Goal: Manage account settings

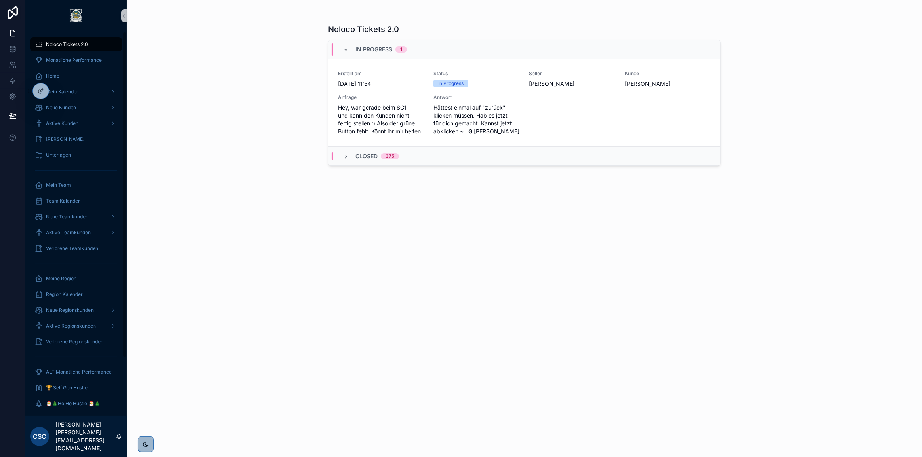
click at [267, 171] on div "Noloco Tickets 2.0 In Progress 1 Erstellt am 28.8.2025 11:54 Status In Progress…" at bounding box center [524, 228] width 795 height 457
click at [274, 212] on div "Noloco Tickets 2.0 In Progress 1 Erstellt am 28.8.2025 11:54 Status In Progress…" at bounding box center [524, 228] width 795 height 457
click at [705, 101] on span "Ticket schließen" at bounding box center [693, 104] width 37 height 6
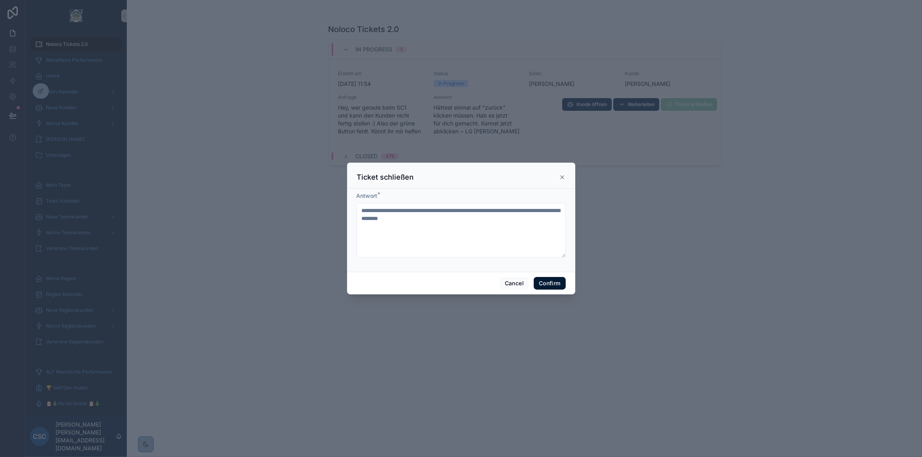
click at [554, 282] on button "Confirm" at bounding box center [549, 283] width 32 height 13
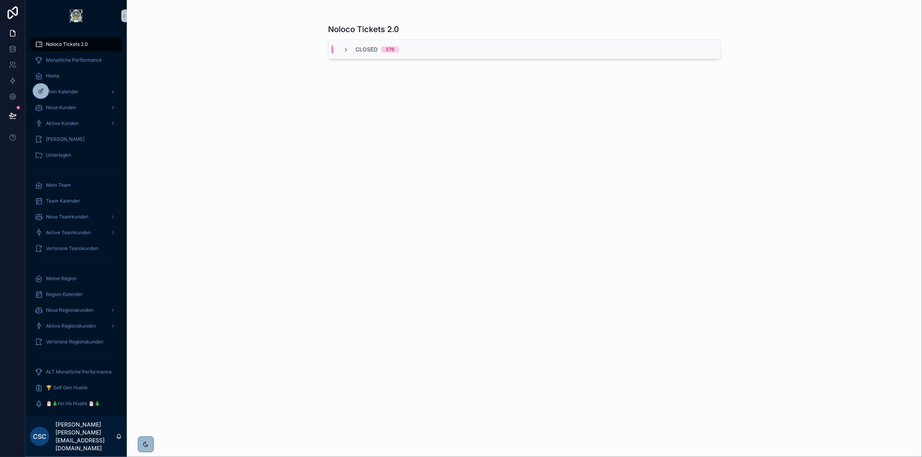
click at [430, 233] on div "Noloco Tickets 2.0 Closed 376" at bounding box center [524, 233] width 392 height 429
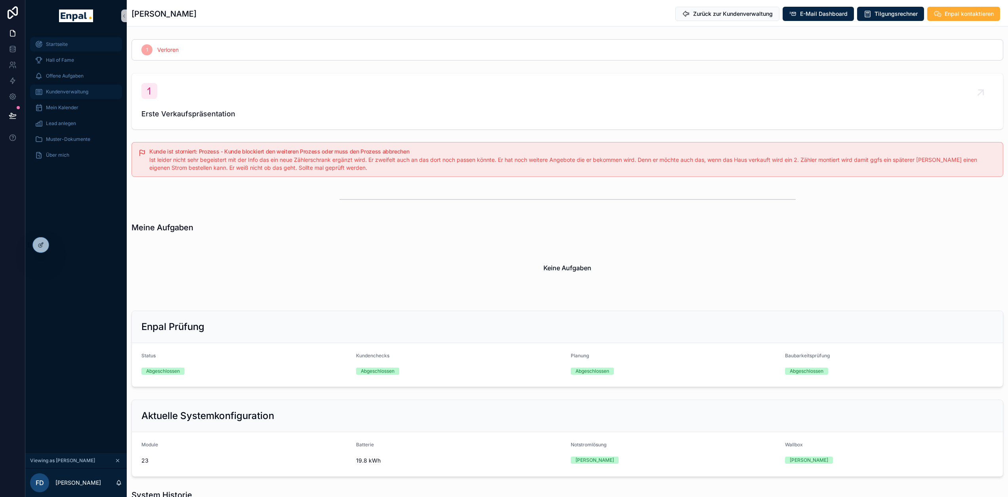
drag, startPoint x: 63, startPoint y: 45, endPoint x: 102, endPoint y: 85, distance: 56.3
click at [63, 45] on span "Startseite" at bounding box center [57, 44] width 22 height 6
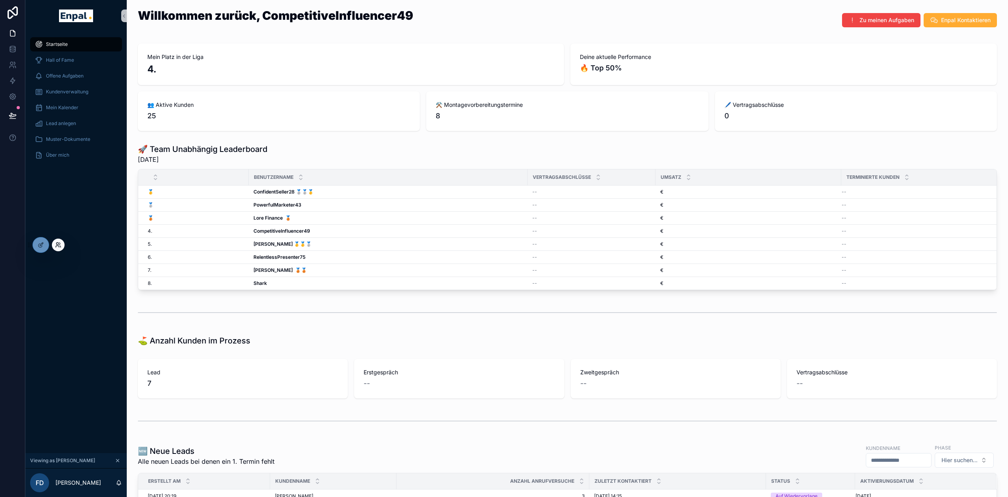
click at [59, 245] on icon at bounding box center [58, 245] width 6 height 6
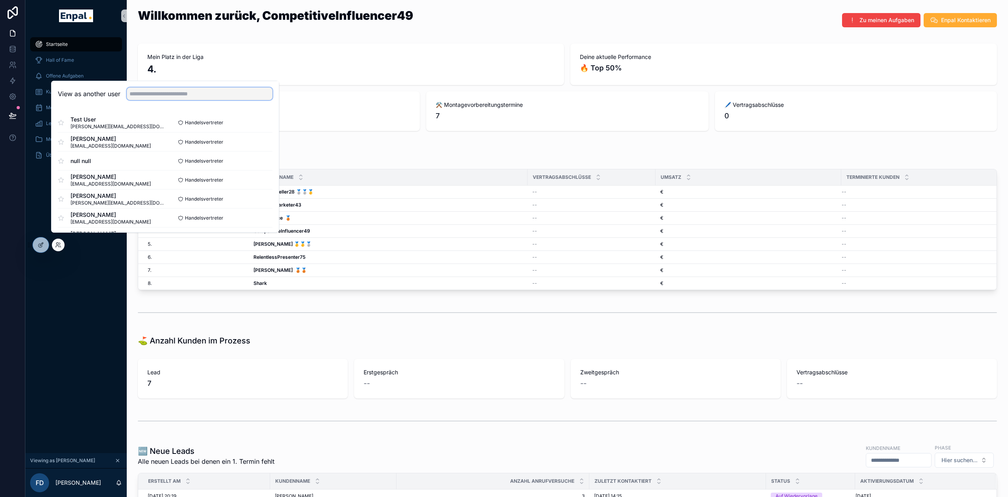
click at [182, 100] on input "text" at bounding box center [200, 94] width 146 height 13
click at [11, 62] on icon at bounding box center [11, 63] width 3 height 3
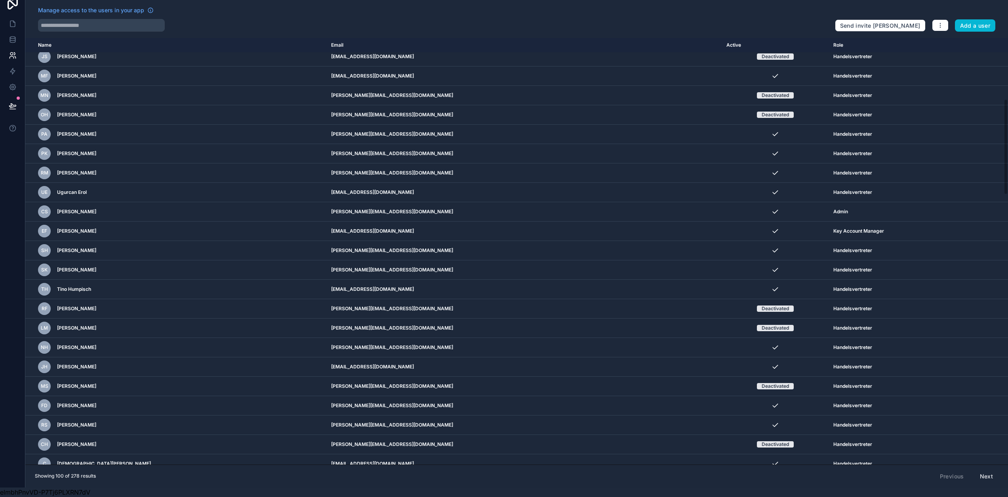
scroll to position [15, 0]
click at [986, 471] on button "Next" at bounding box center [986, 476] width 24 height 13
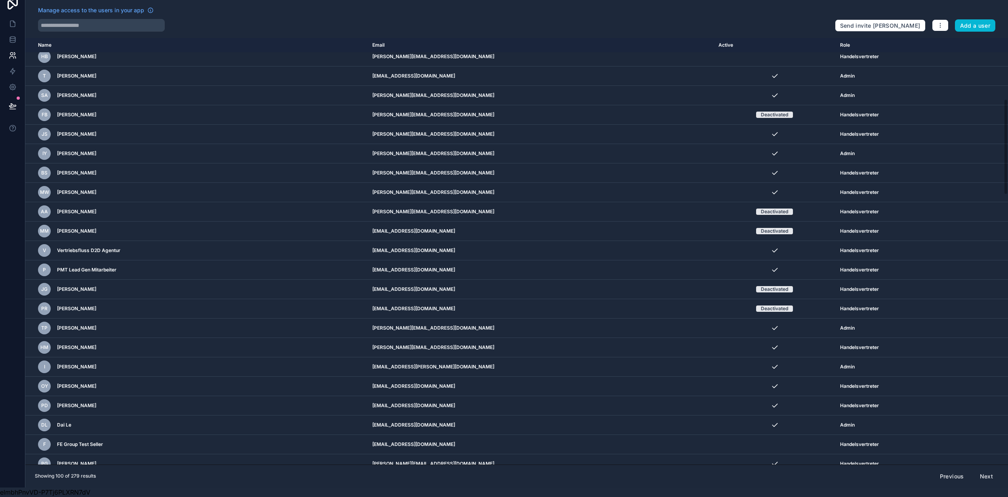
click at [990, 472] on button "Next" at bounding box center [986, 476] width 24 height 13
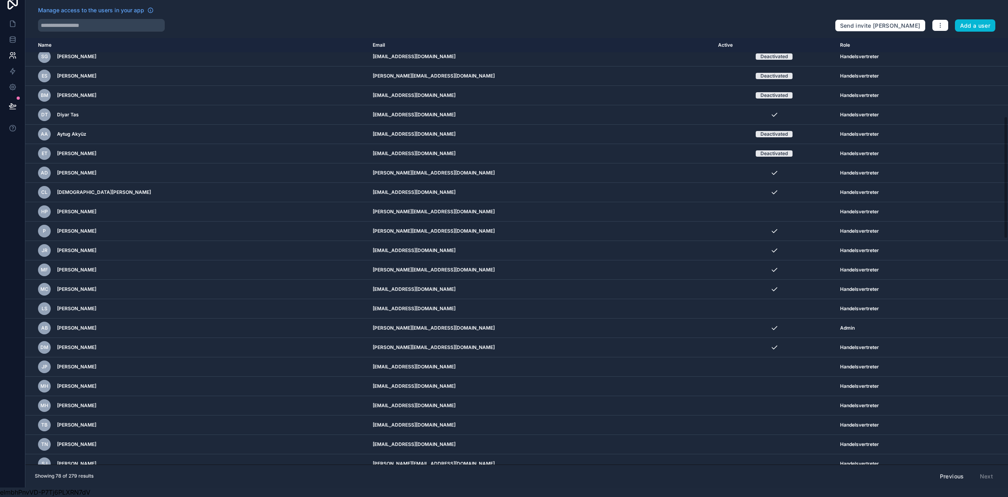
click at [992, 473] on div "Previous Next" at bounding box center [966, 476] width 64 height 13
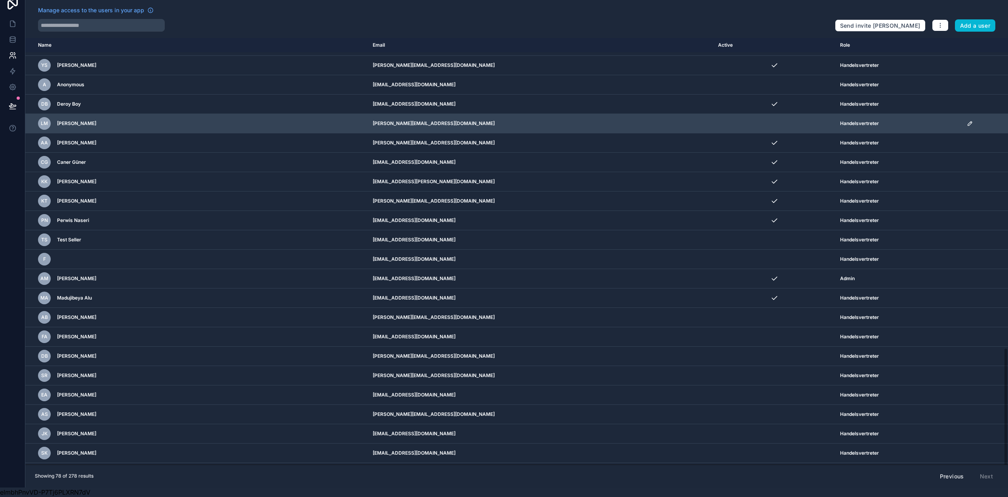
scroll to position [1095, 0]
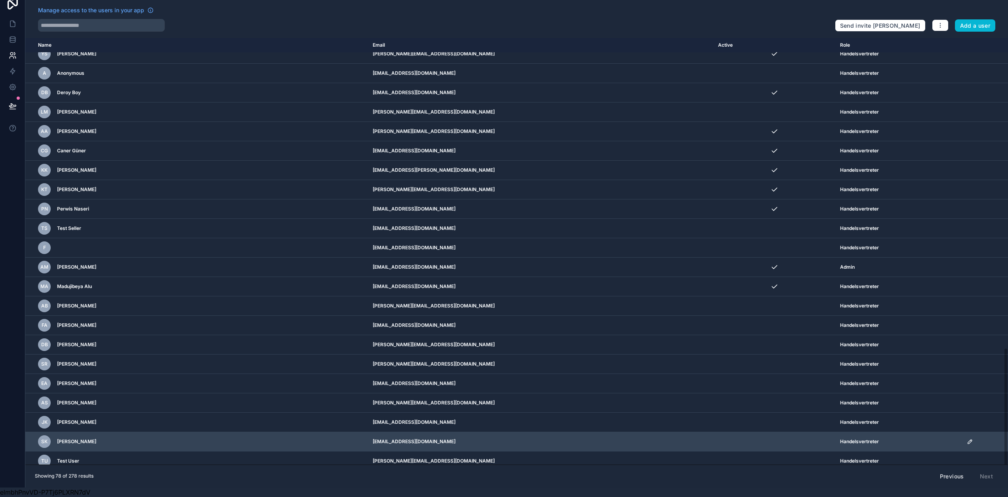
click at [368, 440] on td "sascha.klausing@enpal-partner.de" at bounding box center [541, 441] width 346 height 19
click at [967, 439] on icon "scrollable content" at bounding box center [970, 442] width 6 height 6
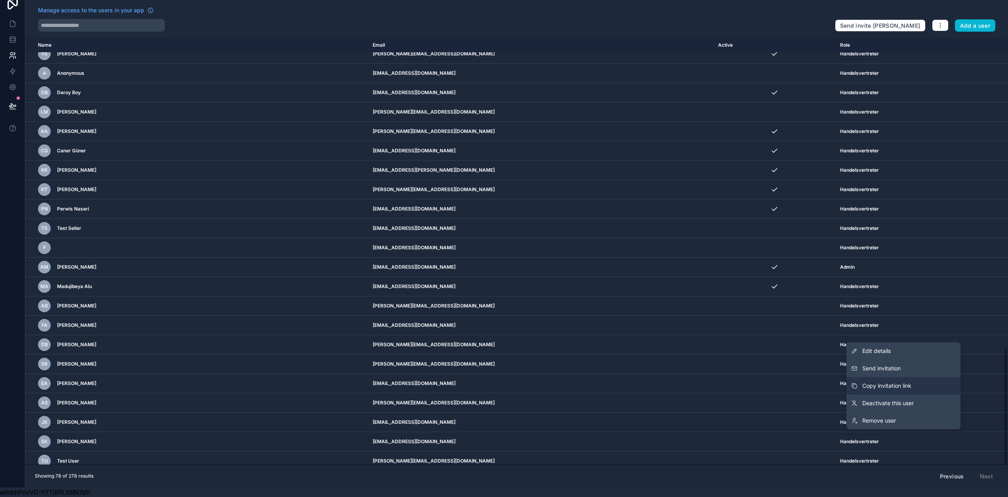
click at [910, 389] on span "Copy invitation link" at bounding box center [886, 386] width 49 height 8
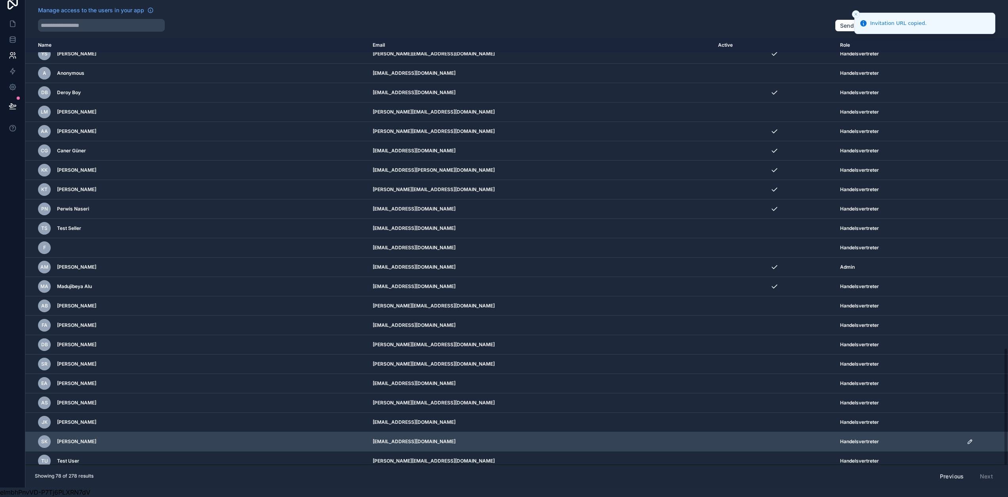
click at [969, 439] on icon "scrollable content" at bounding box center [970, 442] width 6 height 6
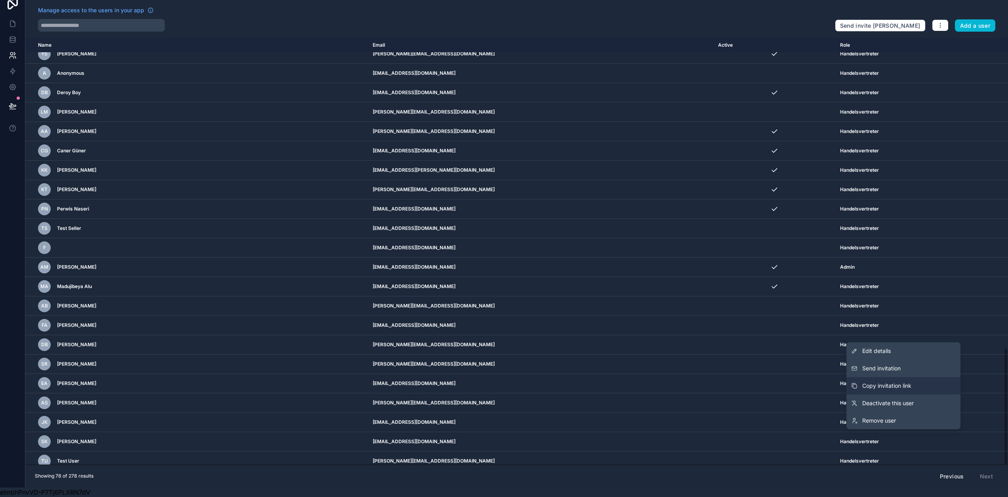
click at [911, 387] on span "Copy invitation link" at bounding box center [886, 386] width 49 height 8
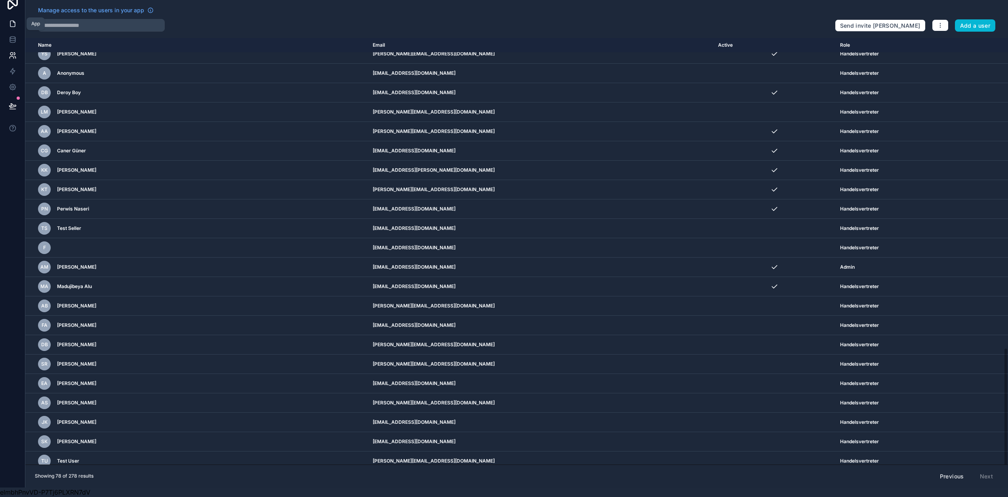
click at [17, 16] on link at bounding box center [12, 24] width 25 height 16
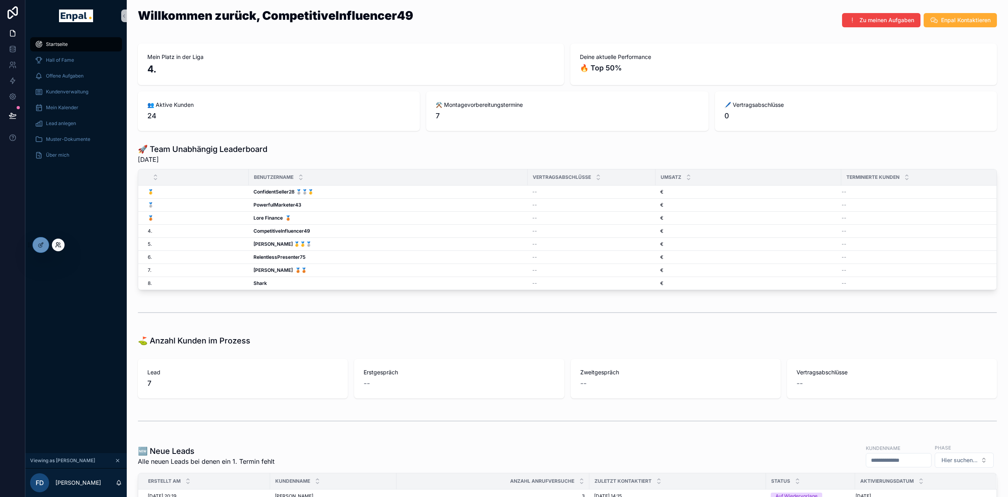
click at [56, 245] on icon at bounding box center [58, 245] width 6 height 6
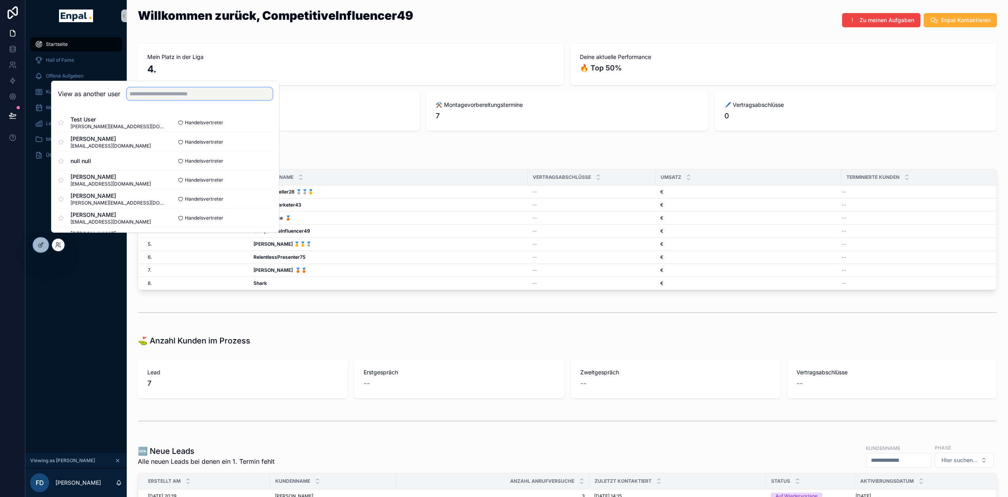
click at [161, 100] on input "text" at bounding box center [200, 94] width 146 height 13
type input "****"
click at [257, 147] on button "Select" at bounding box center [262, 141] width 21 height 11
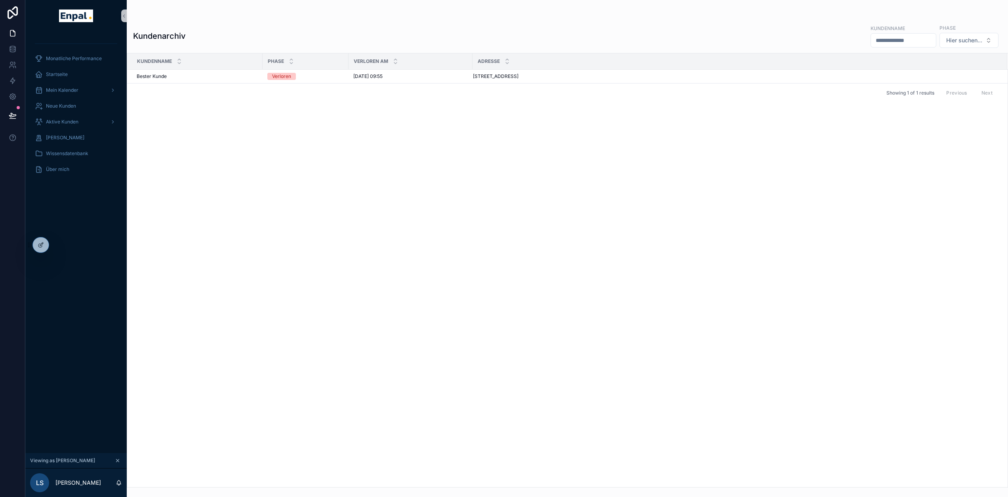
click at [209, 295] on div "Kundenname Phase Verloren Am Adresse Bester Kunde Bester Kunde Verloren 23.5.20…" at bounding box center [567, 270] width 880 height 434
click at [73, 117] on div "Aktive Kunden" at bounding box center [76, 122] width 82 height 13
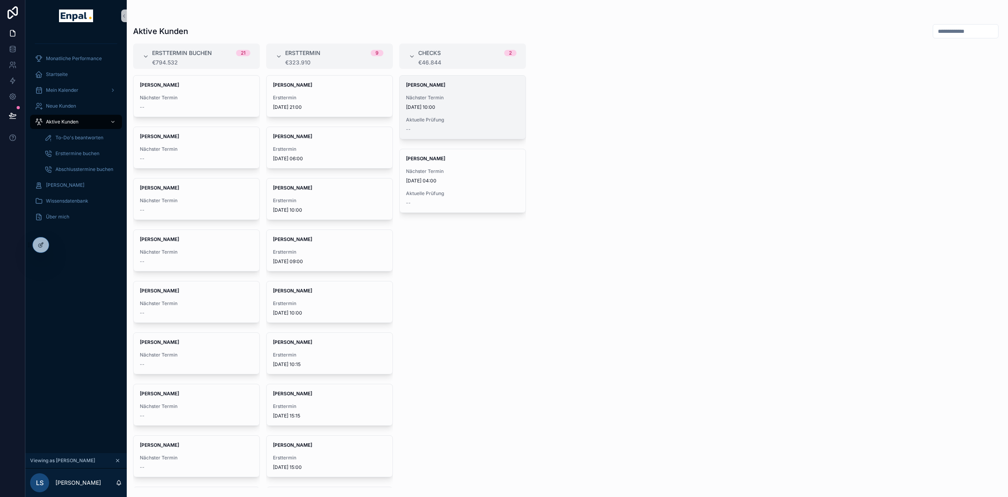
click at [455, 101] on div "Nächster Termin 8.9.2025 10:00" at bounding box center [462, 103] width 113 height 16
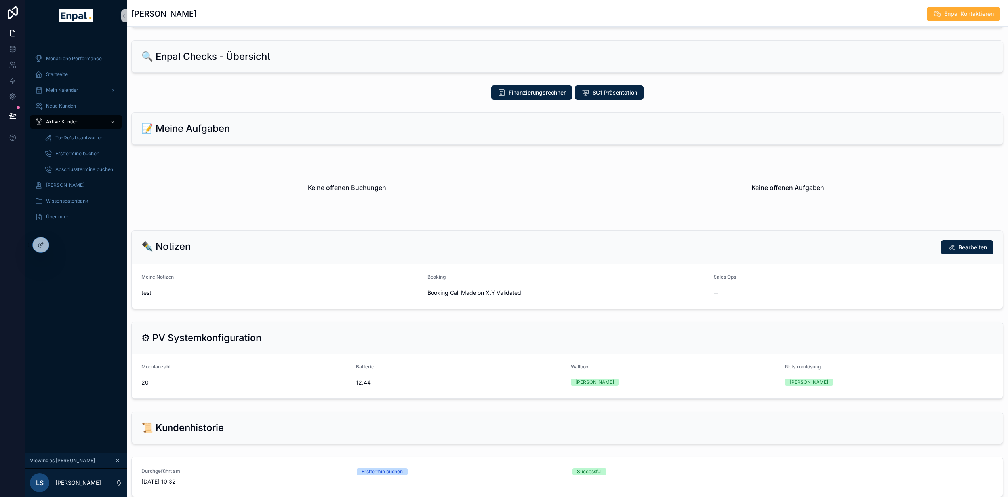
scroll to position [421, 0]
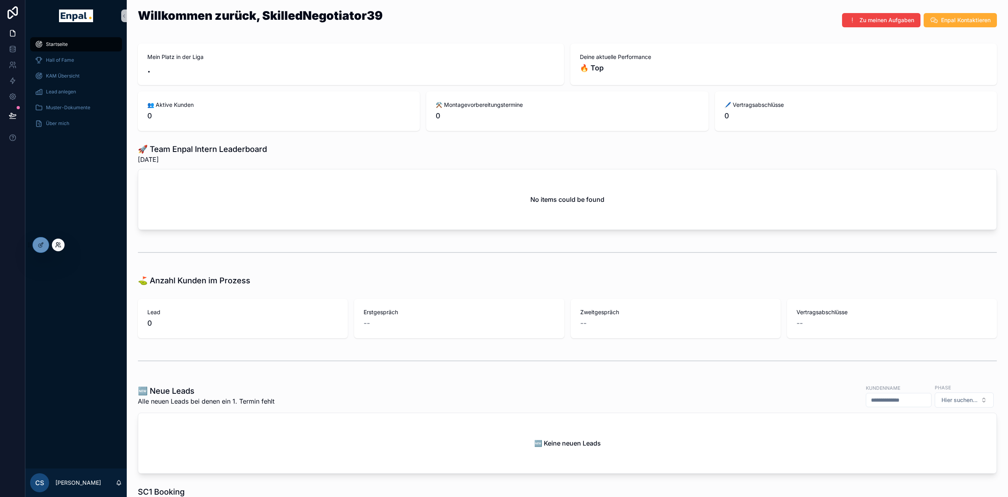
click at [57, 246] on icon at bounding box center [58, 245] width 6 height 6
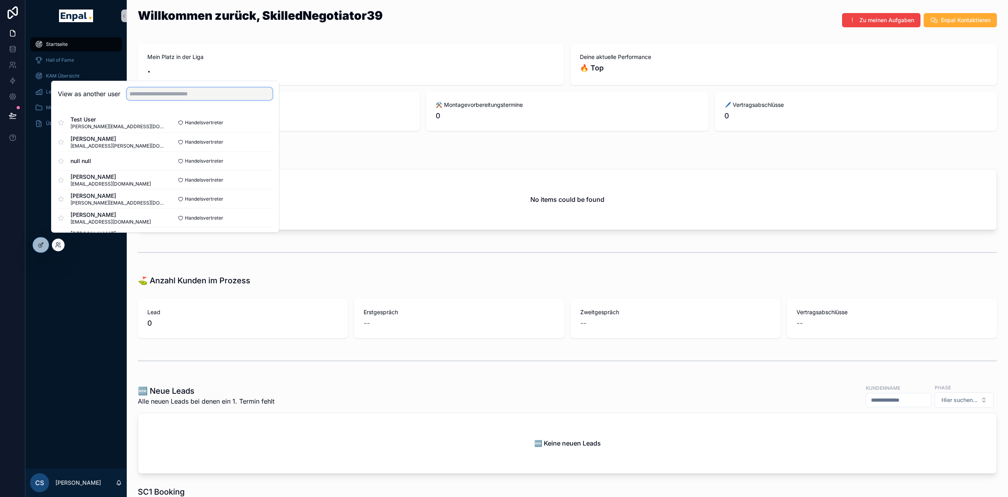
click at [152, 97] on input "text" at bounding box center [200, 94] width 146 height 13
type input "********"
click at [265, 145] on button "Select" at bounding box center [262, 141] width 21 height 11
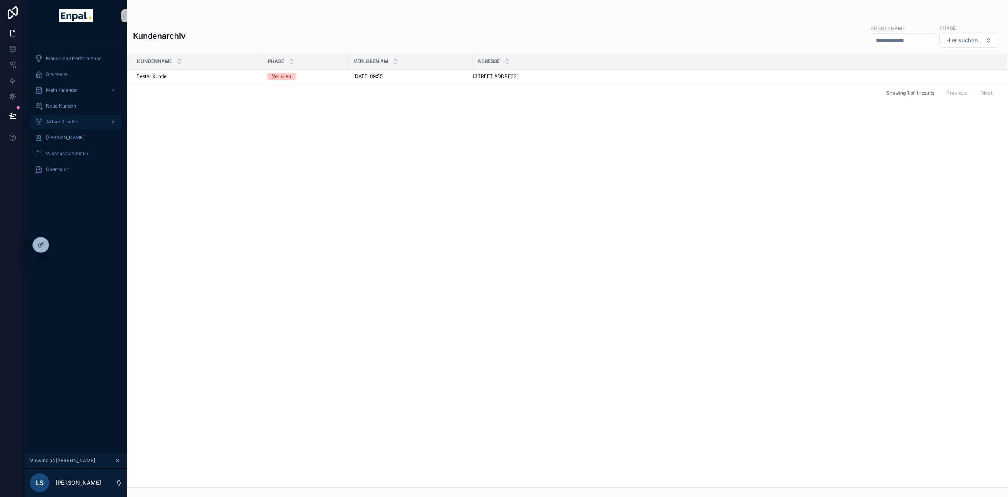
drag, startPoint x: 71, startPoint y: 120, endPoint x: 81, endPoint y: 126, distance: 11.3
click at [71, 120] on span "Aktive Kunden" at bounding box center [62, 122] width 32 height 6
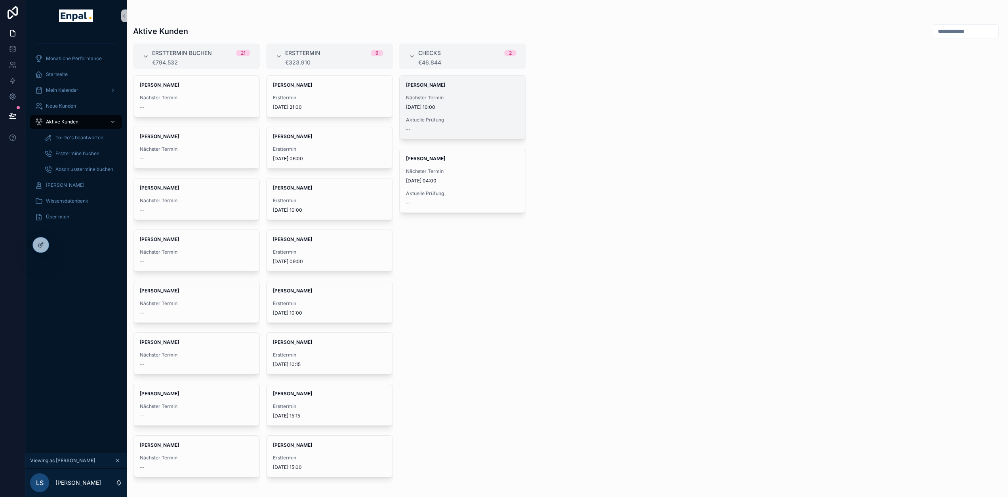
click at [481, 115] on div "[PERSON_NAME] Nächster Termin [DATE] 10:00 Aktuelle Prüfung --" at bounding box center [463, 107] width 126 height 63
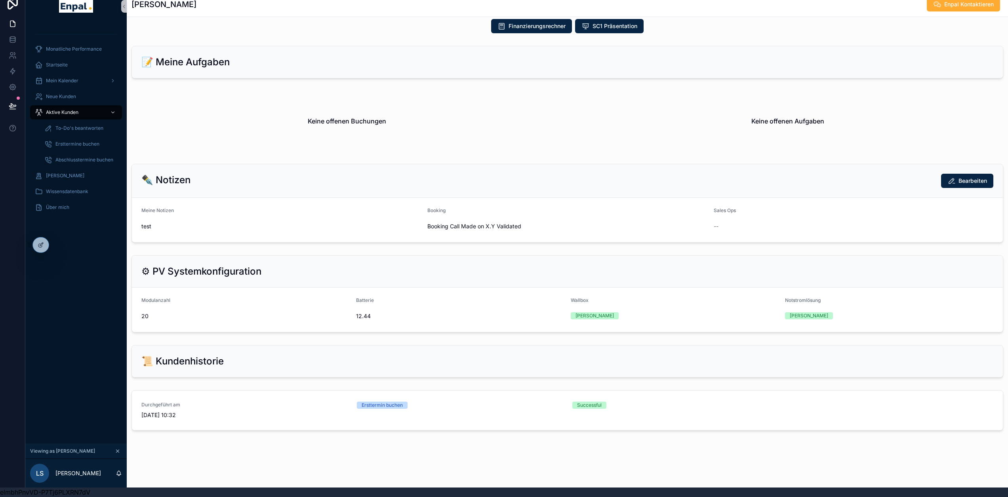
scroll to position [15, 0]
click at [39, 240] on div at bounding box center [41, 245] width 16 height 15
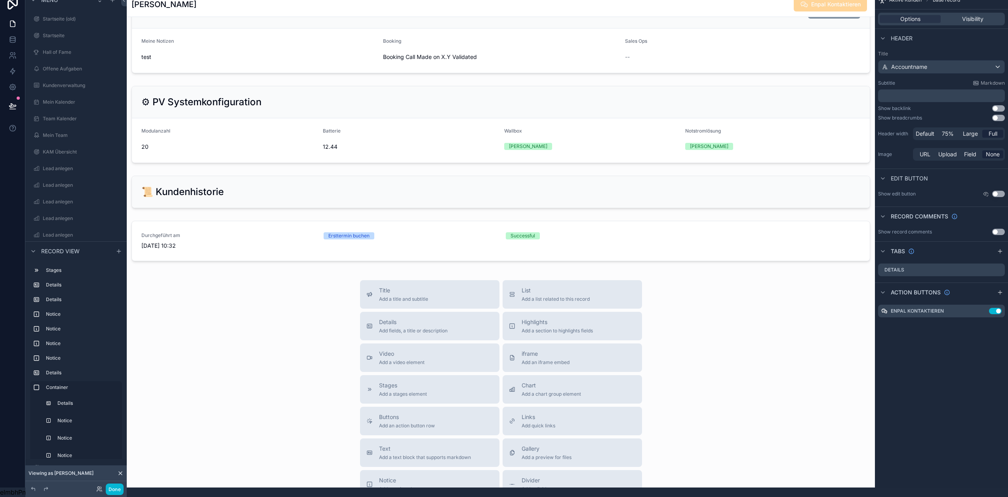
scroll to position [1094, 0]
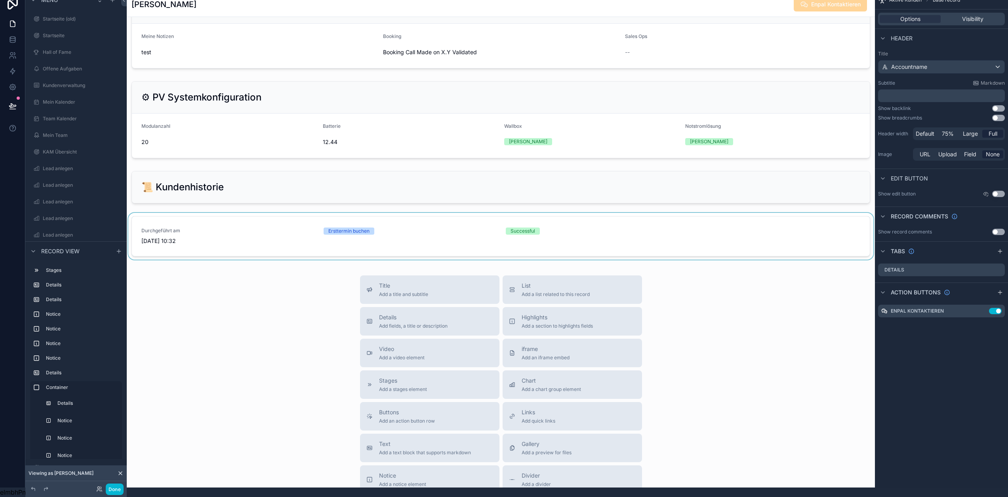
click at [401, 248] on div "scrollable content" at bounding box center [501, 238] width 748 height 50
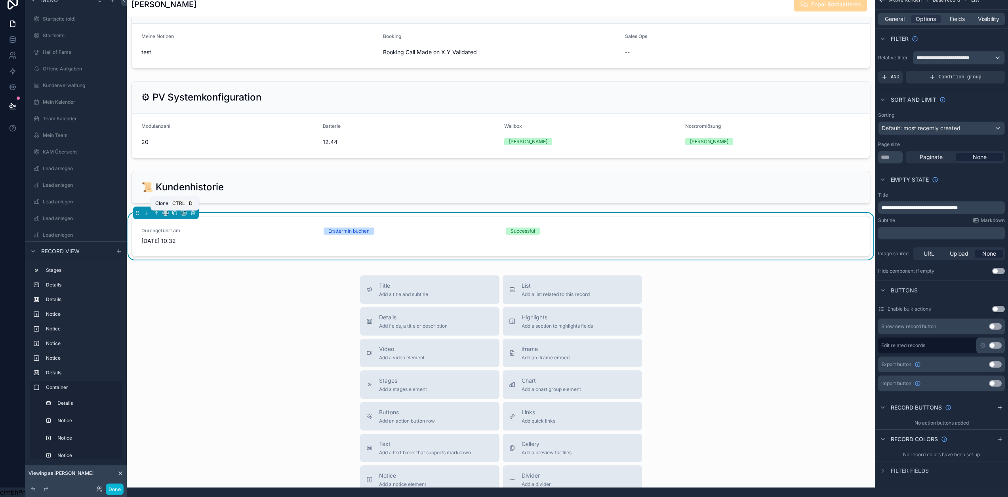
click at [174, 216] on icon "scrollable content" at bounding box center [175, 213] width 6 height 6
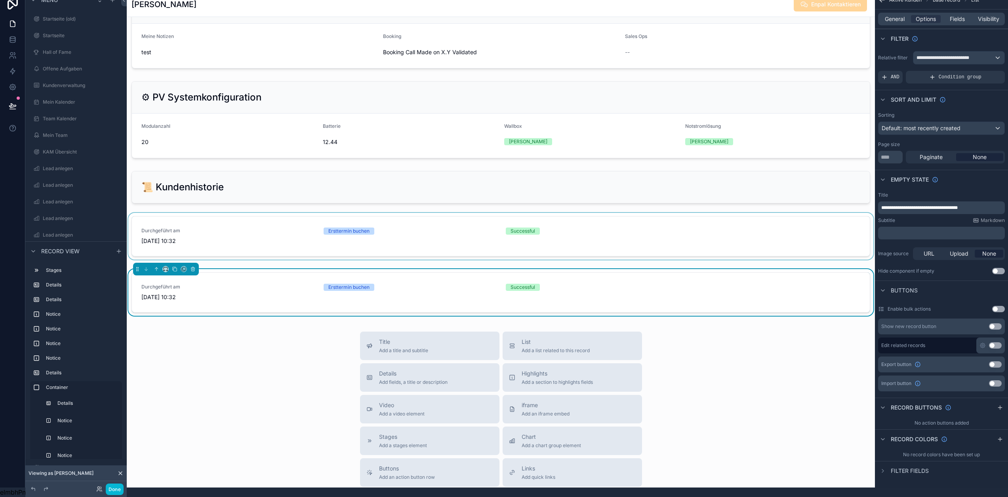
click at [465, 243] on div "scrollable content" at bounding box center [501, 238] width 748 height 50
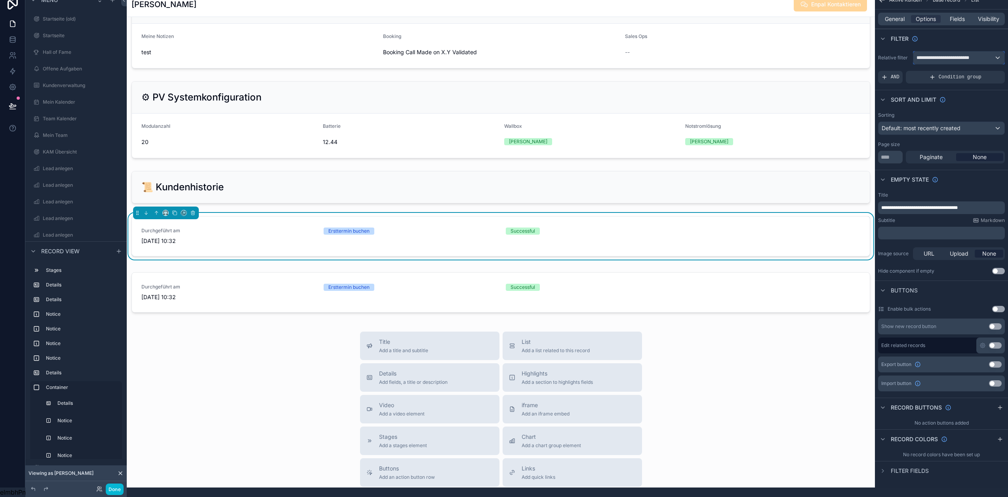
click at [973, 51] on div "**********" at bounding box center [958, 57] width 91 height 13
click at [975, 48] on div "scrollable content" at bounding box center [504, 248] width 1008 height 497
click at [975, 51] on div "**********" at bounding box center [958, 57] width 91 height 13
click at [951, 54] on div "scrollable content" at bounding box center [504, 248] width 1008 height 497
click at [951, 55] on span "**********" at bounding box center [945, 58] width 59 height 6
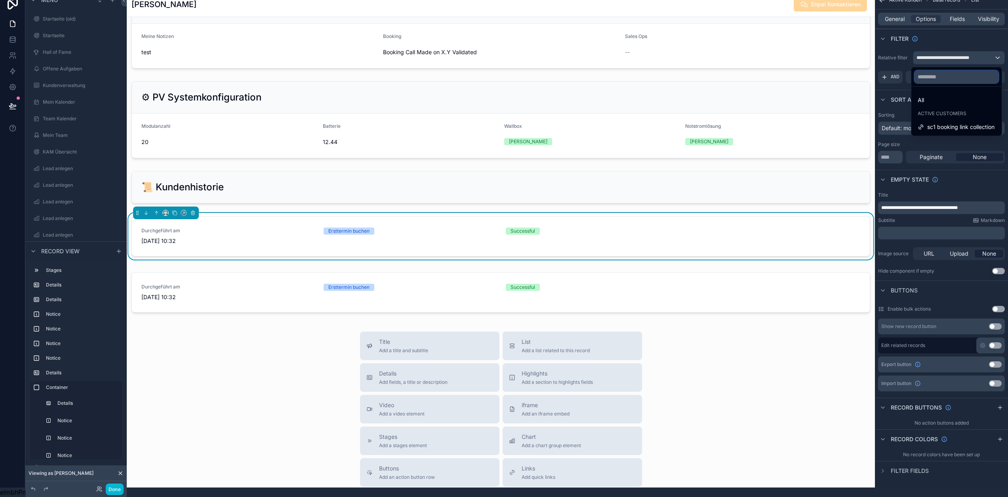
click at [954, 73] on input "text" at bounding box center [956, 76] width 84 height 13
click at [965, 49] on div "scrollable content" at bounding box center [504, 248] width 1008 height 497
click at [969, 55] on span "**********" at bounding box center [945, 58] width 59 height 6
click at [956, 77] on input "text" at bounding box center [956, 76] width 84 height 13
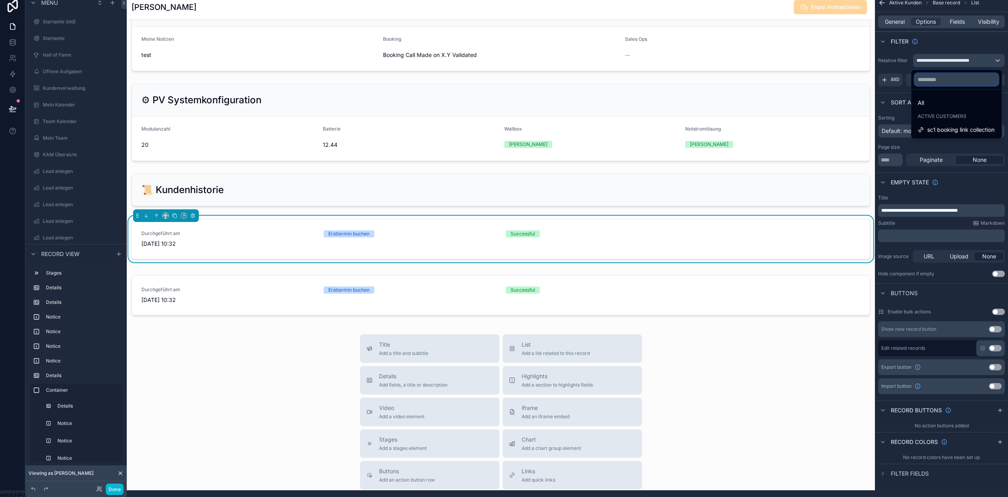
scroll to position [0, 0]
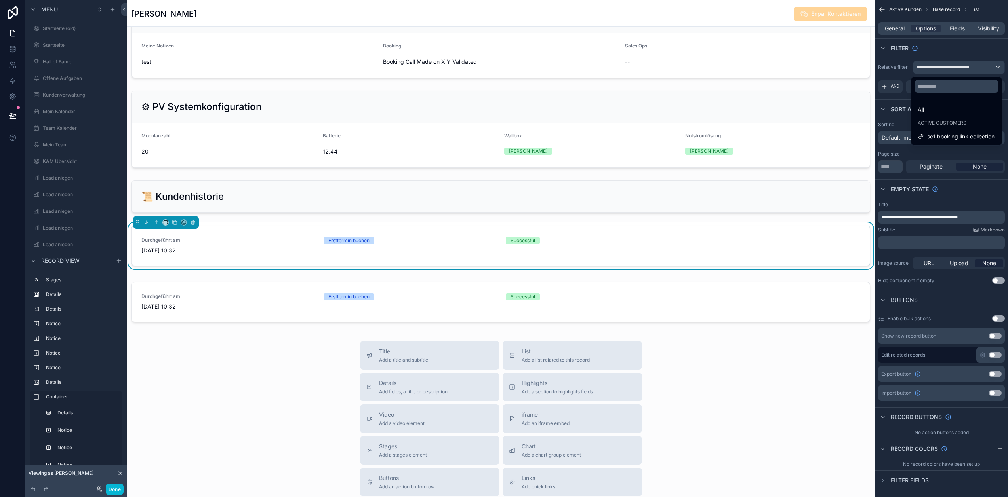
click at [956, 55] on div "scrollable content" at bounding box center [504, 248] width 1008 height 497
click at [966, 71] on div "**********" at bounding box center [958, 67] width 91 height 13
click at [968, 46] on div "scrollable content" at bounding box center [504, 248] width 1008 height 497
click at [974, 68] on span "**********" at bounding box center [945, 67] width 59 height 6
click at [954, 111] on div "All" at bounding box center [957, 110] width 78 height 10
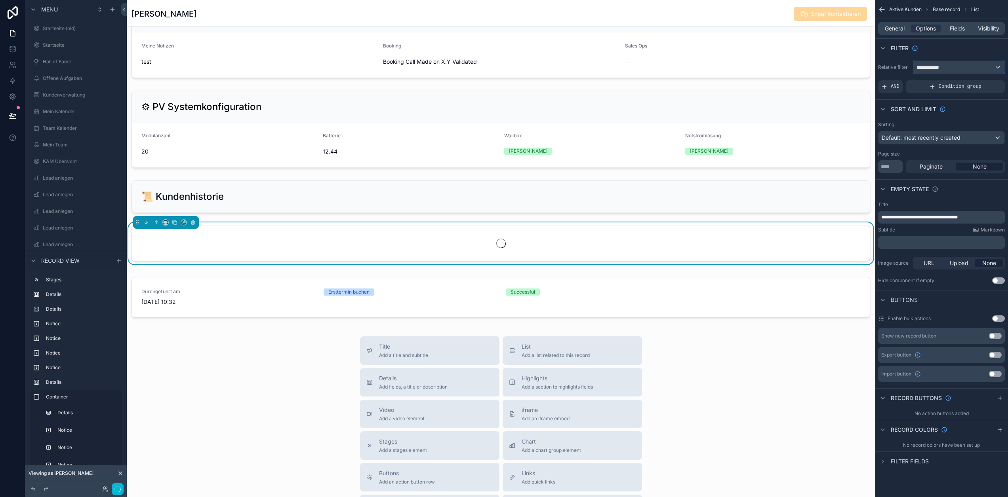
click at [971, 66] on div "**********" at bounding box center [958, 67] width 91 height 13
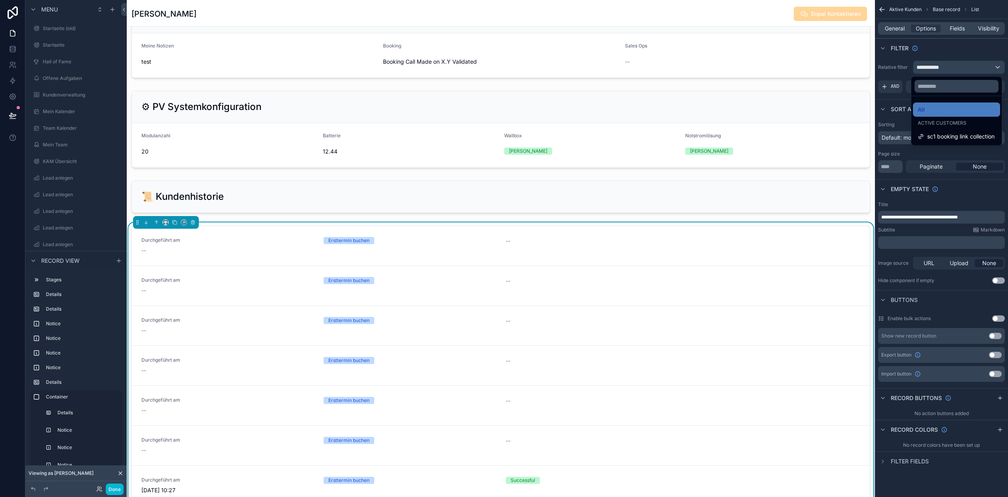
click at [971, 66] on div "scrollable content" at bounding box center [504, 248] width 1008 height 497
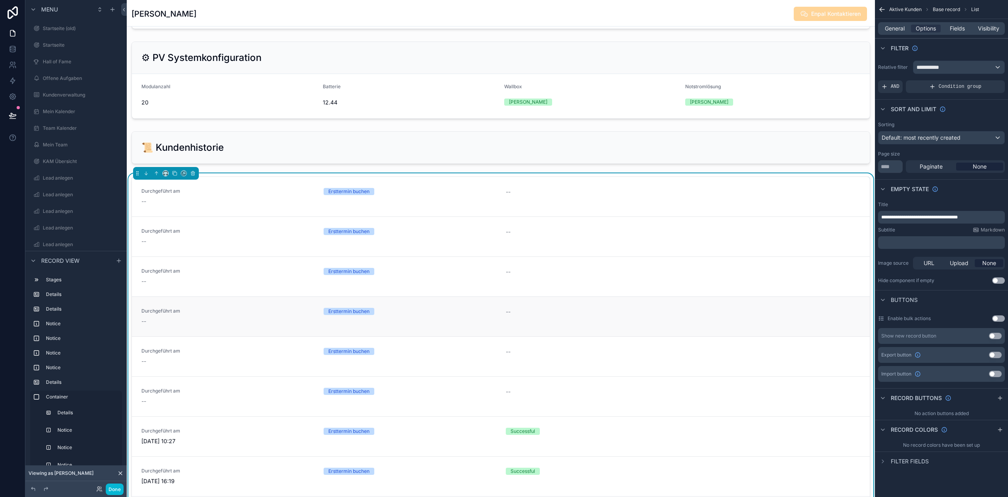
scroll to position [1133, 0]
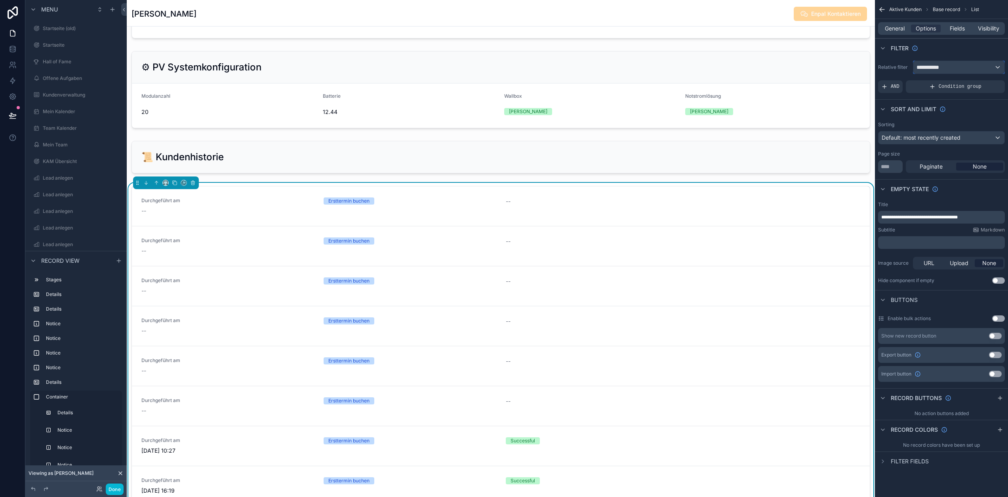
click at [946, 69] on span "**********" at bounding box center [930, 67] width 29 height 8
click at [946, 69] on div "scrollable content" at bounding box center [504, 248] width 1008 height 497
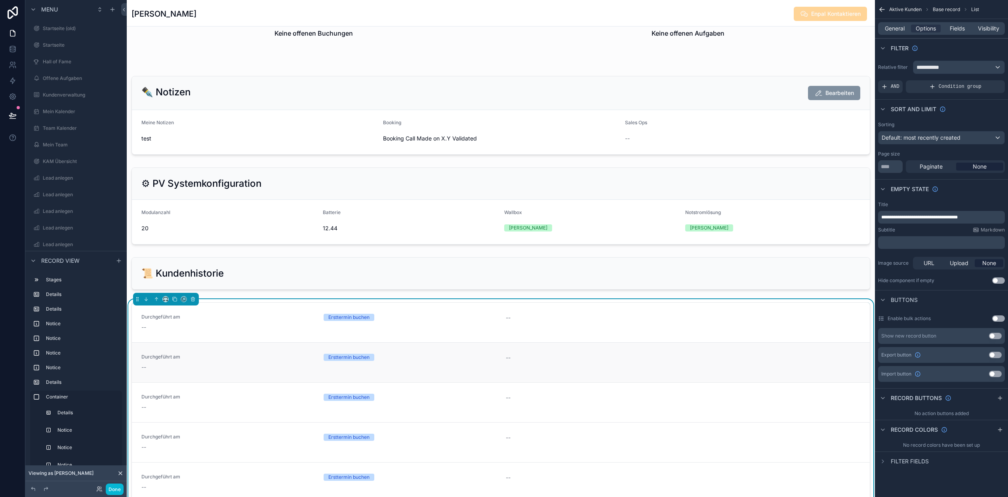
scroll to position [1015, 0]
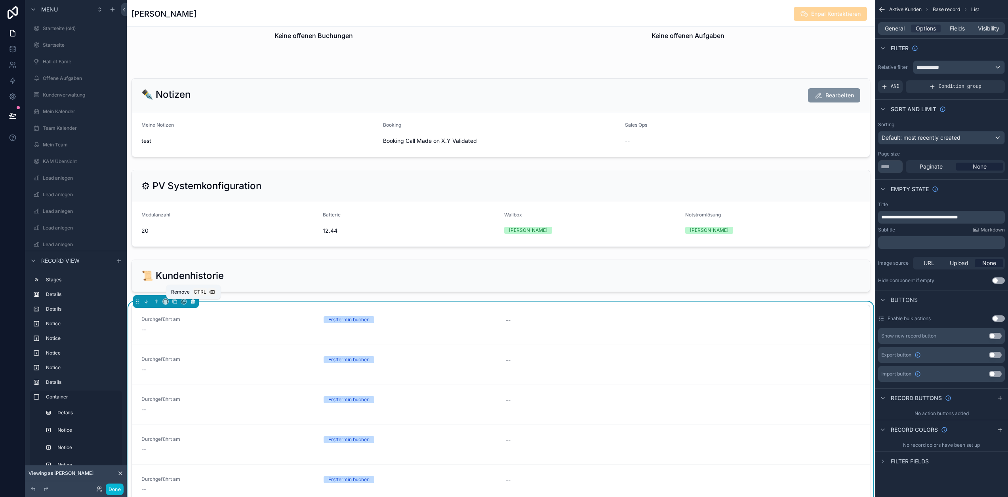
click at [192, 305] on icon "scrollable content" at bounding box center [193, 302] width 6 height 6
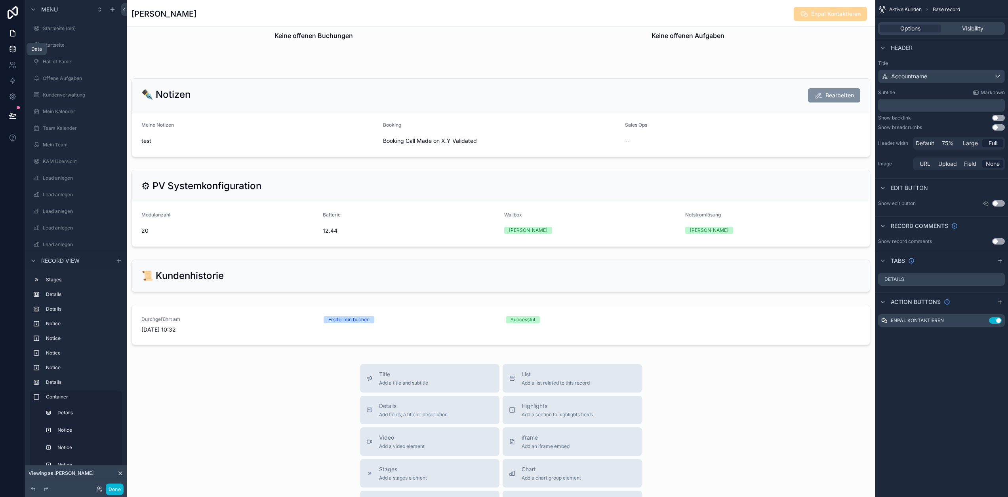
click at [13, 50] on icon at bounding box center [13, 49] width 8 height 8
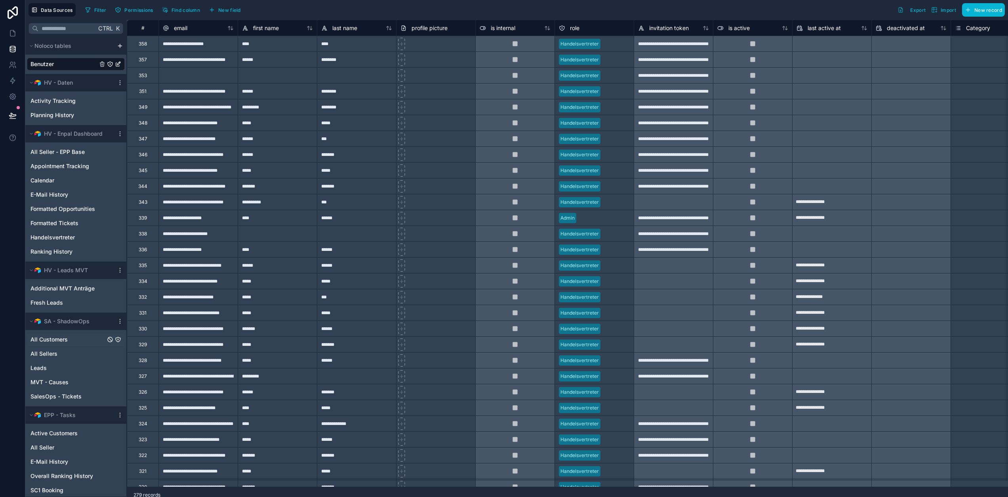
click at [69, 341] on div "All Customers" at bounding box center [76, 339] width 98 height 13
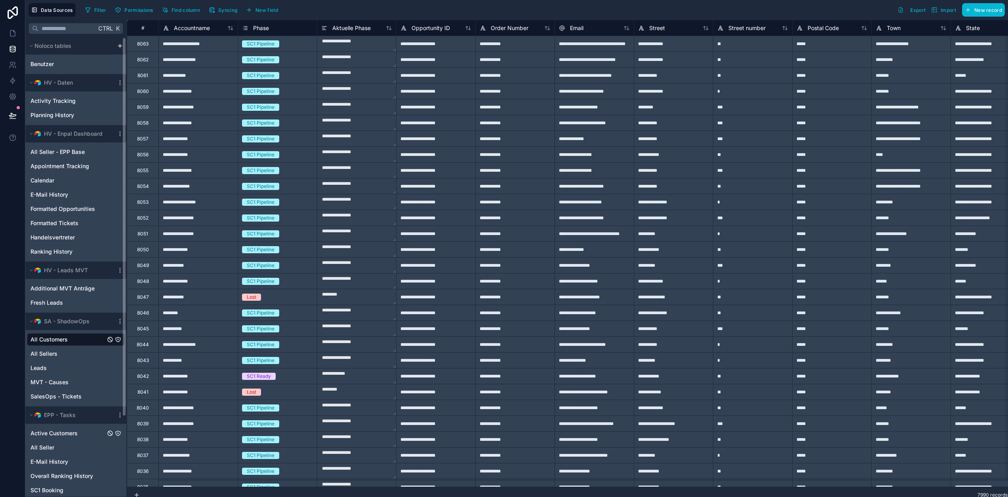
click at [70, 432] on span "Active Customers" at bounding box center [53, 434] width 47 height 8
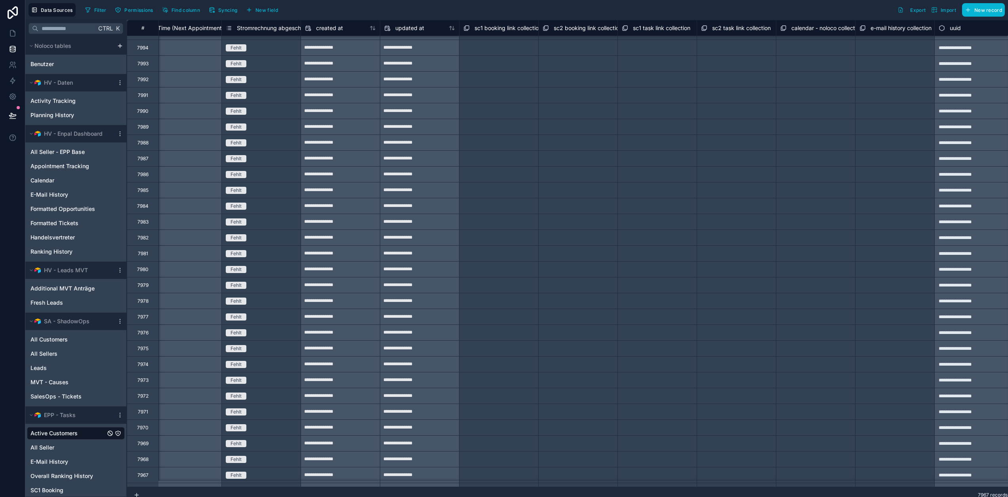
scroll to position [673, 12220]
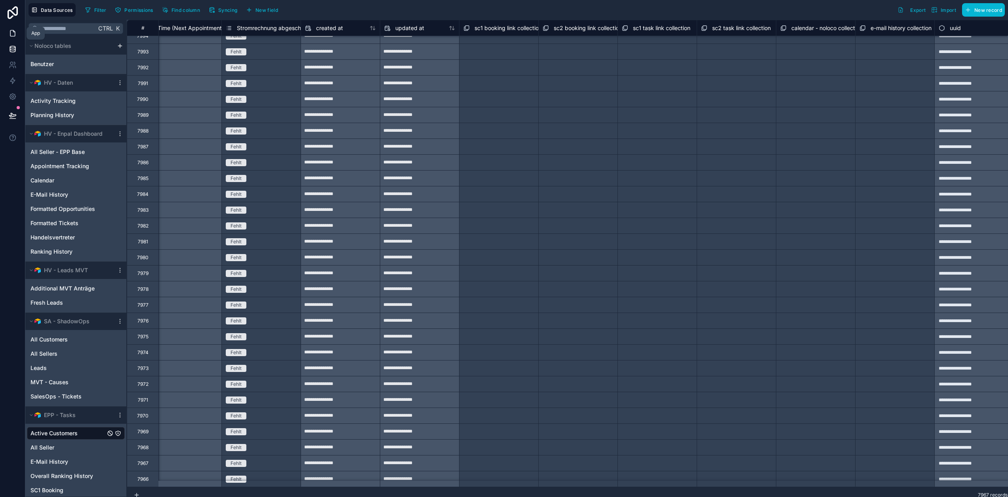
click at [12, 31] on icon at bounding box center [13, 33] width 8 height 8
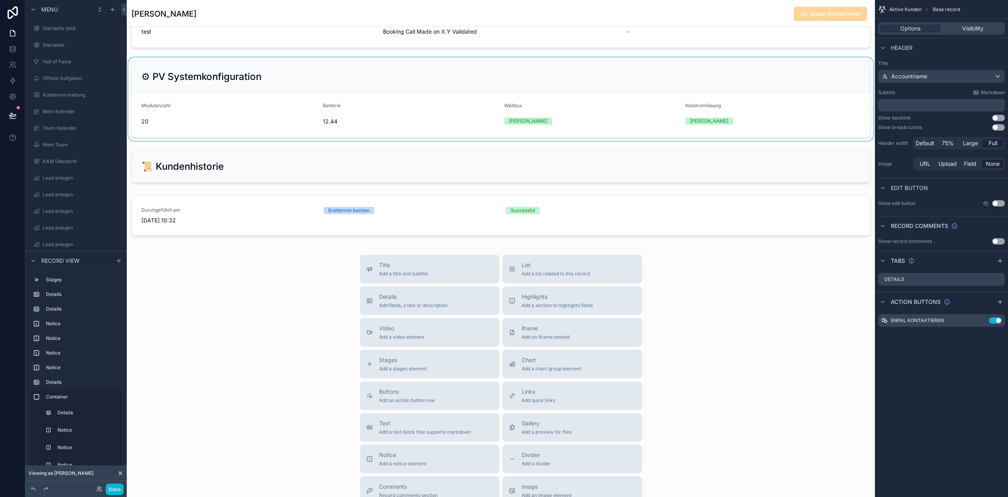
scroll to position [1148, 0]
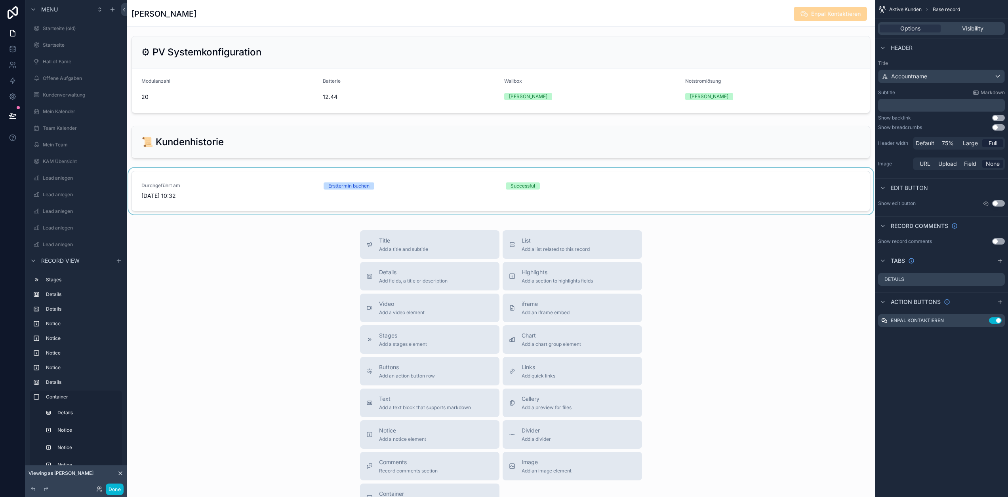
click at [411, 201] on div "scrollable content" at bounding box center [501, 193] width 748 height 50
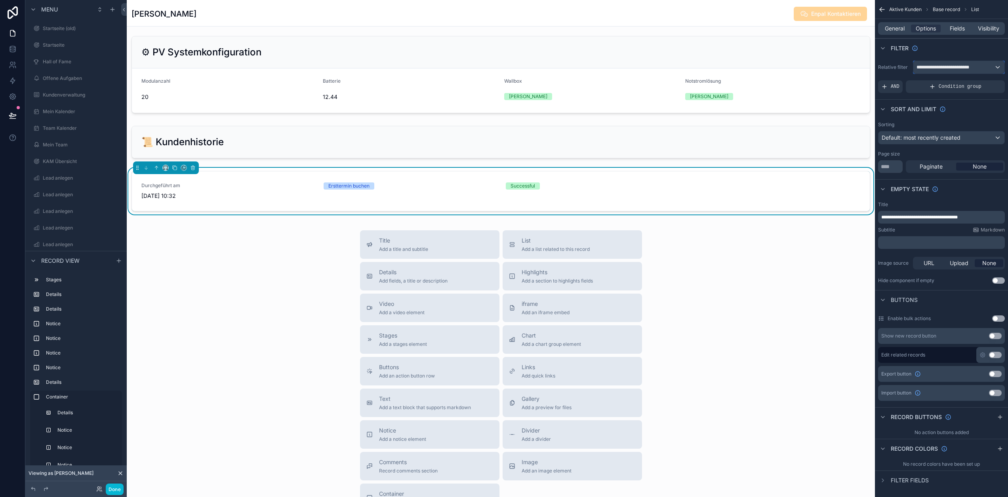
click at [940, 68] on span "**********" at bounding box center [945, 67] width 59 height 6
click at [965, 69] on div "scrollable content" at bounding box center [504, 248] width 1008 height 497
click at [177, 170] on icon "scrollable content" at bounding box center [174, 168] width 3 height 3
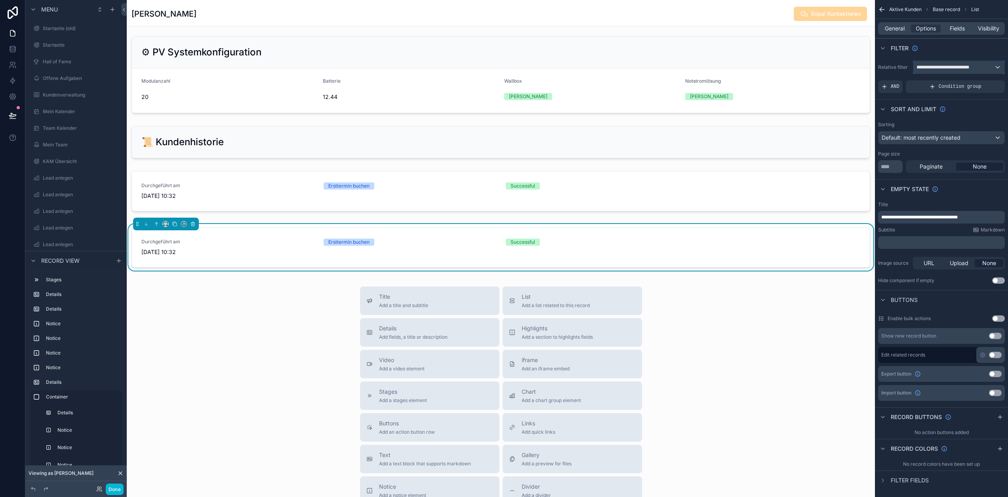
click at [982, 70] on div "**********" at bounding box center [958, 67] width 91 height 13
click at [948, 111] on div "All" at bounding box center [957, 110] width 78 height 10
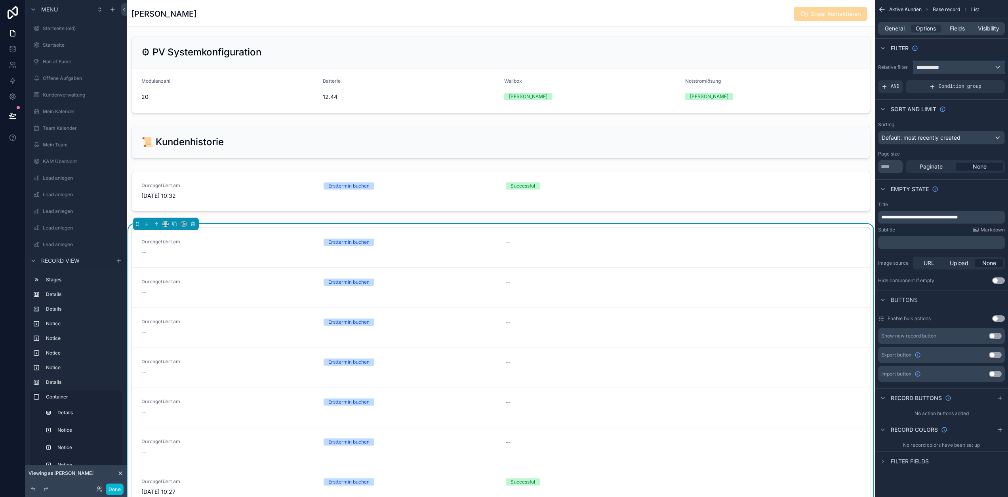
click at [967, 68] on div "**********" at bounding box center [958, 67] width 91 height 13
click at [964, 64] on div "scrollable content" at bounding box center [504, 248] width 1008 height 497
click at [905, 30] on span "General" at bounding box center [895, 29] width 20 height 8
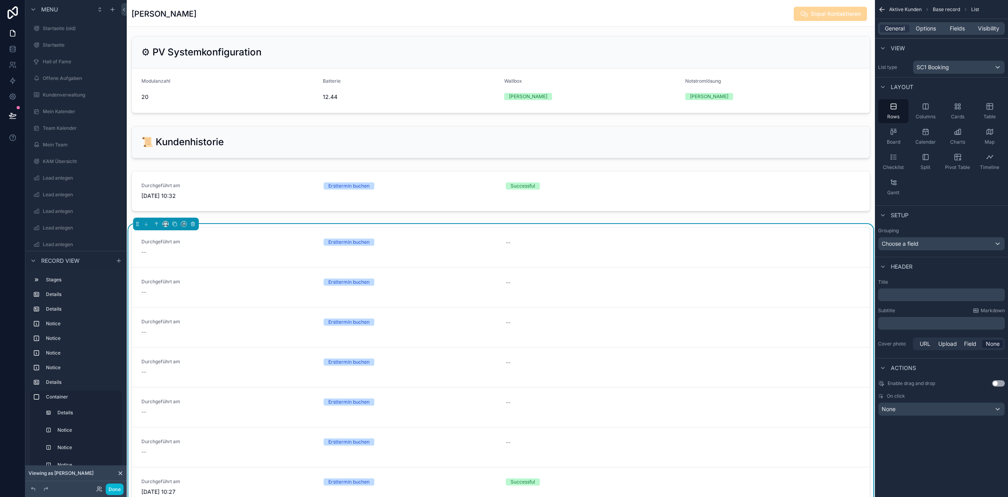
click at [959, 60] on div "List type SC1 Booking" at bounding box center [941, 67] width 133 height 20
click at [960, 65] on div "SC1 Booking" at bounding box center [958, 67] width 91 height 13
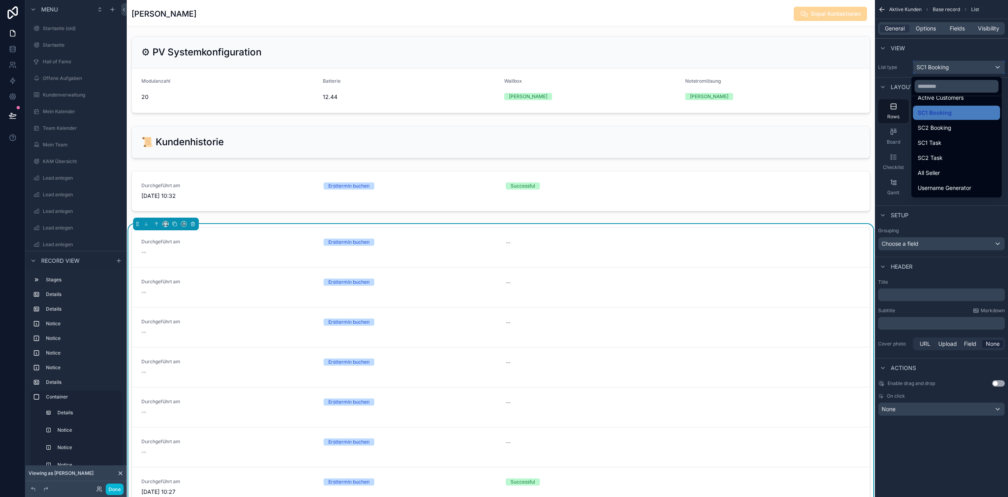
scroll to position [346, 0]
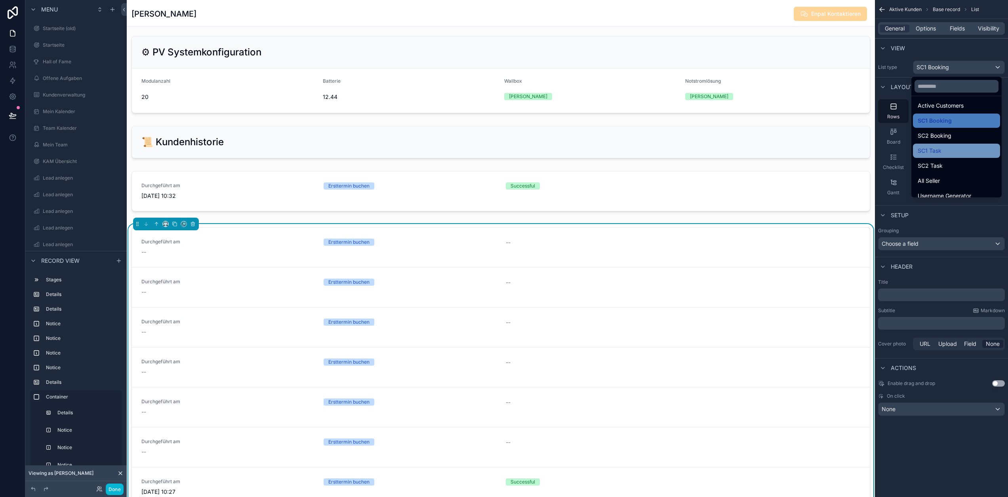
click at [964, 150] on div "SC1 Task" at bounding box center [957, 151] width 78 height 10
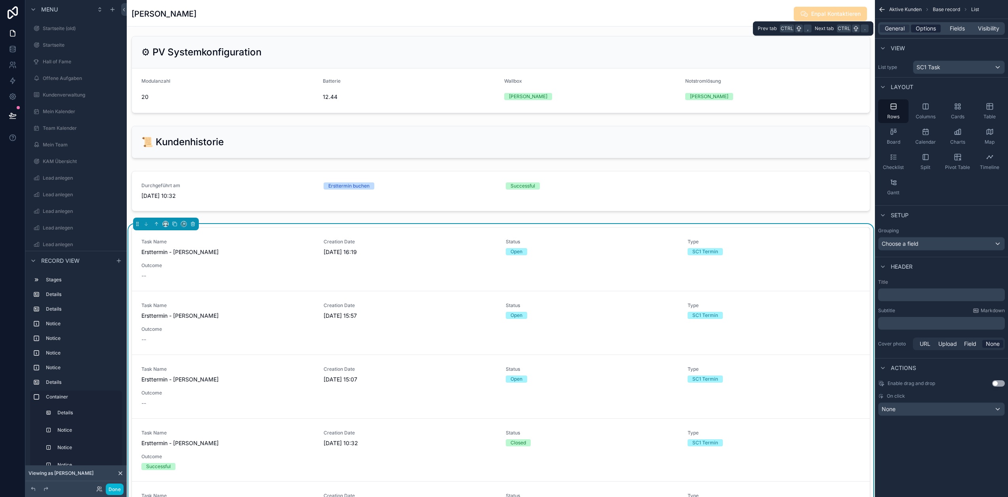
click at [941, 29] on div "Options" at bounding box center [926, 29] width 30 height 8
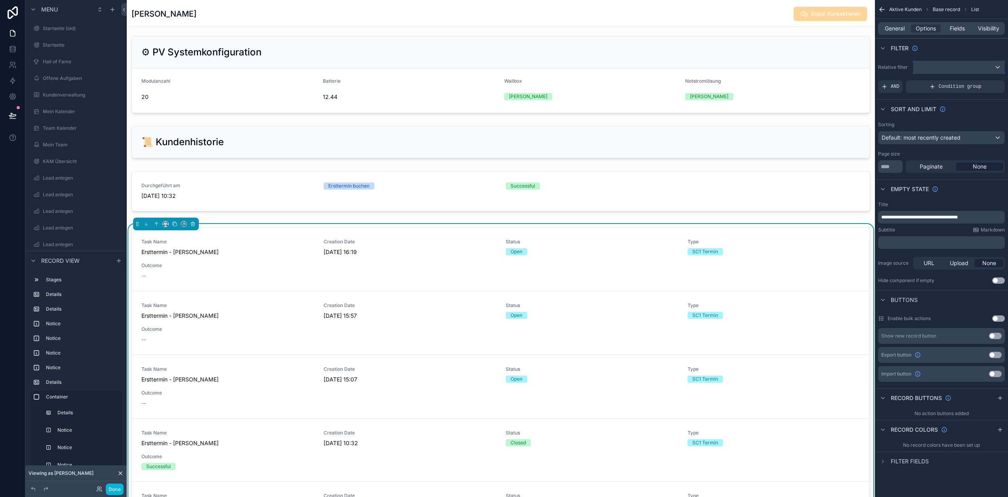
click at [963, 70] on div "scrollable content" at bounding box center [958, 67] width 91 height 13
click at [958, 136] on span "sc1 task link collection" at bounding box center [955, 137] width 57 height 10
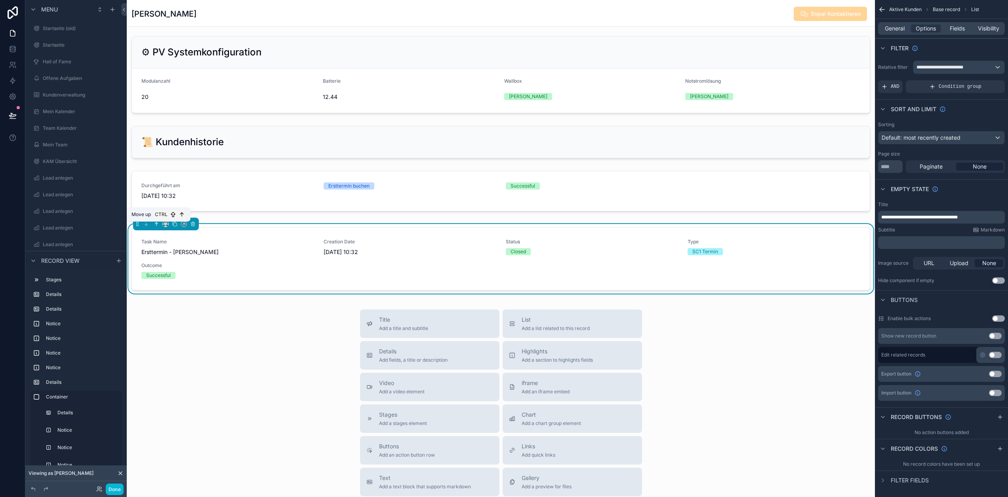
click at [157, 227] on icon "scrollable content" at bounding box center [157, 224] width 6 height 6
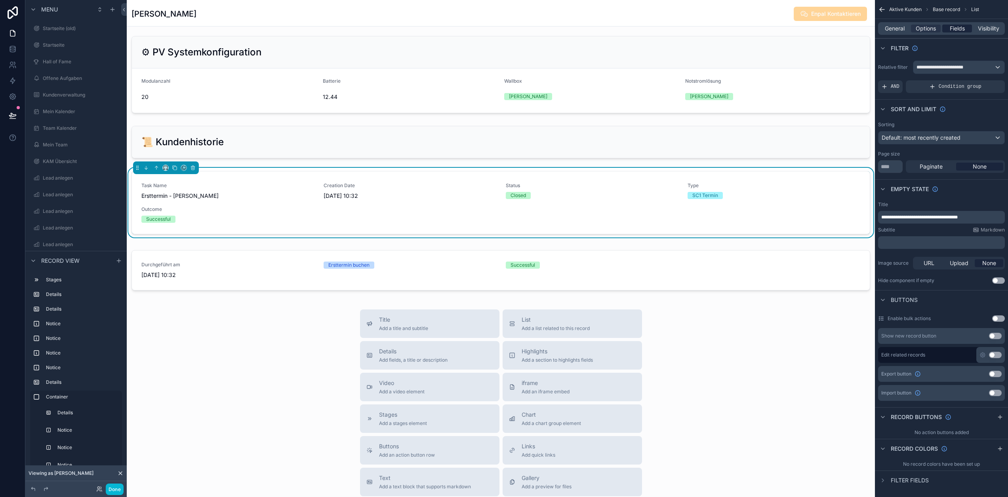
click at [962, 30] on span "Fields" at bounding box center [957, 29] width 15 height 8
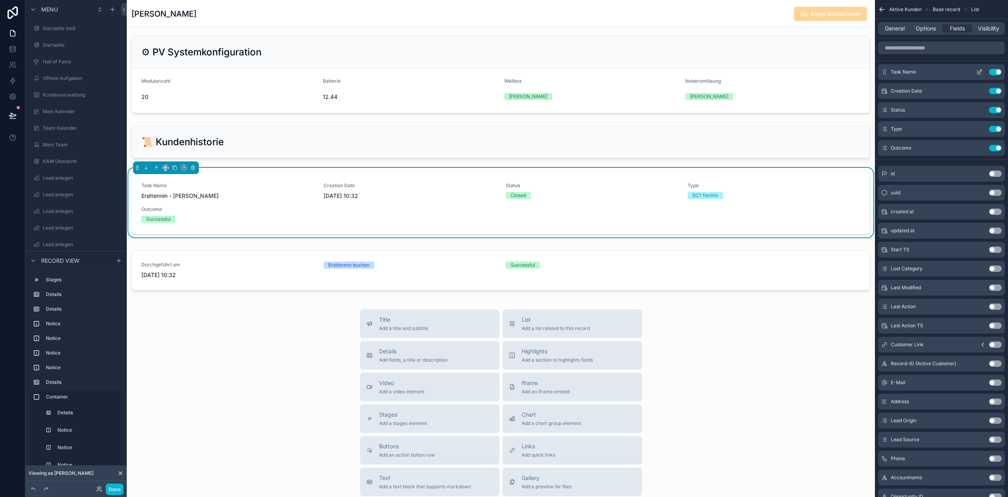
click at [1001, 71] on button "Use setting" at bounding box center [995, 72] width 13 height 6
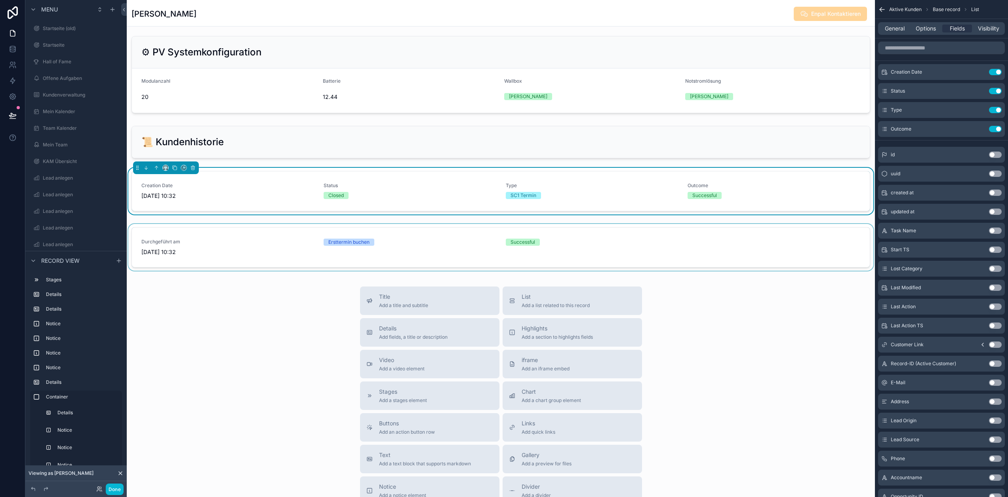
click at [235, 251] on div "scrollable content" at bounding box center [501, 249] width 748 height 50
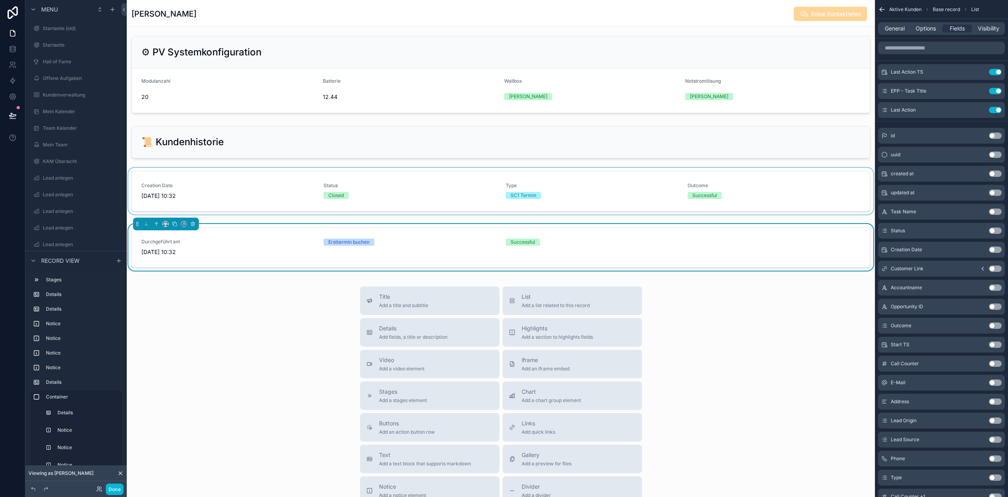
click at [289, 195] on div "scrollable content" at bounding box center [501, 193] width 748 height 50
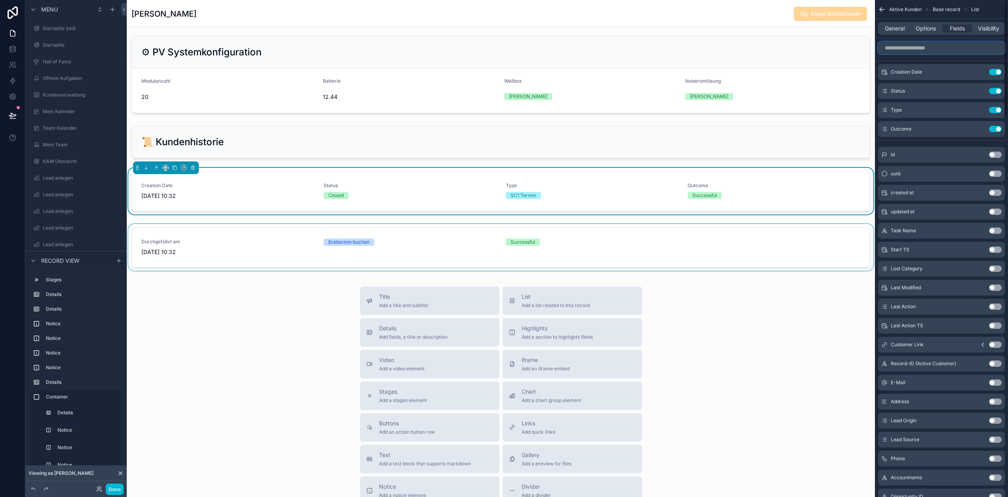
click at [936, 49] on input "scrollable content" at bounding box center [941, 48] width 127 height 13
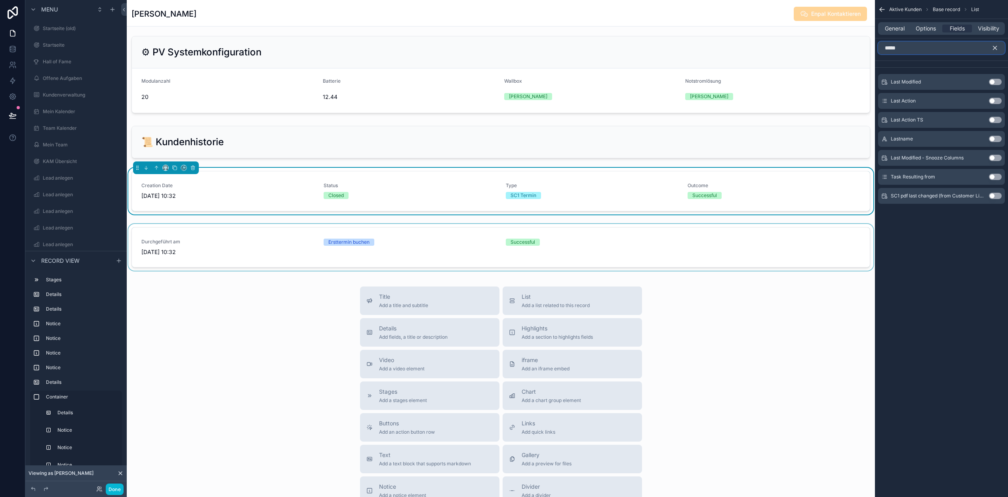
type input "****"
click at [1000, 120] on button "Use setting" at bounding box center [995, 120] width 13 height 6
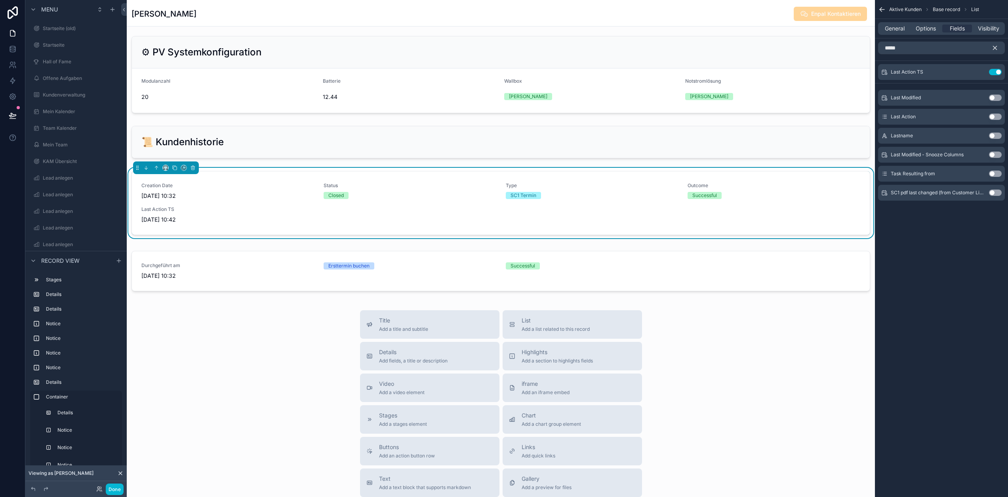
click at [998, 49] on icon "scrollable content" at bounding box center [994, 47] width 7 height 7
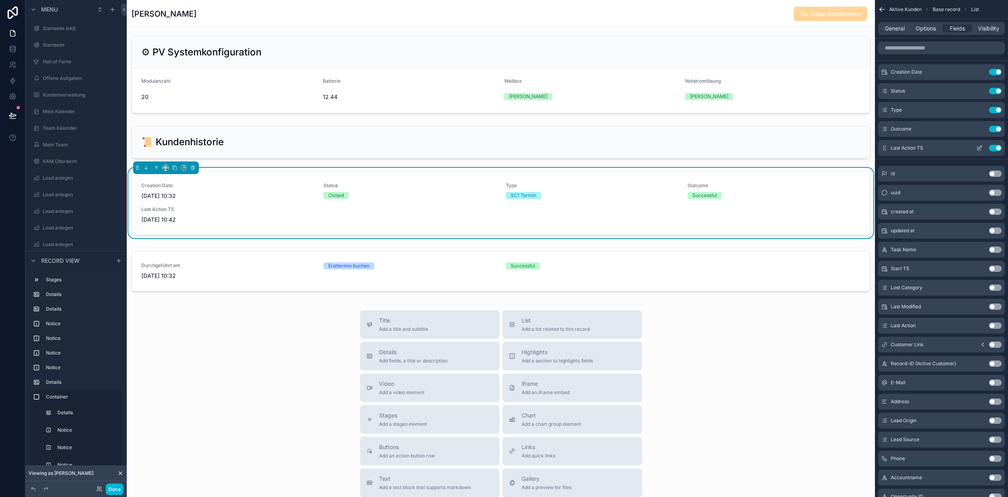
click at [981, 147] on icon "scrollable content" at bounding box center [981, 146] width 1 height 1
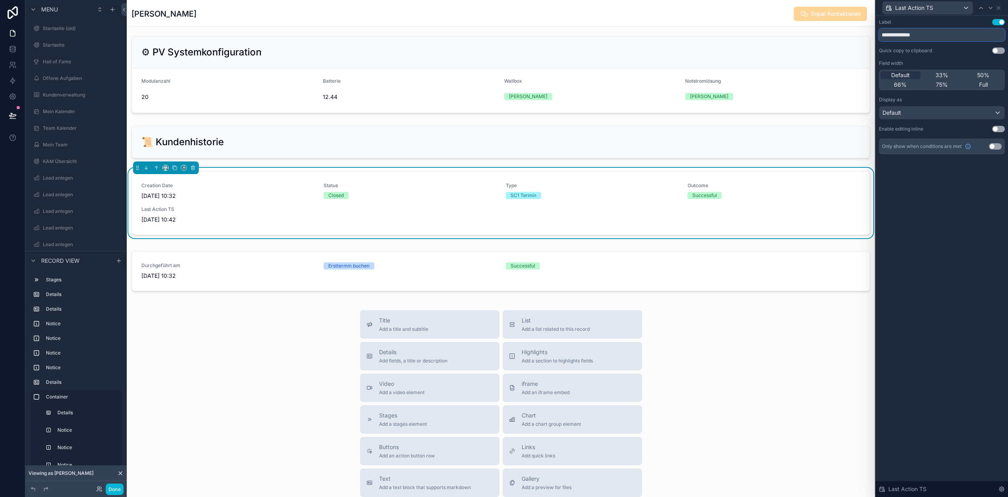
click at [945, 37] on input "**********" at bounding box center [942, 35] width 126 height 13
type input "**********"
click at [1000, 7] on icon at bounding box center [998, 7] width 3 height 3
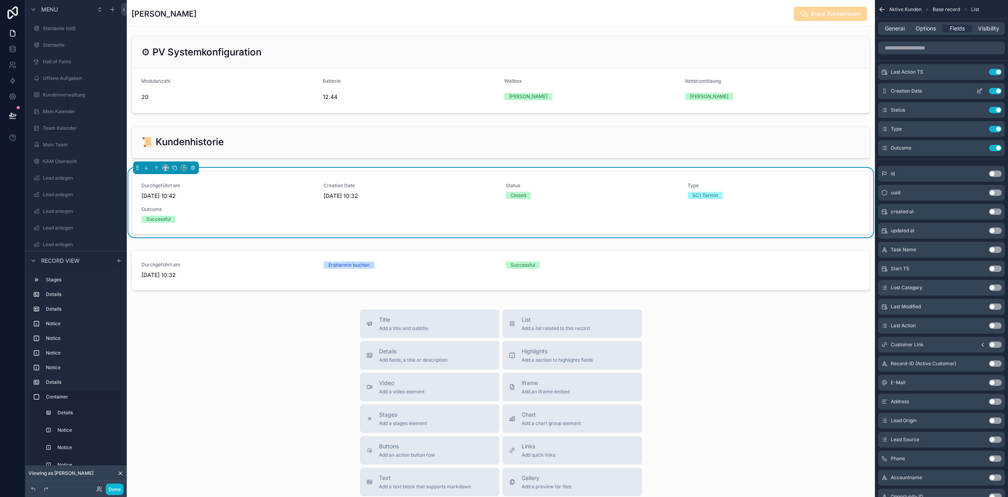
click at [1001, 90] on button "Use setting" at bounding box center [995, 91] width 13 height 6
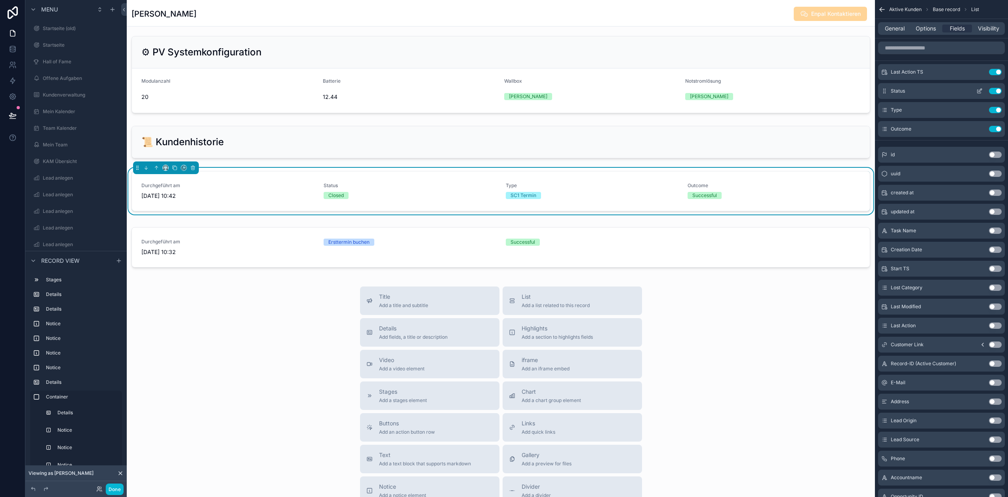
click at [1005, 87] on div "Status Use setting" at bounding box center [941, 91] width 127 height 16
click at [1002, 90] on button "Use setting" at bounding box center [995, 91] width 13 height 6
click at [983, 91] on icon "scrollable content" at bounding box center [979, 91] width 6 height 6
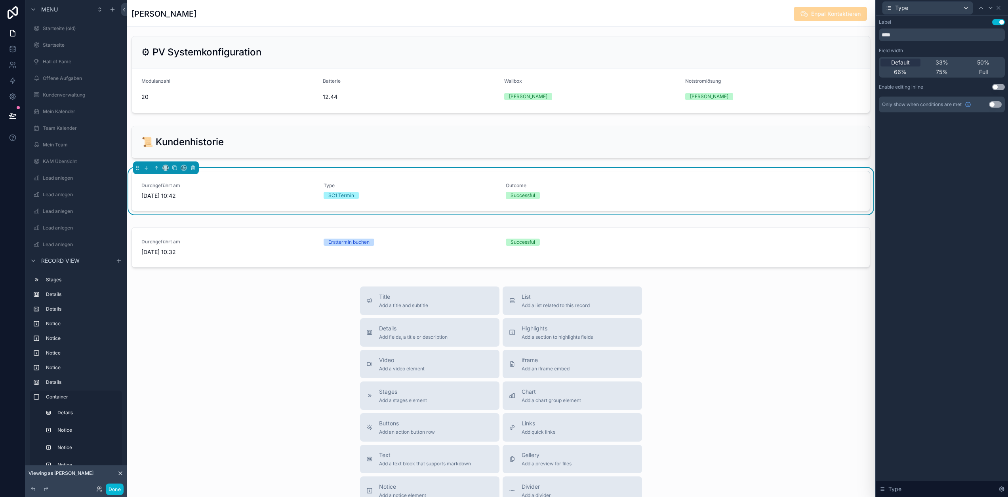
click at [1004, 22] on button "Use setting" at bounding box center [998, 22] width 13 height 6
click at [1004, 11] on div "Type" at bounding box center [942, 7] width 126 height 15
click at [1002, 10] on icon at bounding box center [998, 8] width 6 height 6
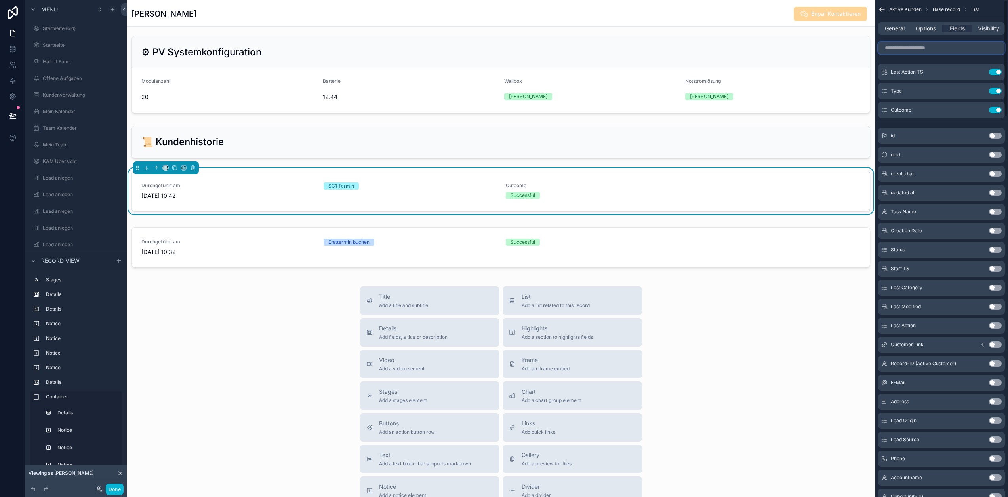
click at [942, 46] on input "scrollable content" at bounding box center [941, 48] width 127 height 13
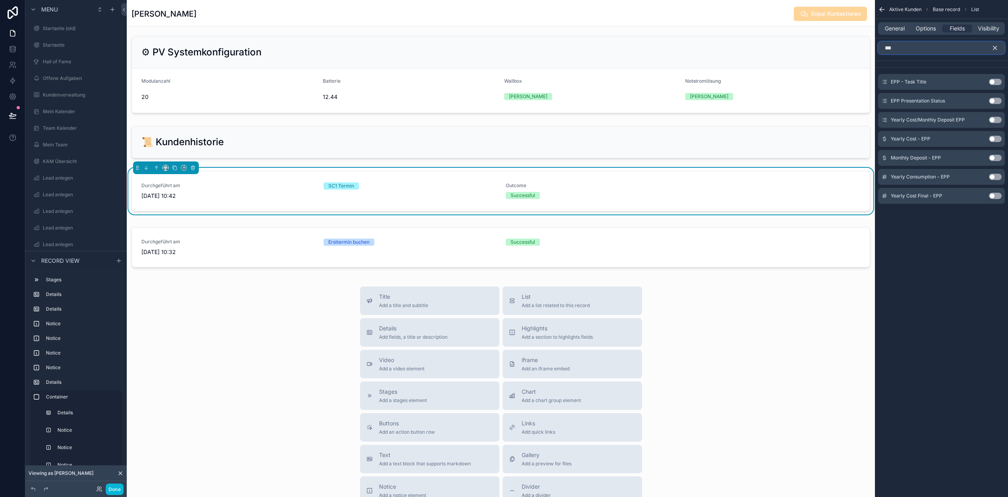
type input "***"
click at [1002, 82] on button "Use setting" at bounding box center [995, 82] width 13 height 6
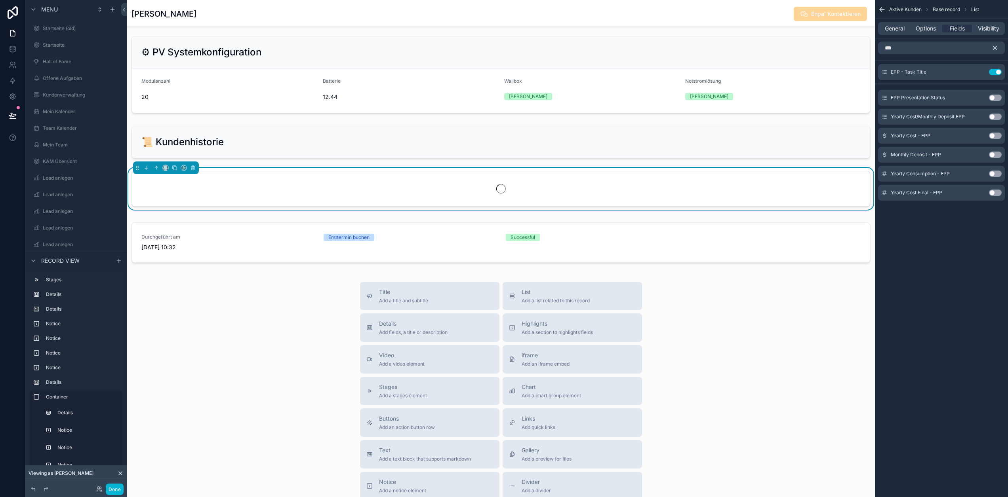
click at [998, 48] on icon "scrollable content" at bounding box center [994, 47] width 7 height 7
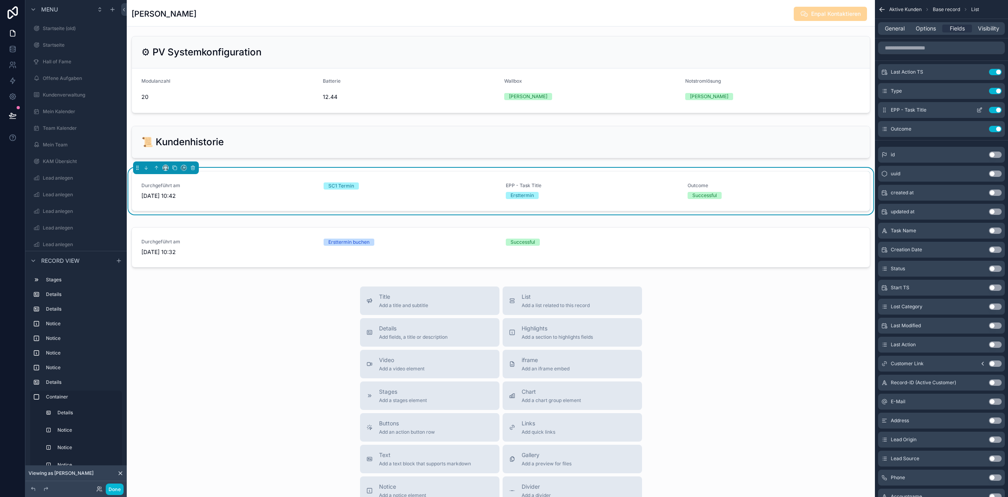
click at [997, 90] on button "Use setting" at bounding box center [995, 91] width 13 height 6
click at [983, 90] on icon "scrollable content" at bounding box center [979, 91] width 6 height 6
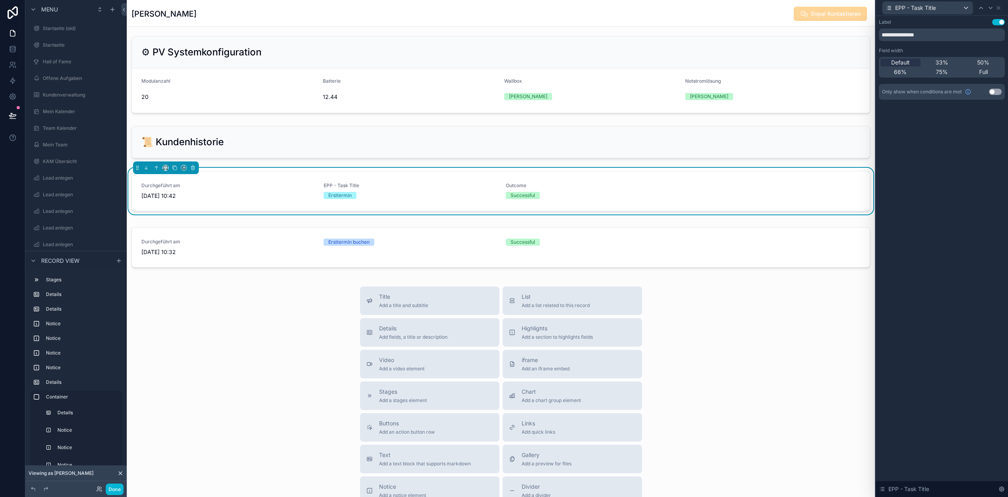
click at [1005, 21] on button "Use setting" at bounding box center [998, 22] width 13 height 6
click at [1002, 8] on icon at bounding box center [998, 8] width 6 height 6
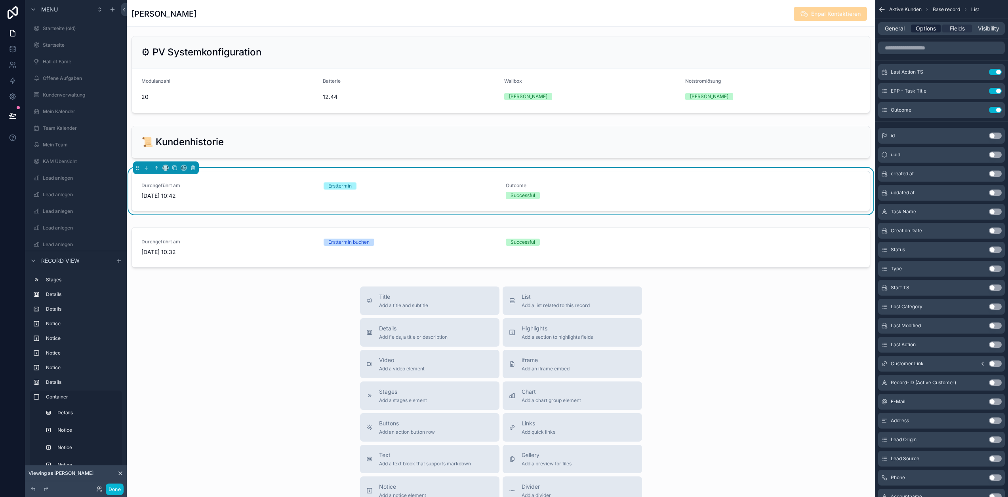
click at [931, 26] on span "Options" at bounding box center [926, 29] width 20 height 8
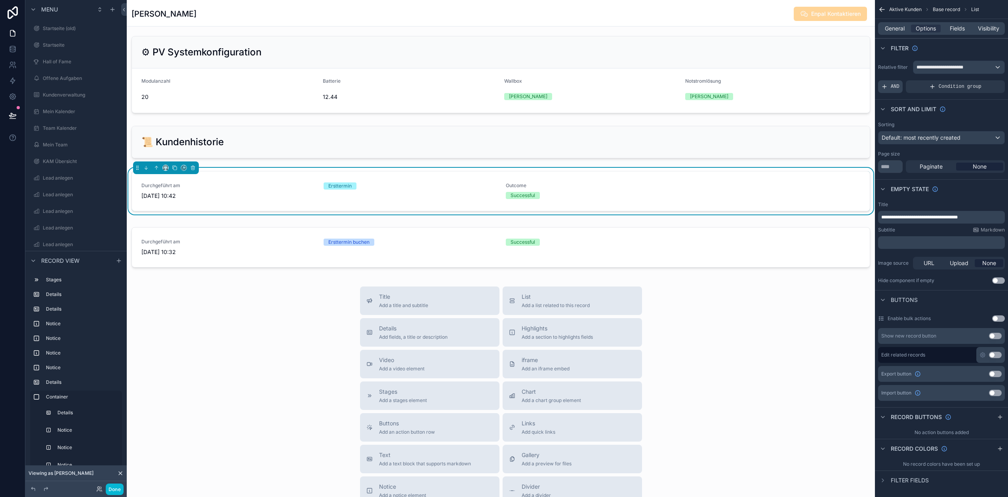
click at [894, 81] on div "AND" at bounding box center [890, 86] width 25 height 13
click at [932, 87] on div "Add a filter" at bounding box center [941, 86] width 127 height 13
click at [987, 80] on icon "scrollable content" at bounding box center [985, 81] width 5 height 5
click at [815, 78] on span "Select a field" at bounding box center [798, 74] width 34 height 7
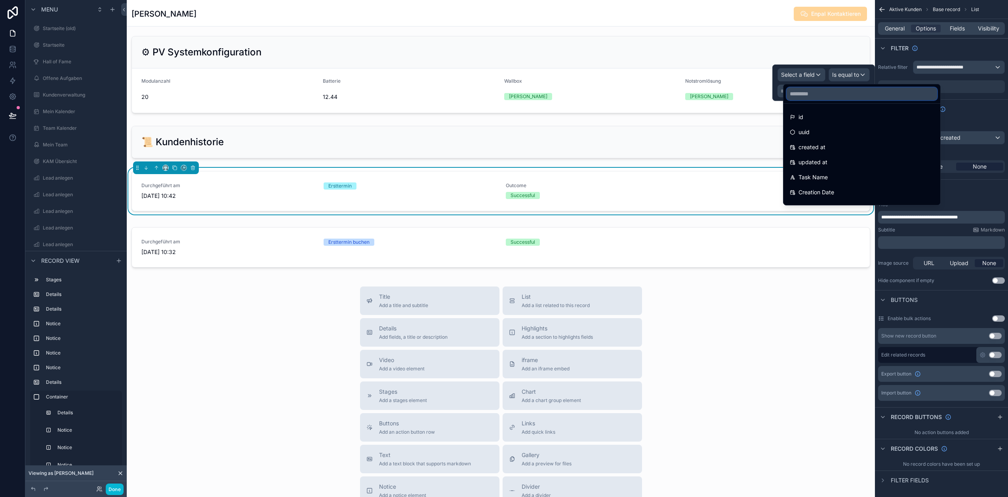
click at [831, 91] on input "text" at bounding box center [862, 94] width 150 height 13
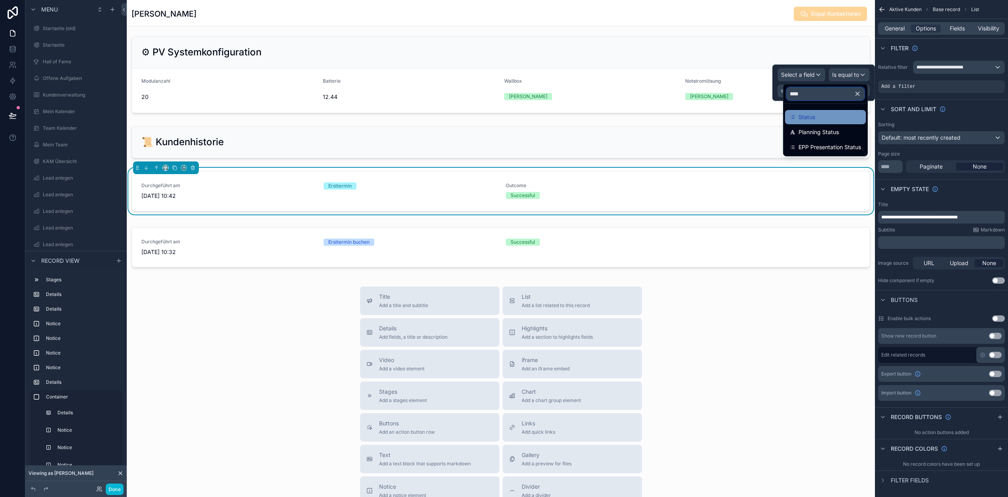
type input "****"
click at [827, 114] on div "Status" at bounding box center [825, 117] width 71 height 10
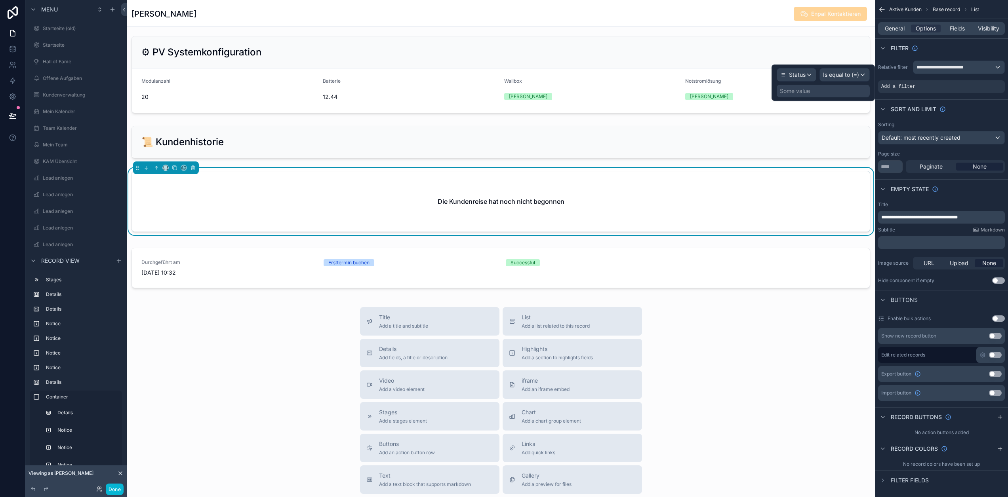
click at [834, 91] on div "Some value" at bounding box center [823, 91] width 93 height 13
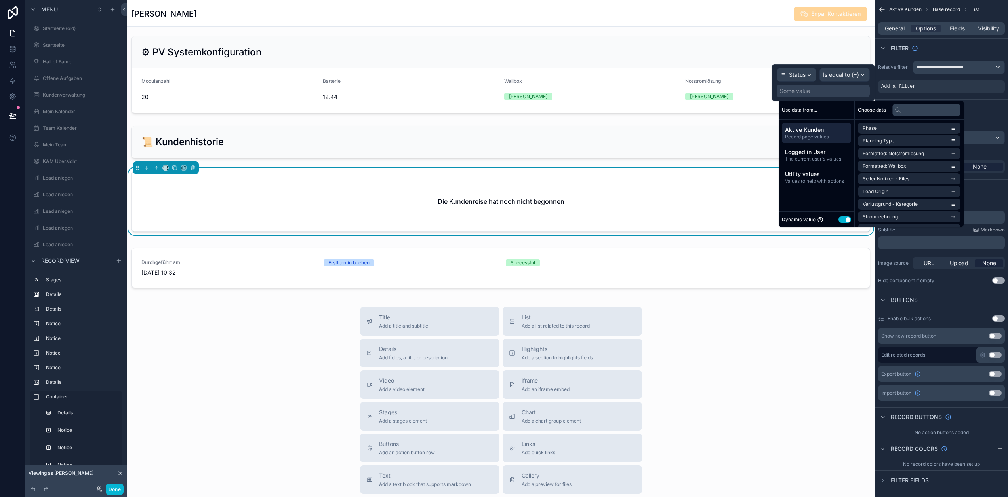
click at [847, 220] on button "Use setting" at bounding box center [844, 220] width 13 height 6
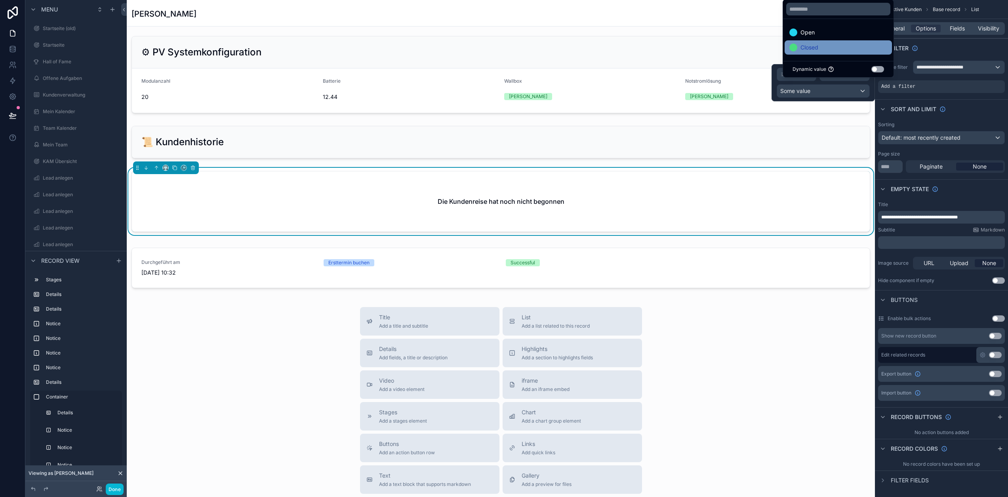
click at [828, 52] on div "Closed" at bounding box center [838, 48] width 98 height 10
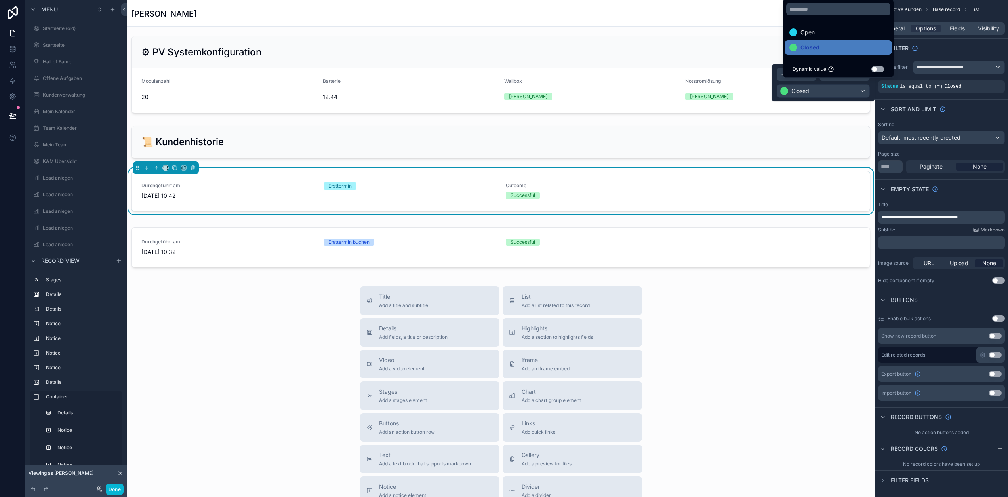
click at [973, 110] on div "Sort And Limit" at bounding box center [941, 108] width 133 height 19
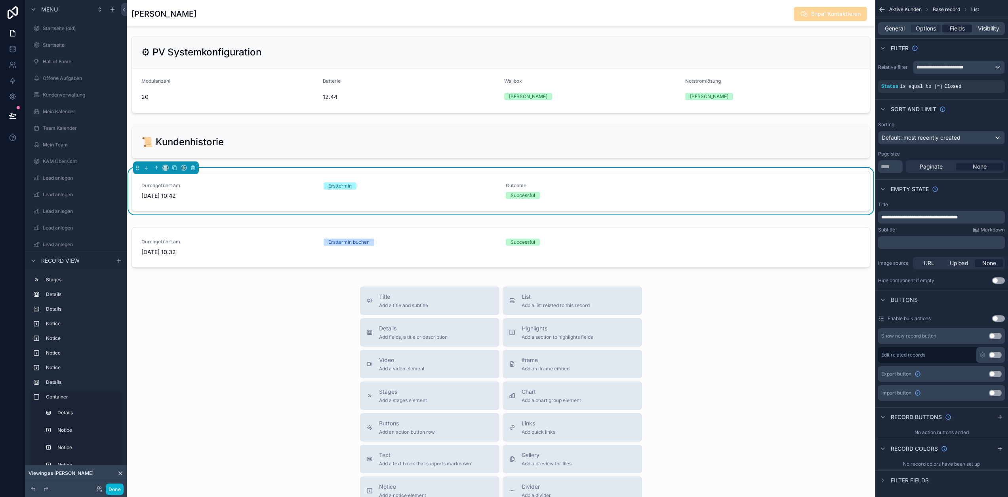
click at [962, 28] on span "Fields" at bounding box center [957, 29] width 15 height 8
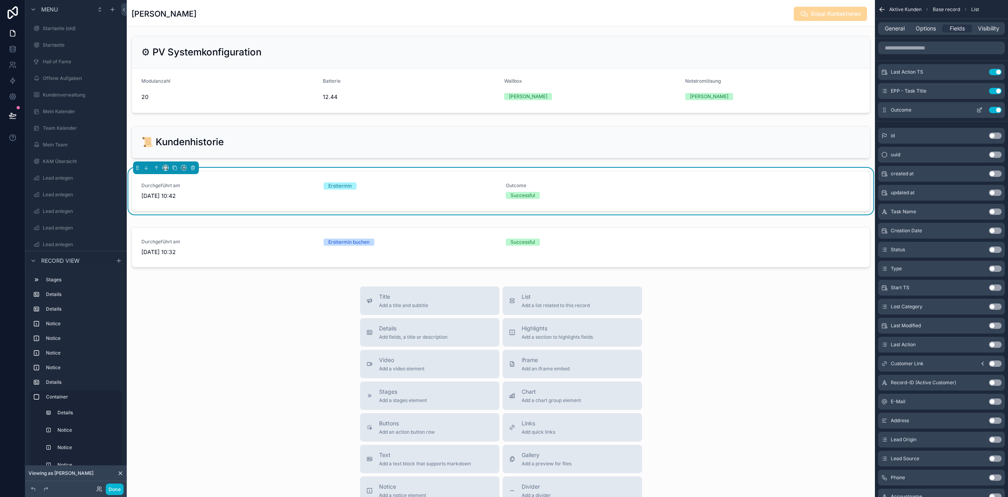
click at [983, 111] on icon "scrollable content" at bounding box center [979, 110] width 6 height 6
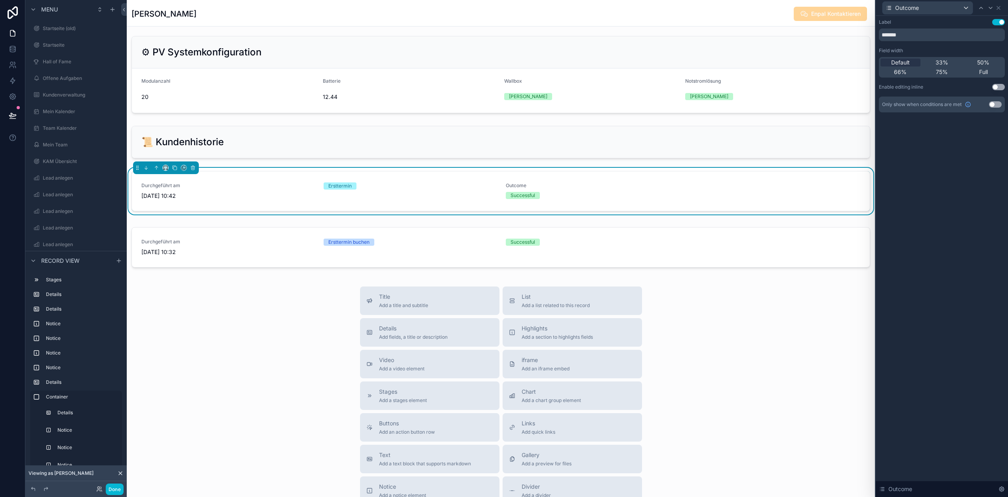
click at [1003, 21] on button "Use setting" at bounding box center [998, 22] width 13 height 6
click at [1002, 8] on icon at bounding box center [998, 8] width 6 height 6
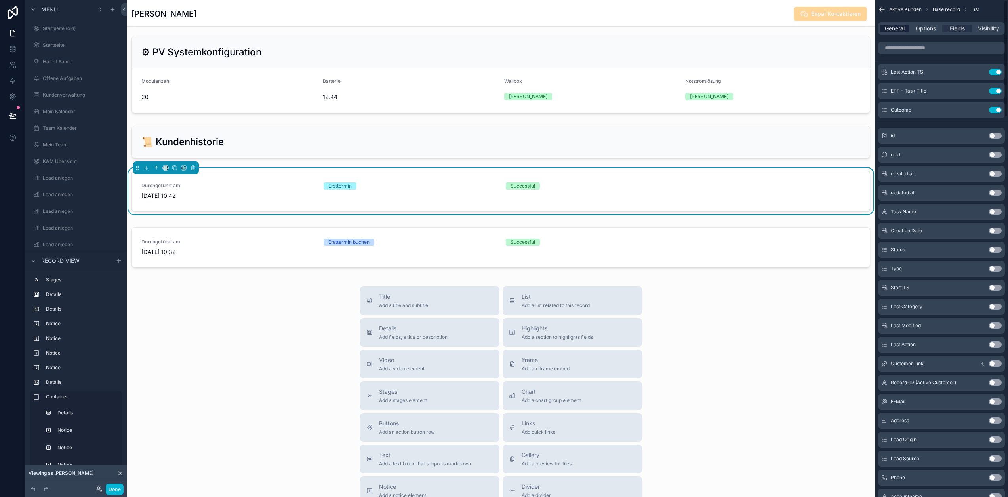
click at [902, 32] on span "General" at bounding box center [895, 29] width 20 height 8
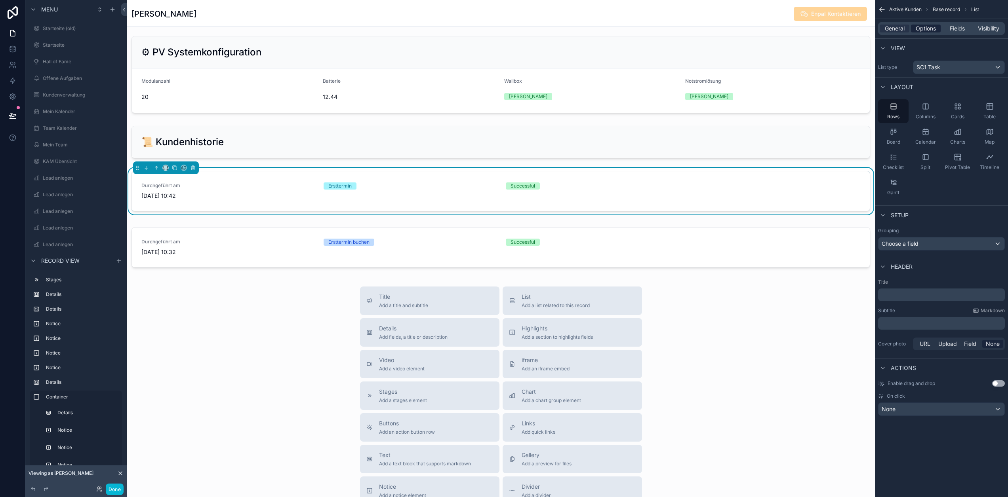
click at [936, 29] on span "Options" at bounding box center [926, 29] width 20 height 8
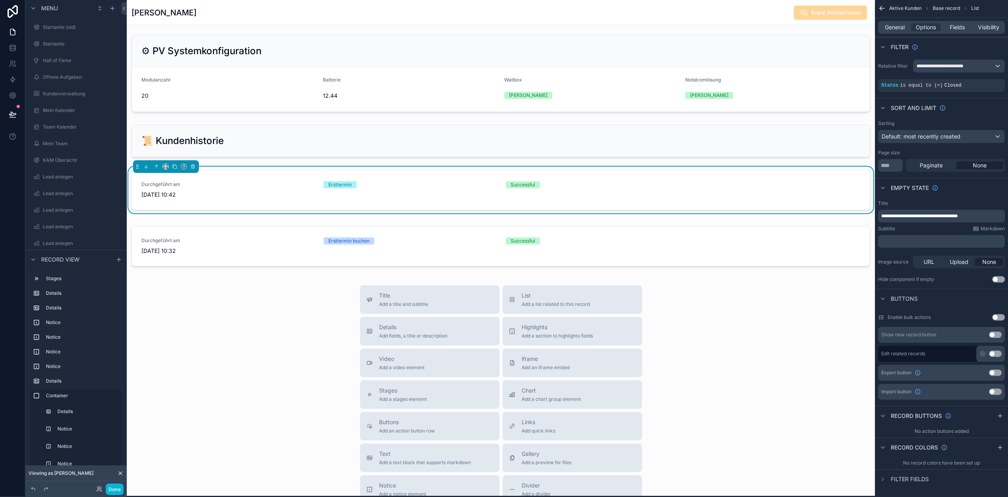
scroll to position [15, 0]
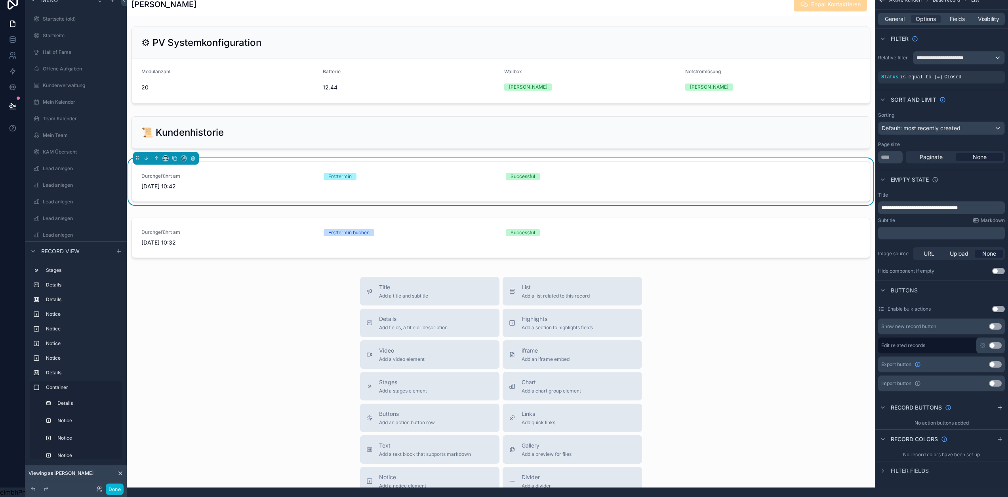
click at [1002, 268] on button "Use setting" at bounding box center [998, 271] width 13 height 6
click at [905, 15] on span "General" at bounding box center [895, 19] width 20 height 8
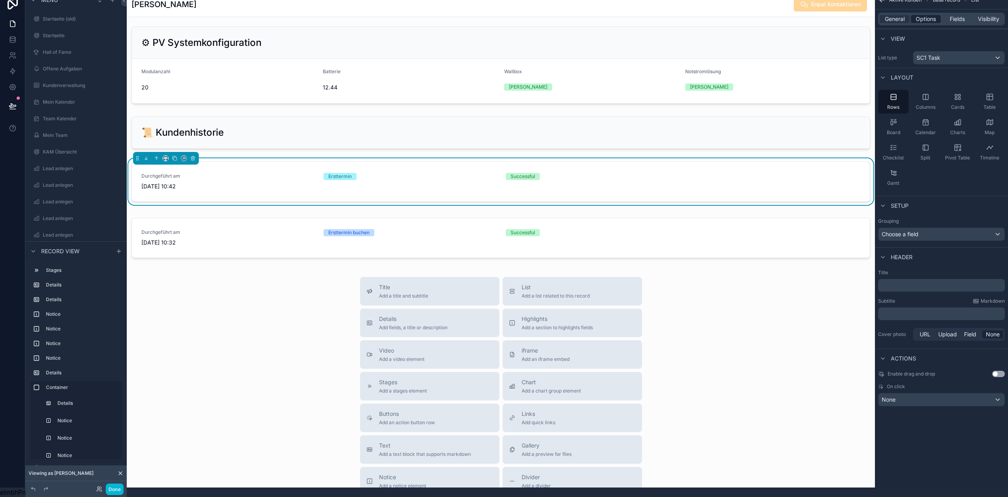
click at [936, 15] on span "Options" at bounding box center [926, 19] width 20 height 8
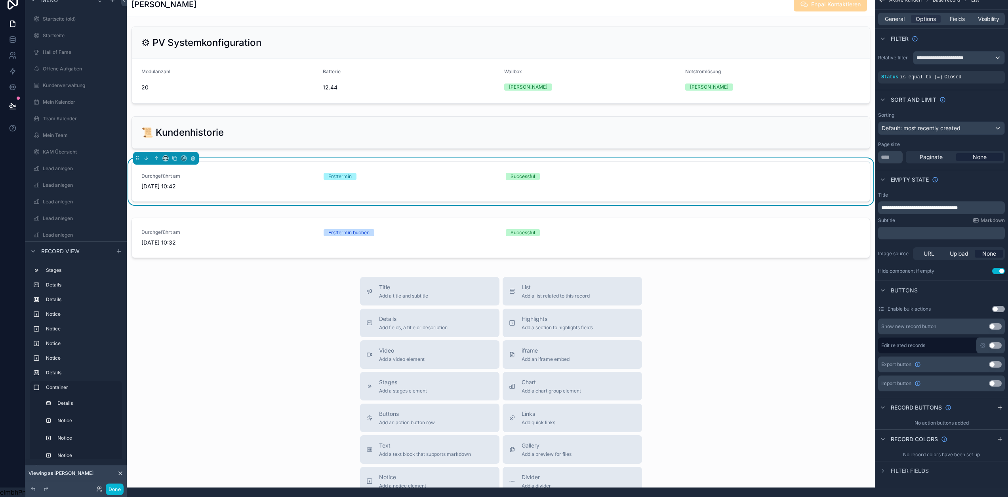
click at [988, 205] on p "**********" at bounding box center [942, 208] width 122 height 6
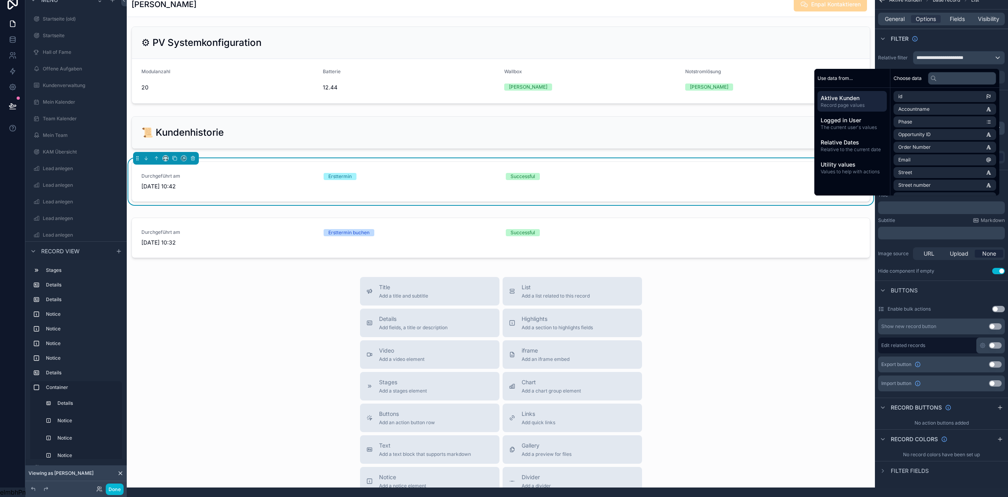
click at [935, 218] on div "Subtitle Markdown ﻿" at bounding box center [941, 228] width 127 height 22
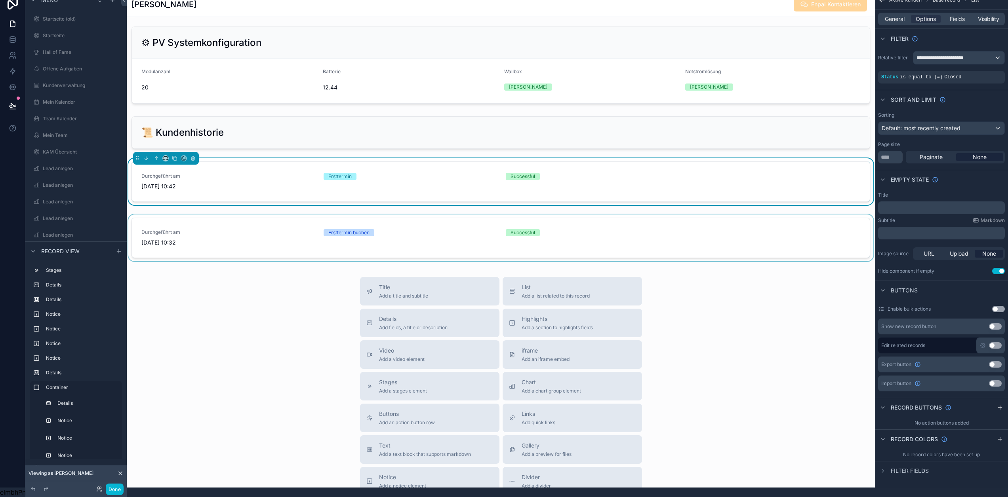
click at [602, 248] on div "scrollable content" at bounding box center [501, 240] width 748 height 50
click at [675, 170] on div "scrollable content" at bounding box center [501, 183] width 748 height 50
click at [771, 229] on div "scrollable content" at bounding box center [501, 240] width 748 height 50
click at [899, 74] on span "AND" at bounding box center [895, 77] width 9 height 6
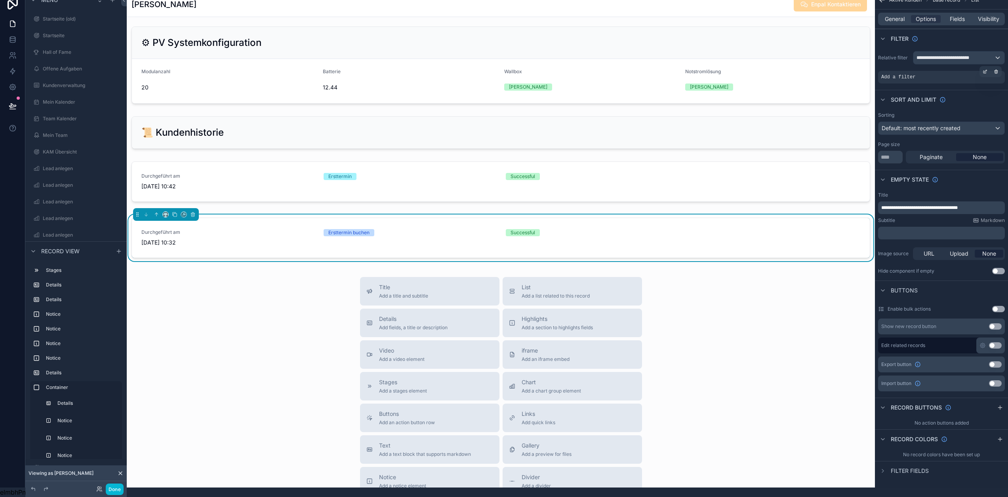
click at [915, 74] on span "Add a filter" at bounding box center [898, 77] width 34 height 6
click at [987, 69] on icon "scrollable content" at bounding box center [985, 71] width 5 height 5
click at [815, 62] on span "Select a field" at bounding box center [798, 65] width 34 height 7
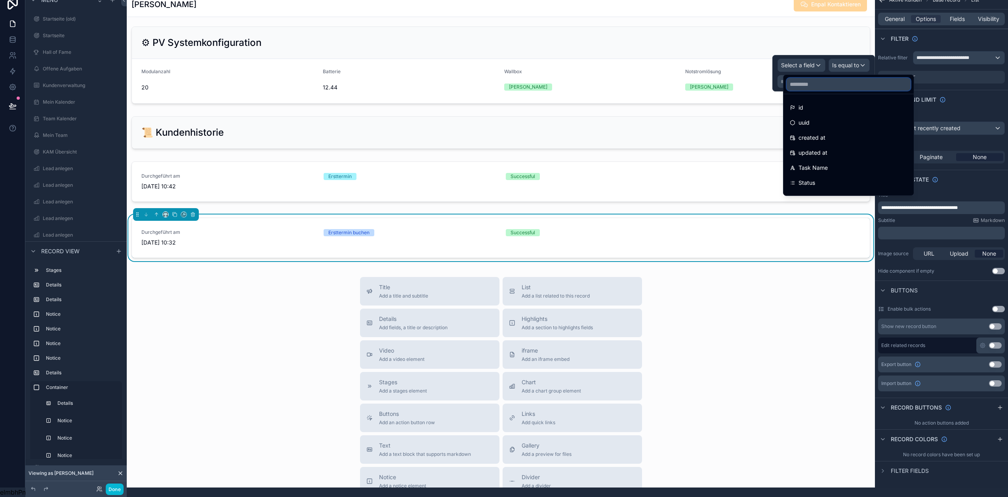
click at [821, 78] on input "text" at bounding box center [849, 84] width 124 height 13
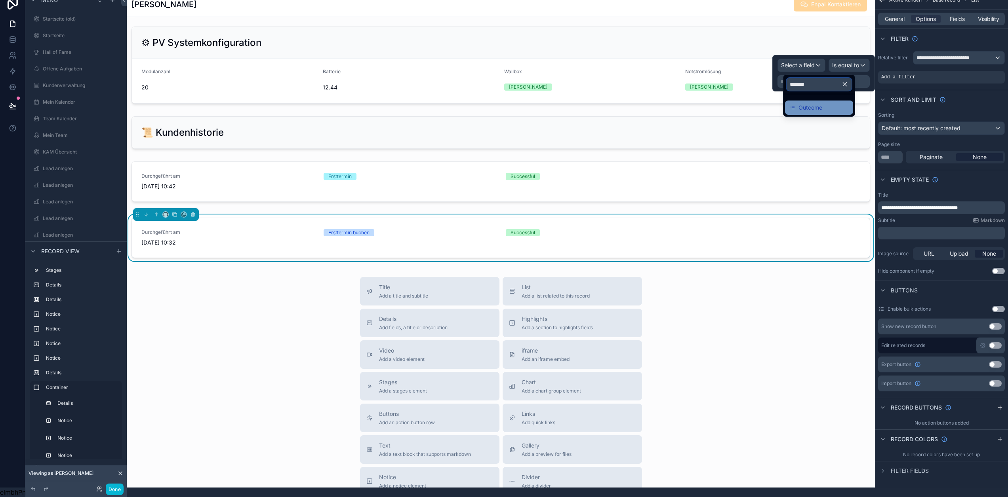
type input "*******"
click at [823, 101] on div "Outcome" at bounding box center [819, 108] width 68 height 14
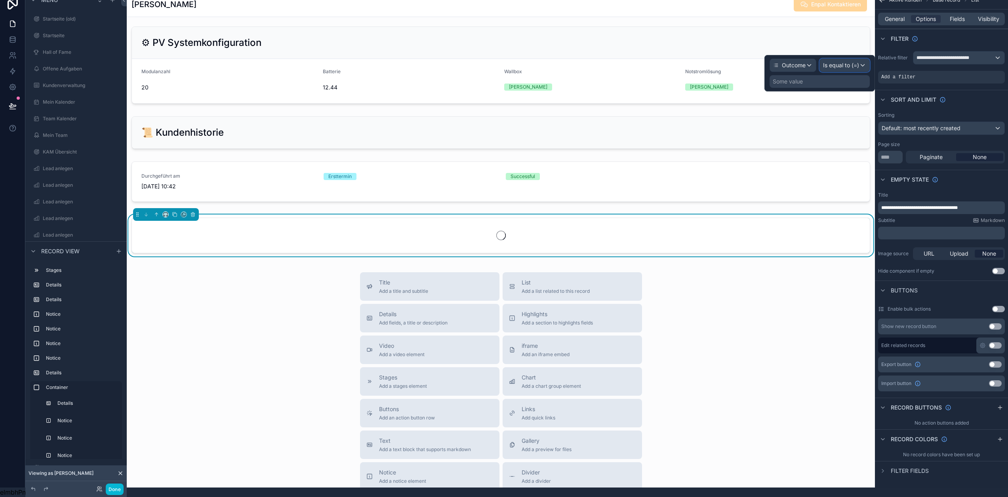
click at [857, 61] on span "Is equal to (=)" at bounding box center [841, 65] width 36 height 8
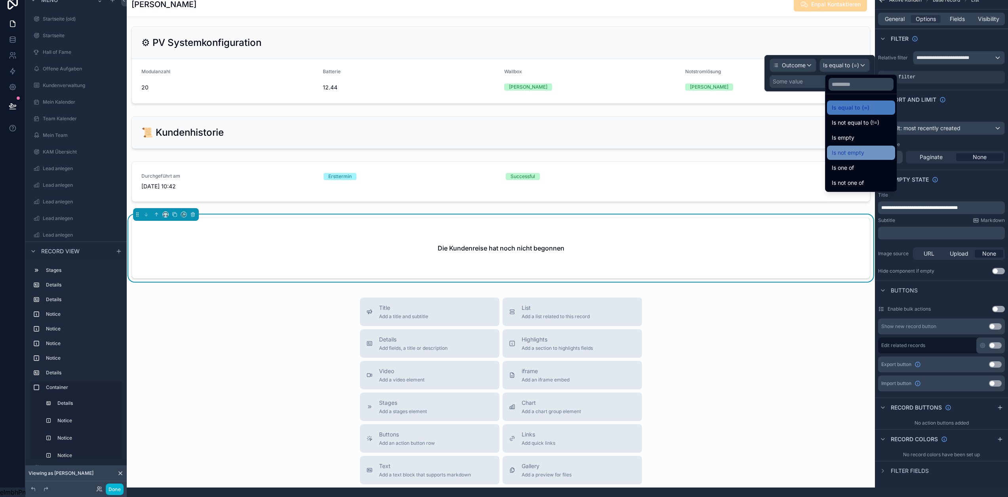
click at [861, 149] on span "Is not empty" at bounding box center [848, 153] width 32 height 10
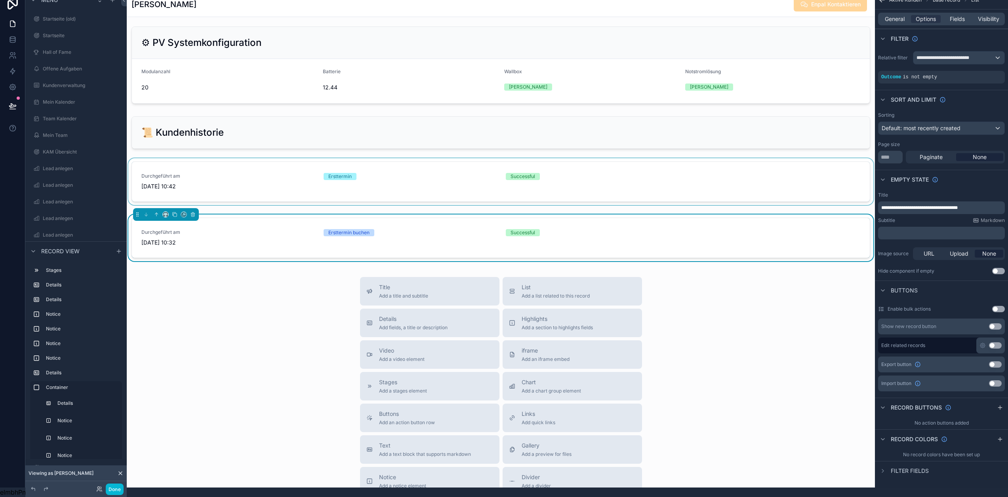
click at [625, 180] on div "scrollable content" at bounding box center [501, 183] width 748 height 50
click at [710, 244] on div "scrollable content" at bounding box center [501, 240] width 748 height 50
click at [759, 174] on div "scrollable content" at bounding box center [501, 183] width 748 height 50
click at [965, 69] on icon "scrollable content" at bounding box center [962, 71] width 5 height 5
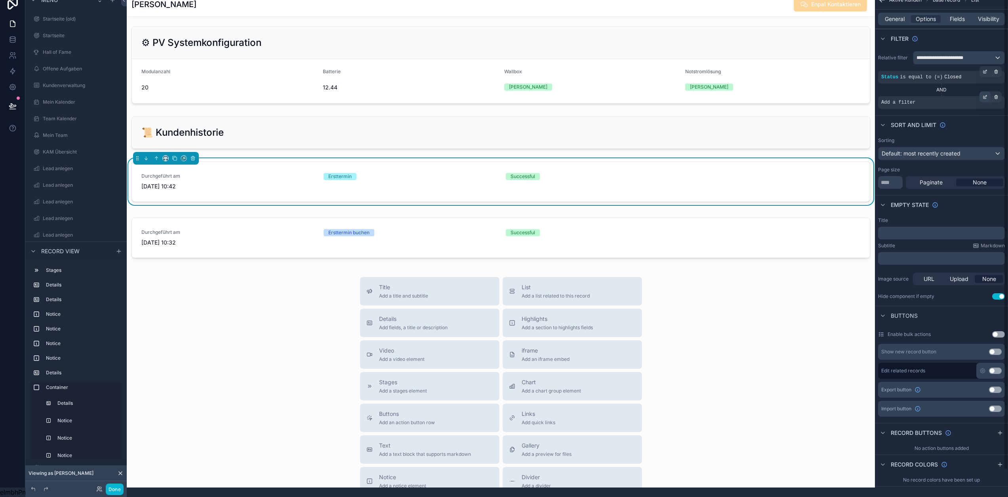
click at [986, 96] on icon "scrollable content" at bounding box center [984, 97] width 3 height 3
click at [821, 84] on div "Select a field" at bounding box center [801, 90] width 47 height 13
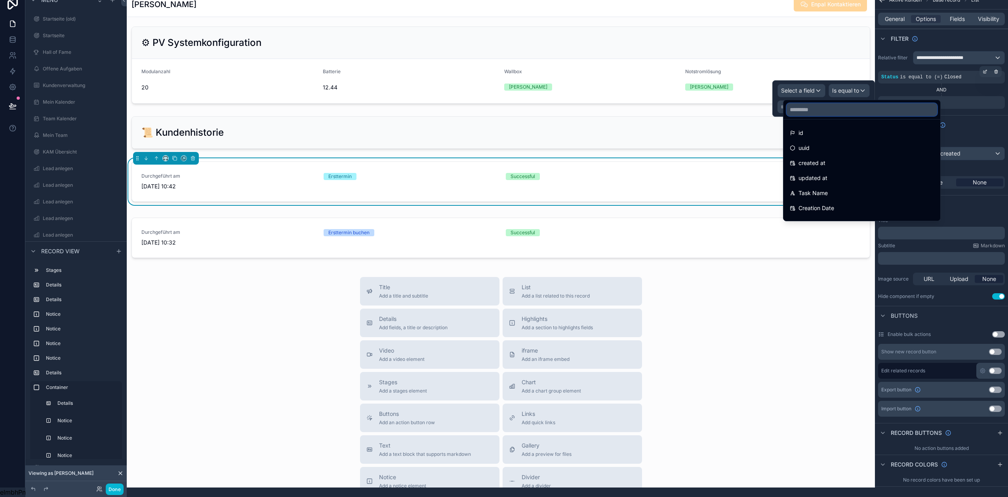
click at [819, 103] on input "text" at bounding box center [862, 109] width 150 height 13
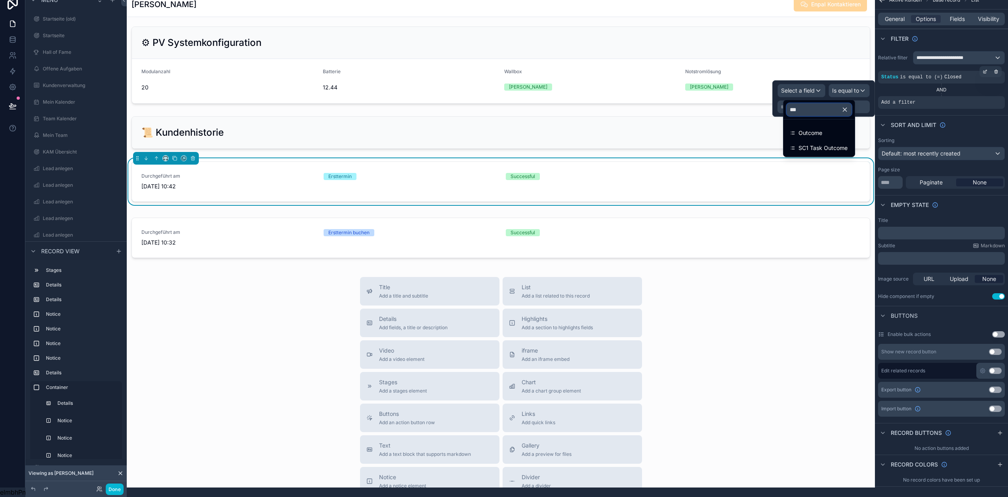
type input "***"
click at [820, 120] on ul "Outcome SC1 Task Outcome" at bounding box center [818, 138] width 71 height 37
click at [821, 128] on span "Outcome" at bounding box center [810, 133] width 24 height 10
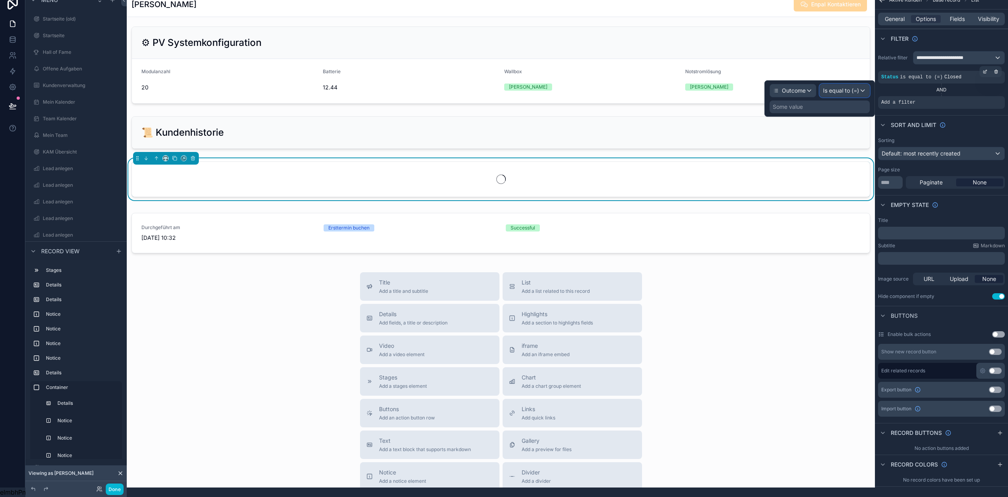
click at [852, 87] on span "Is equal to (=)" at bounding box center [841, 91] width 36 height 8
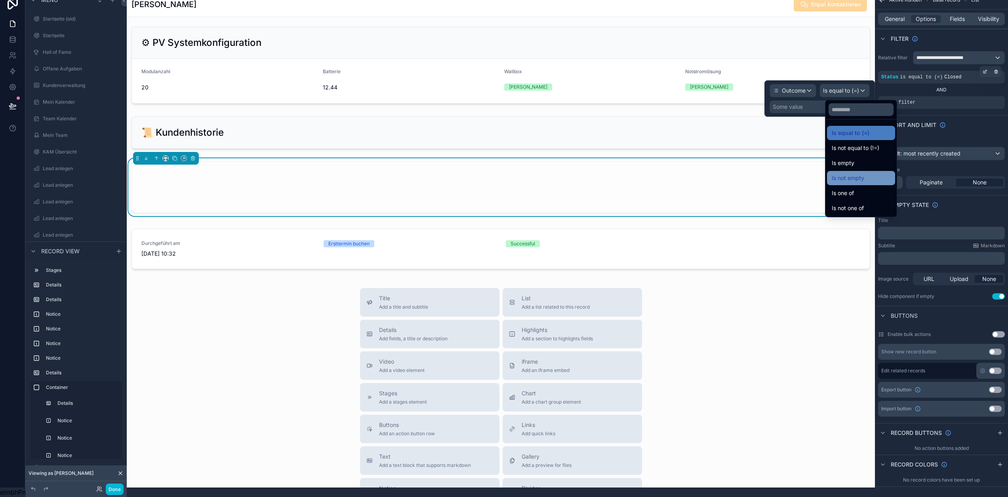
click at [853, 176] on span "Is not empty" at bounding box center [848, 178] width 32 height 10
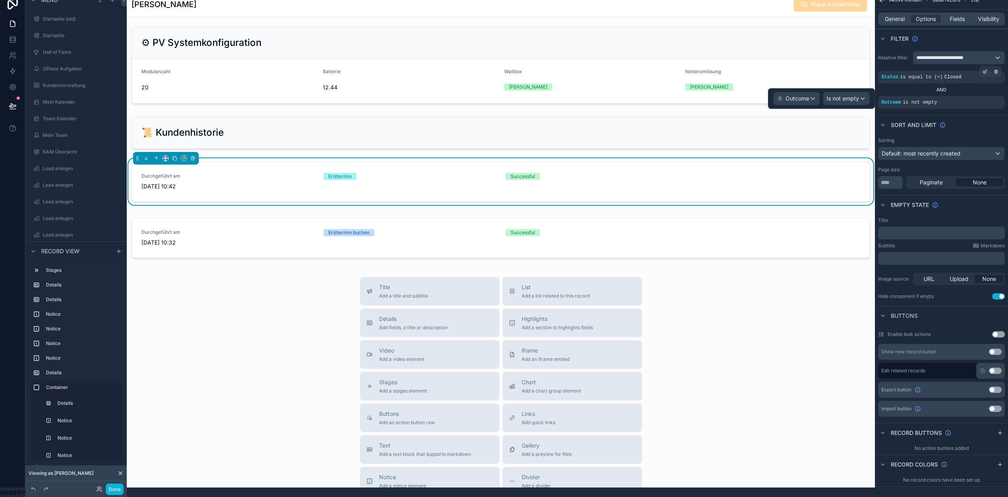
click at [282, 302] on div "Title Add a title and subtitle List Add a list related to this record Details A…" at bounding box center [501, 418] width 748 height 282
click at [758, 250] on div "scrollable content" at bounding box center [501, 240] width 748 height 50
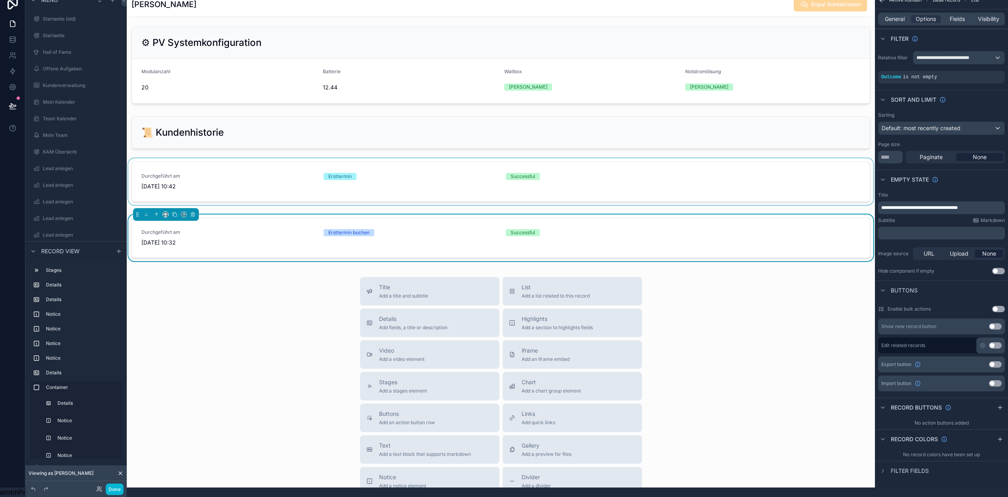
click at [728, 187] on div "scrollable content" at bounding box center [501, 183] width 748 height 50
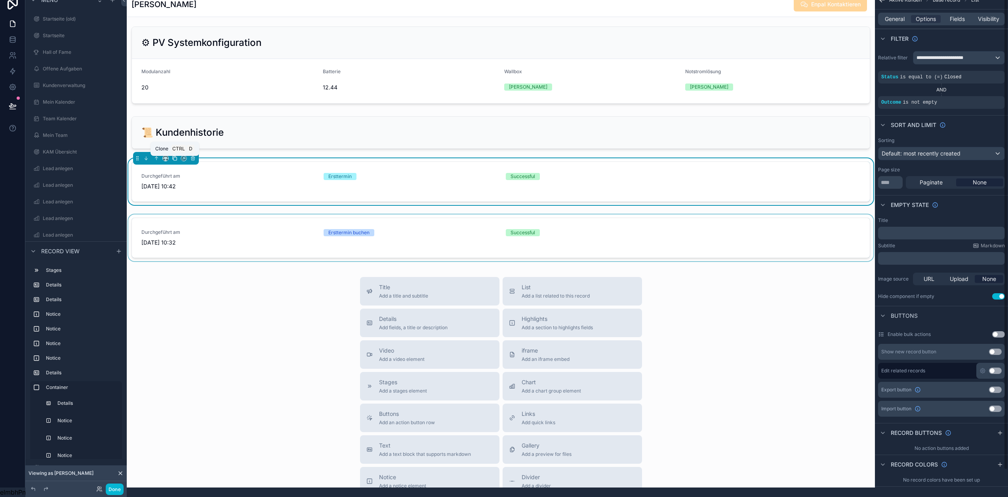
click at [176, 161] on icon "scrollable content" at bounding box center [175, 159] width 6 height 6
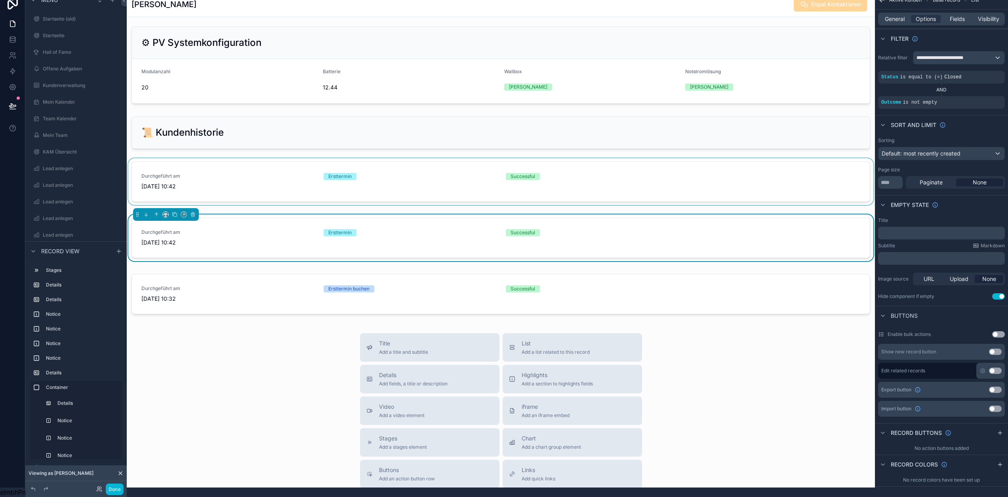
click at [370, 176] on div "scrollable content" at bounding box center [501, 183] width 748 height 50
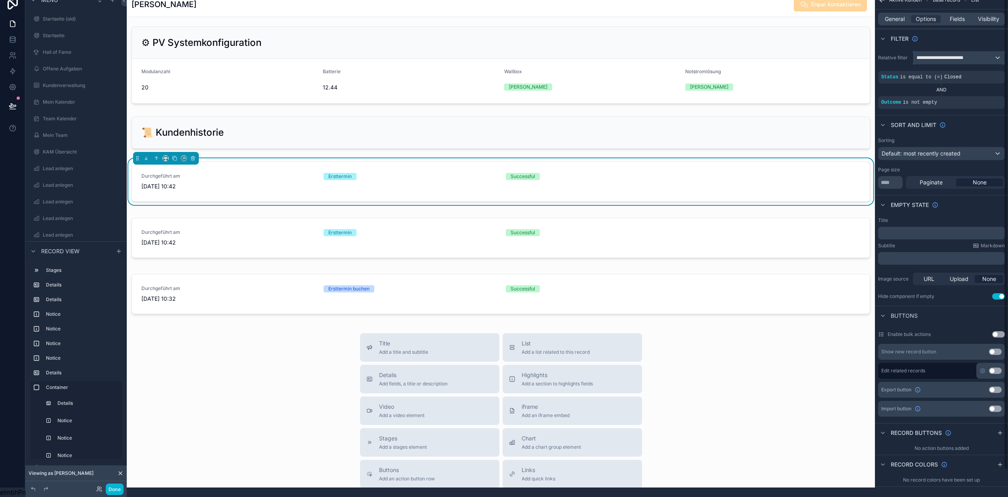
click at [966, 55] on span "**********" at bounding box center [941, 58] width 50 height 6
click at [970, 53] on div "scrollable content" at bounding box center [504, 248] width 1008 height 497
click at [905, 15] on span "General" at bounding box center [895, 19] width 20 height 8
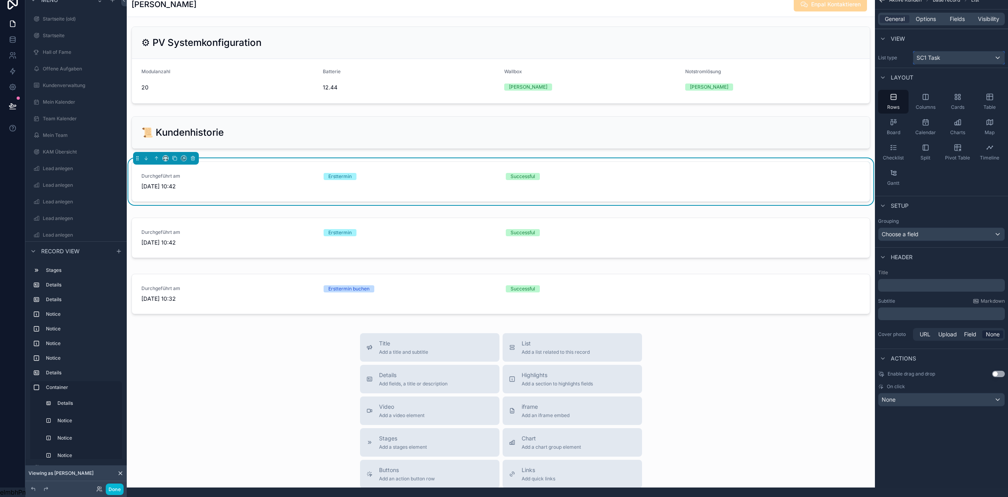
click at [957, 53] on div "SC1 Task" at bounding box center [958, 57] width 91 height 13
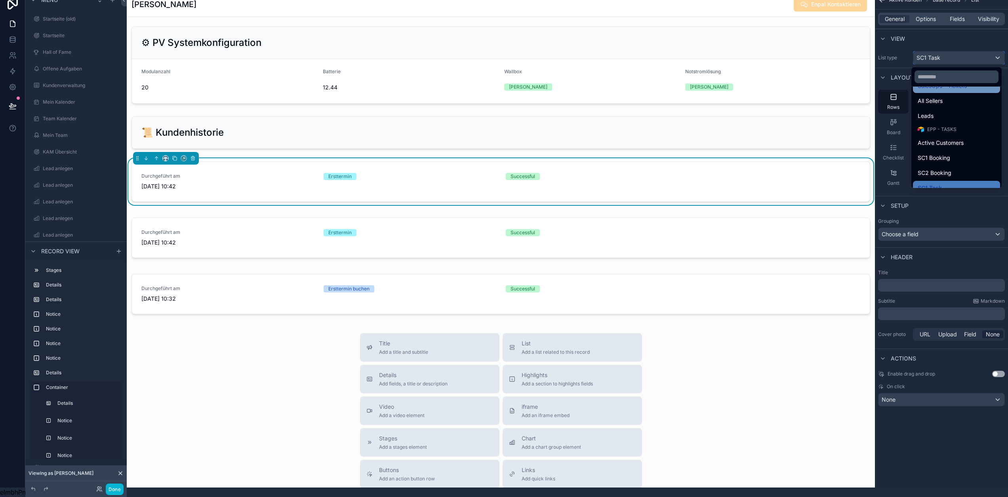
scroll to position [317, 0]
click at [961, 151] on div "SC2 Booking" at bounding box center [957, 156] width 78 height 10
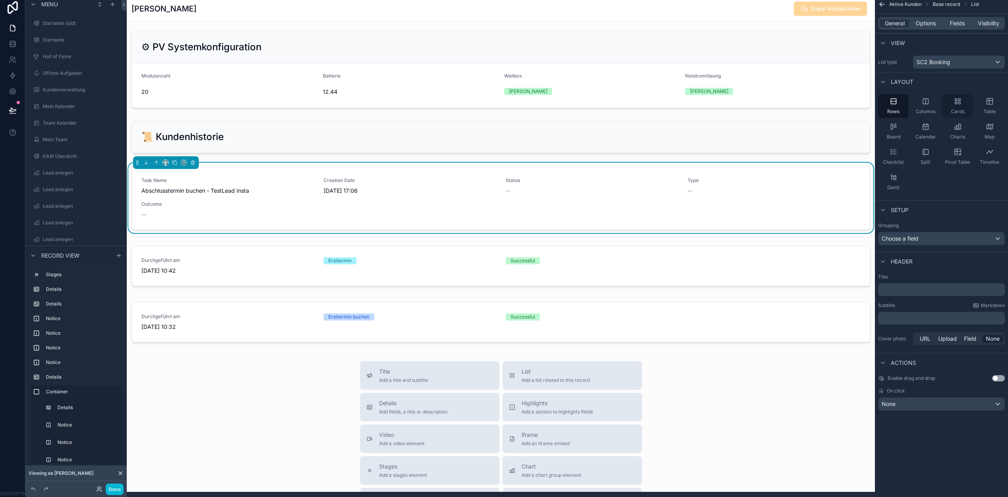
scroll to position [0, 0]
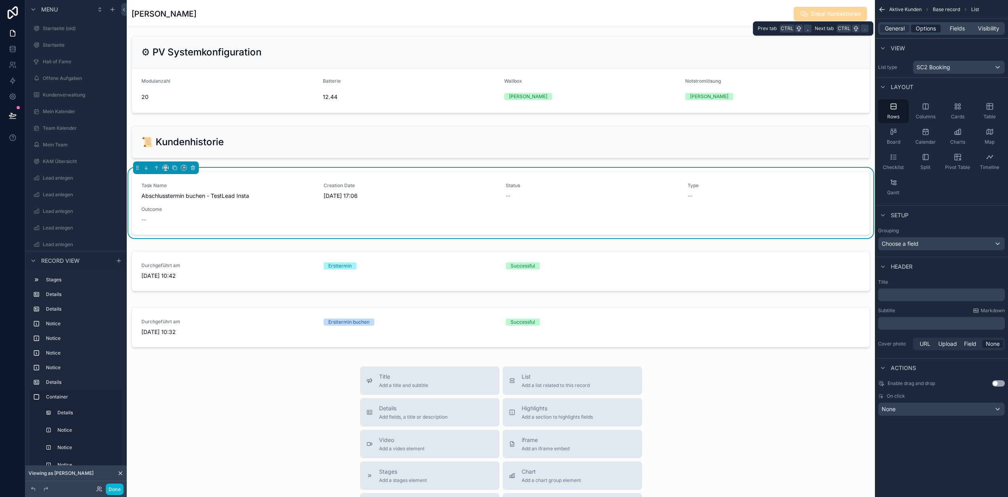
click at [936, 29] on span "Options" at bounding box center [926, 29] width 20 height 8
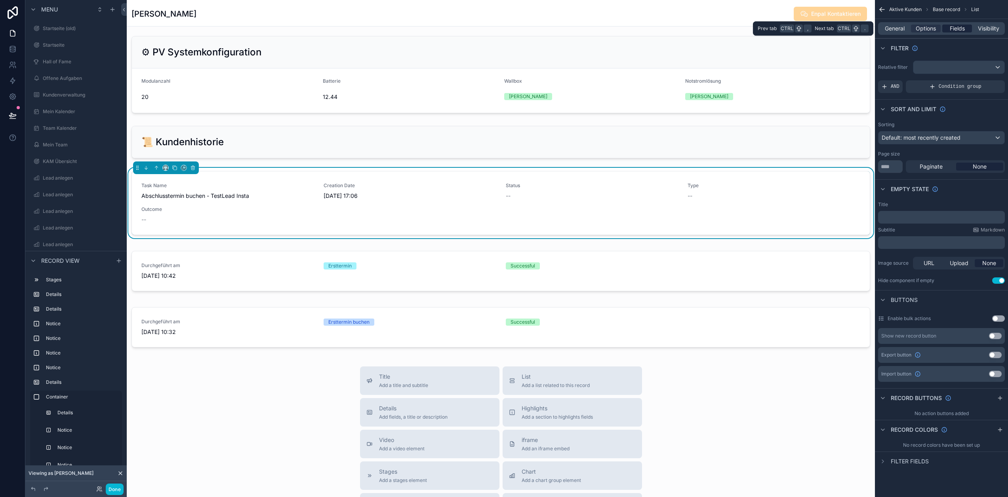
click at [959, 31] on span "Fields" at bounding box center [957, 29] width 15 height 8
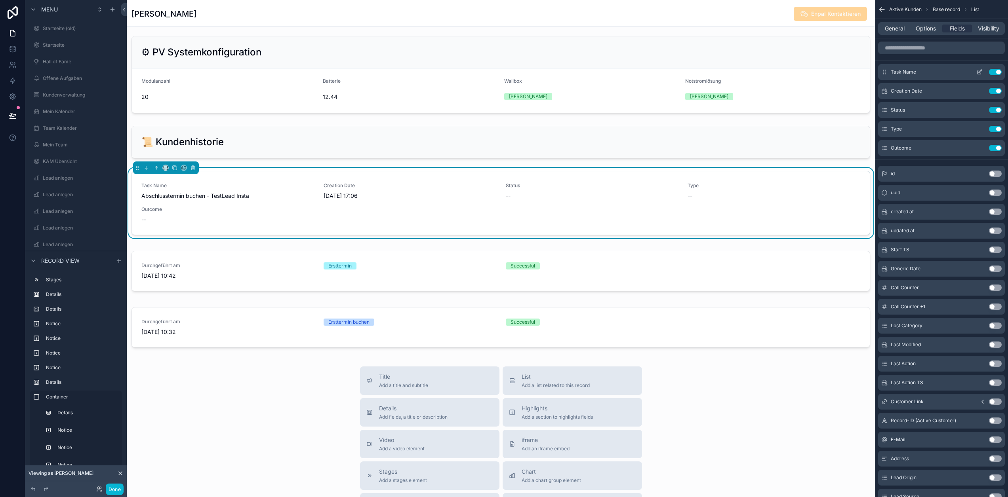
click at [1002, 71] on button "Use setting" at bounding box center [995, 72] width 13 height 6
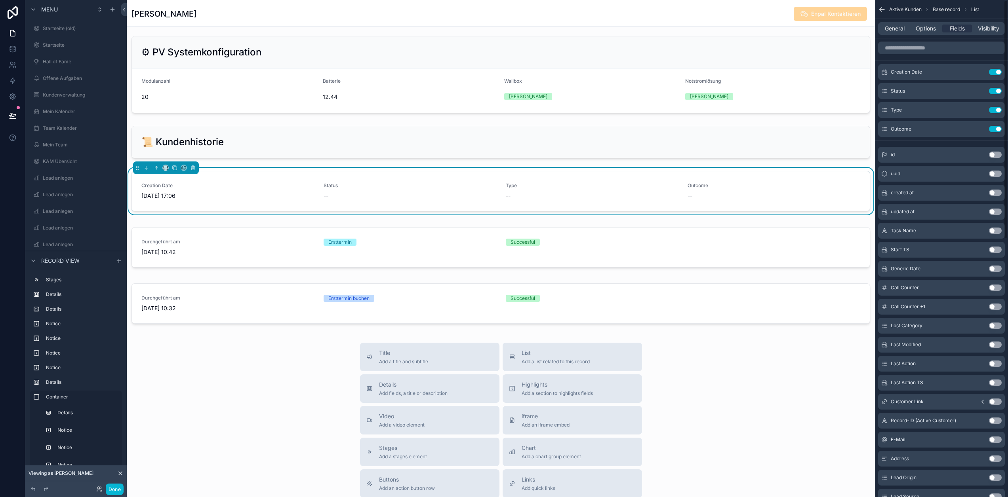
click at [1002, 71] on button "Use setting" at bounding box center [995, 72] width 13 height 6
click at [935, 53] on input "scrollable content" at bounding box center [941, 48] width 127 height 13
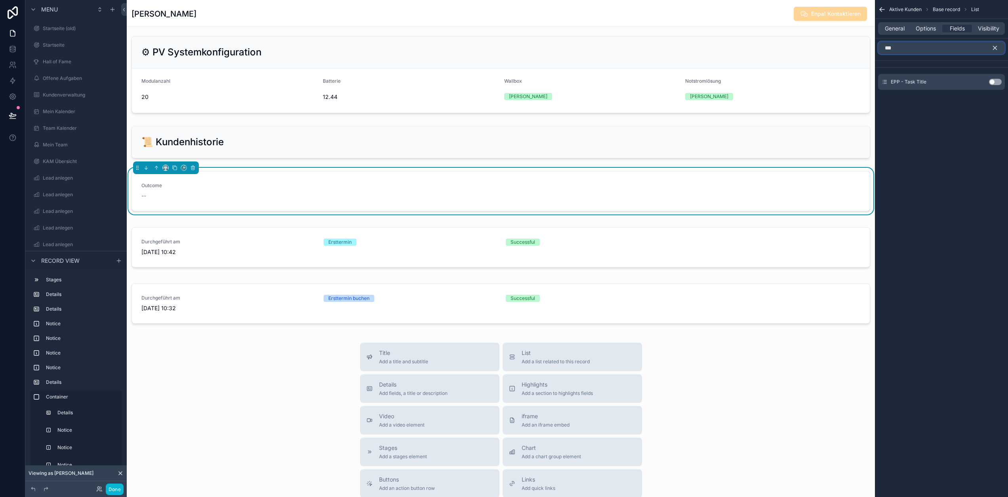
type input "***"
click at [997, 81] on button "Use setting" at bounding box center [995, 82] width 13 height 6
click at [998, 45] on icon "scrollable content" at bounding box center [994, 47] width 7 height 7
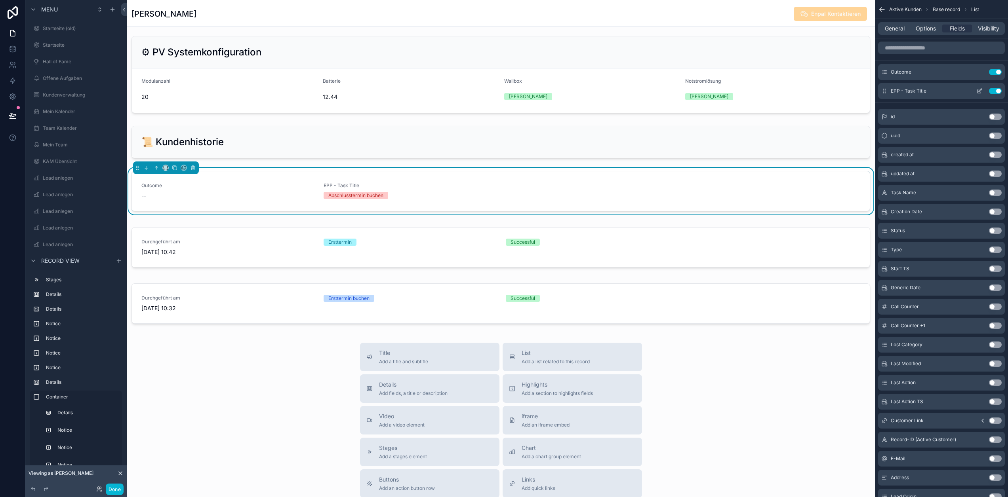
click at [983, 92] on icon "scrollable content" at bounding box center [979, 91] width 6 height 6
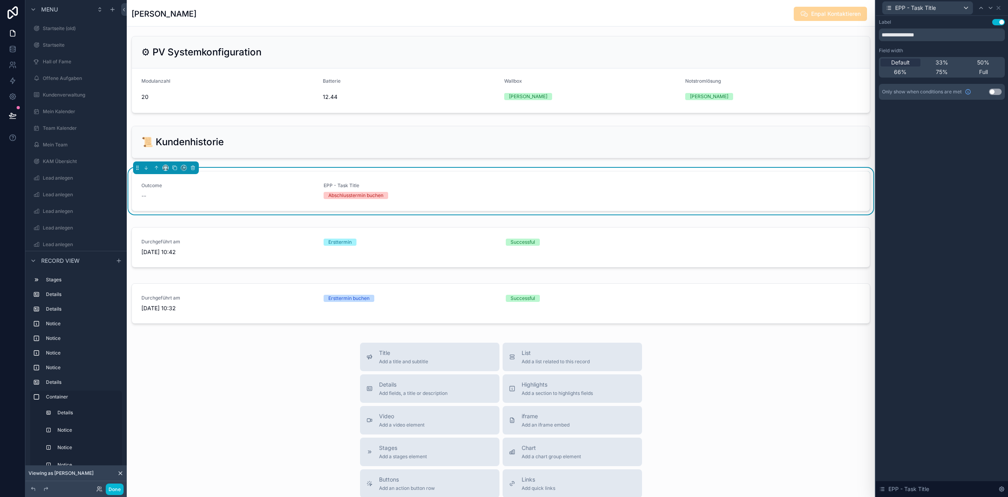
click at [1003, 20] on button "Use setting" at bounding box center [998, 22] width 13 height 6
click at [1000, 8] on icon at bounding box center [998, 7] width 3 height 3
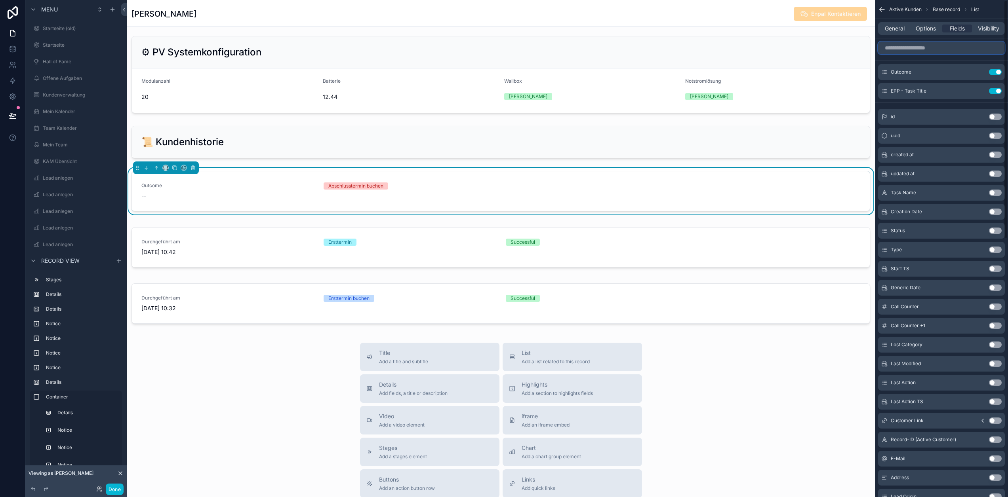
click at [950, 50] on input "scrollable content" at bounding box center [941, 48] width 127 height 13
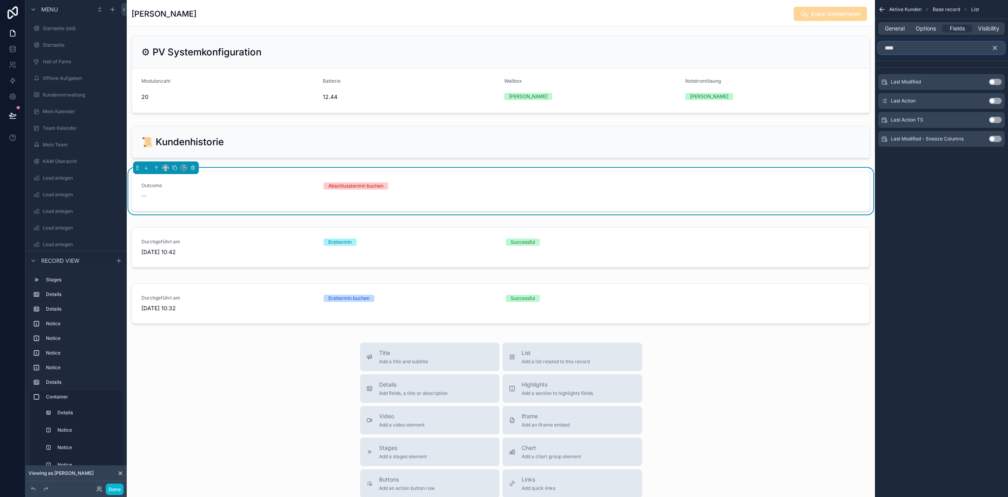
type input "****"
click at [1001, 117] on button "Use setting" at bounding box center [995, 120] width 13 height 6
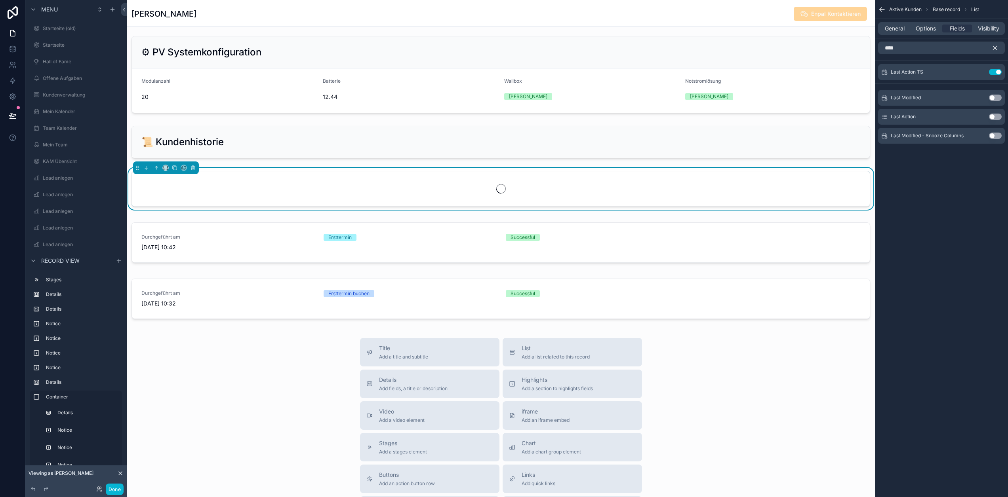
click at [998, 48] on icon "scrollable content" at bounding box center [994, 47] width 7 height 7
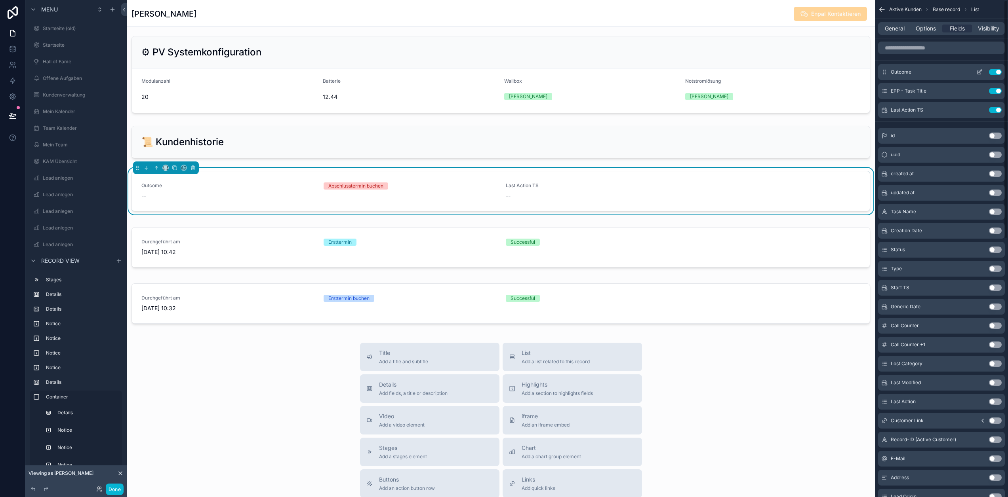
click at [983, 71] on icon "scrollable content" at bounding box center [979, 72] width 6 height 6
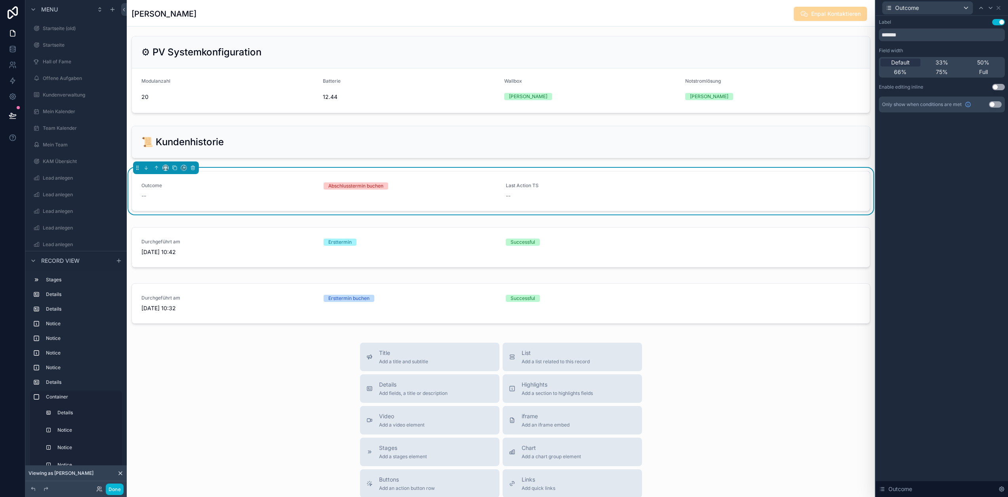
click at [1001, 22] on button "Use setting" at bounding box center [998, 22] width 13 height 6
click at [1002, 6] on icon at bounding box center [998, 8] width 6 height 6
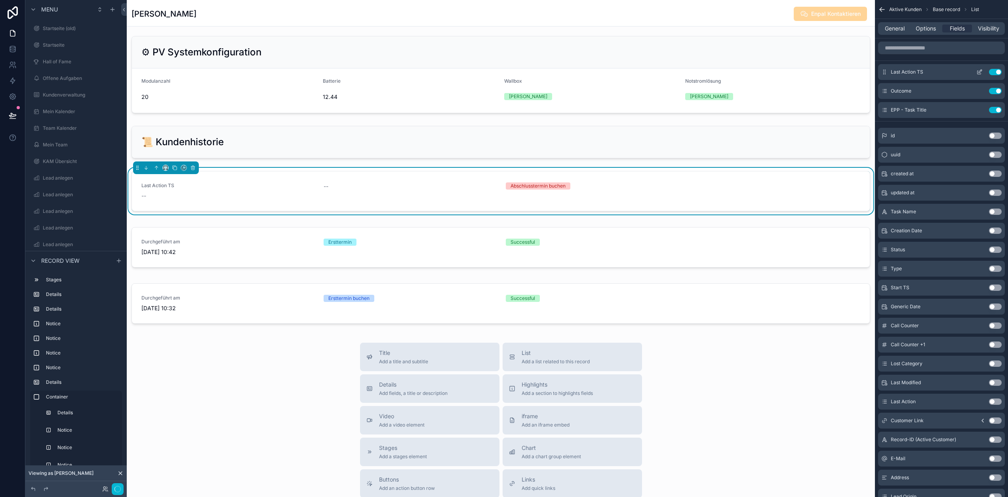
click at [983, 72] on icon "scrollable content" at bounding box center [979, 72] width 6 height 6
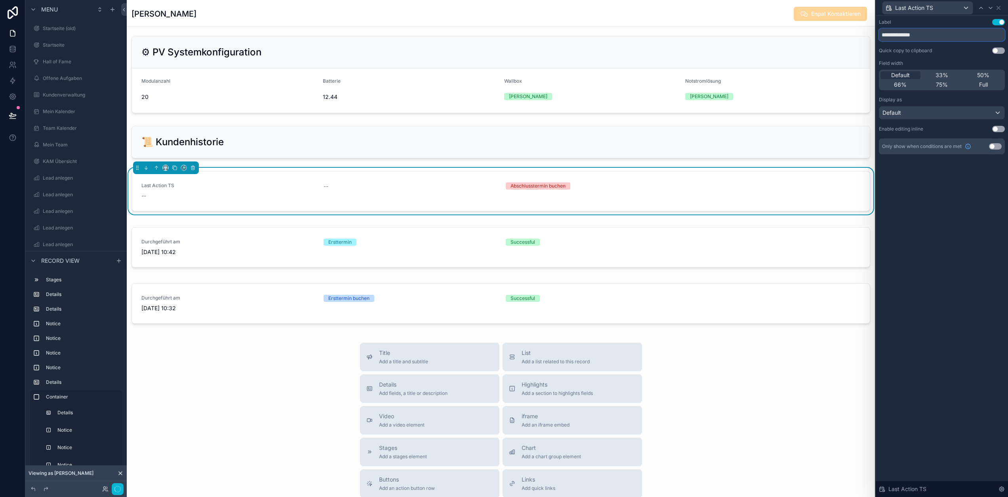
click at [950, 30] on input "**********" at bounding box center [942, 35] width 126 height 13
type input "**********"
click at [1000, 8] on icon at bounding box center [998, 7] width 3 height 3
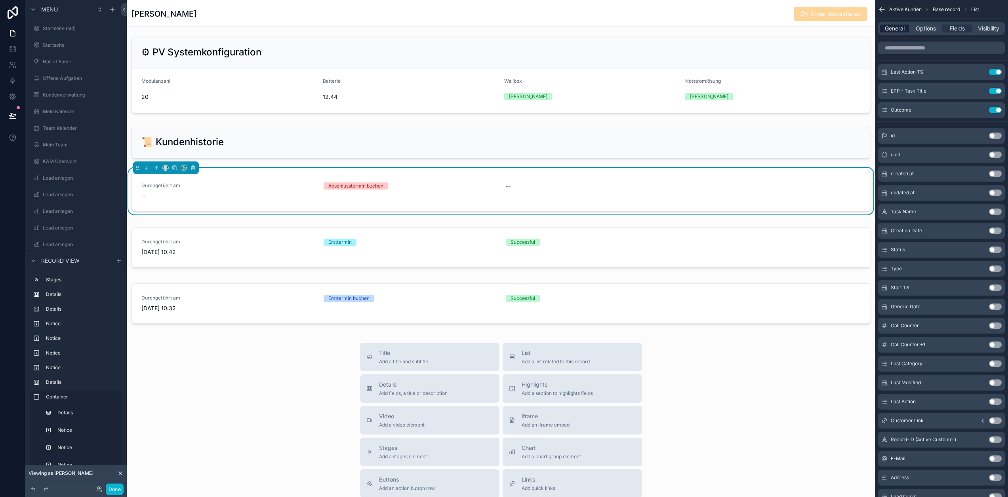
click at [903, 27] on span "General" at bounding box center [895, 29] width 20 height 8
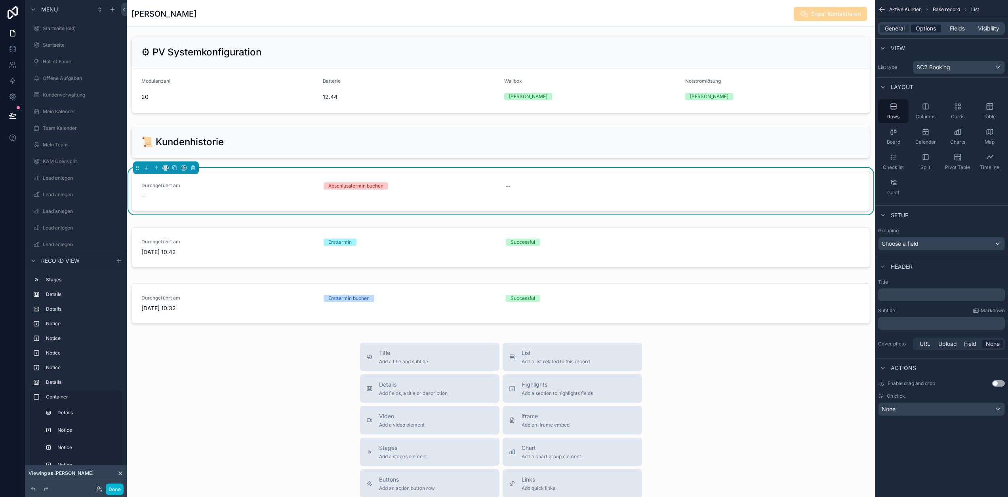
click at [928, 26] on span "Options" at bounding box center [926, 29] width 20 height 8
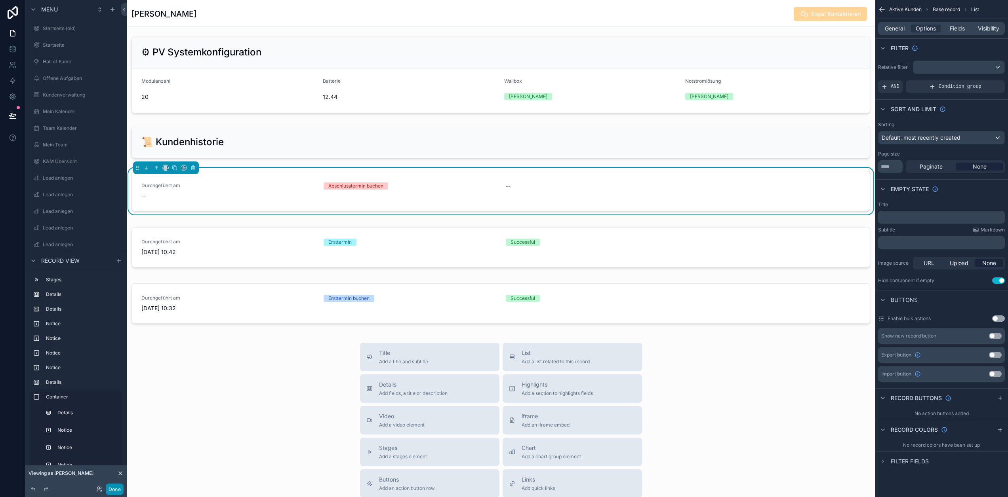
click at [115, 488] on button "Done" at bounding box center [115, 489] width 18 height 11
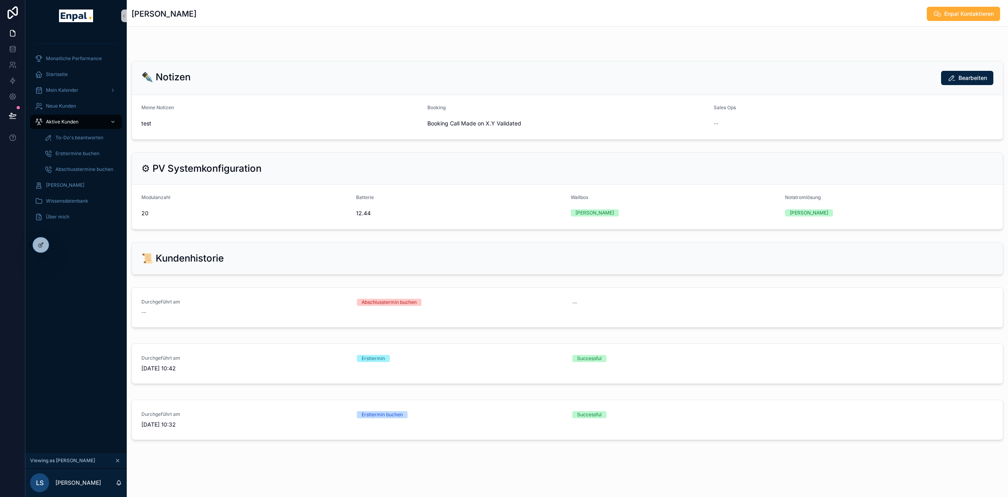
scroll to position [533, 0]
click at [36, 246] on div at bounding box center [41, 245] width 16 height 15
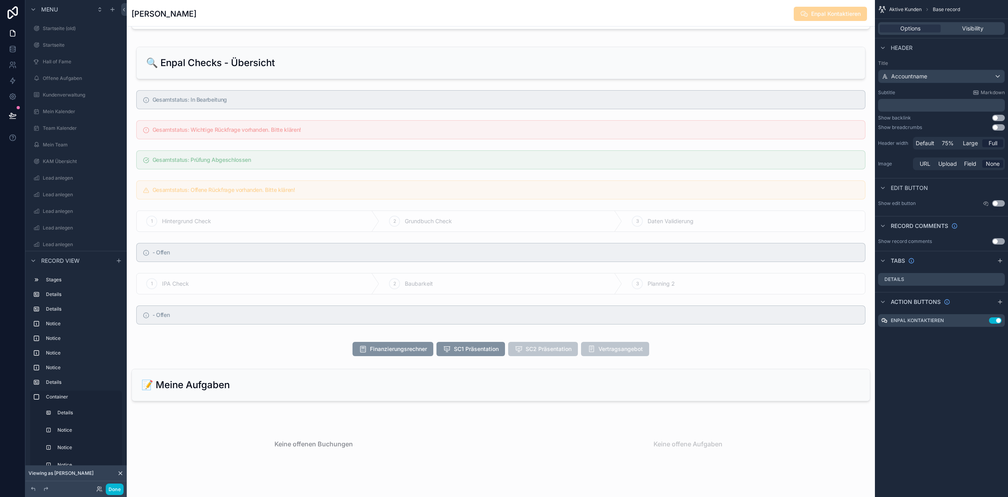
scroll to position [1148, 0]
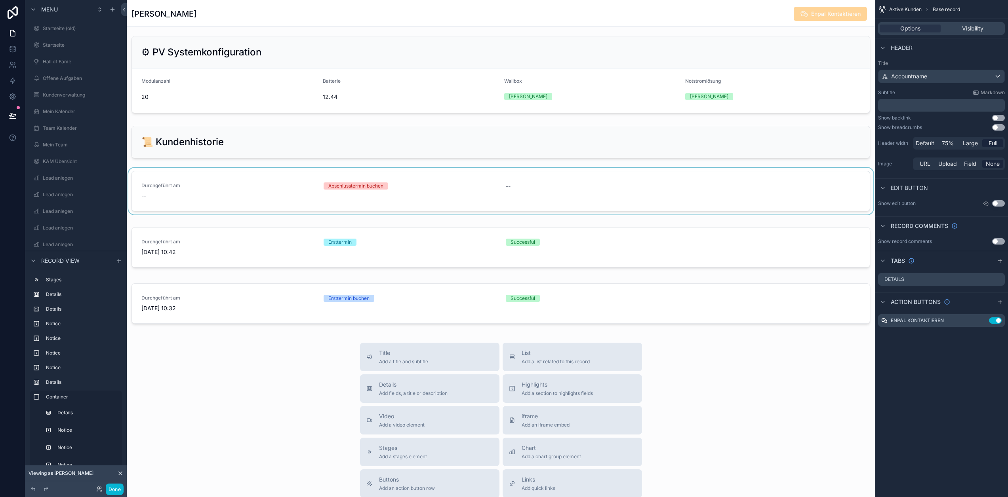
click at [525, 190] on div "scrollable content" at bounding box center [501, 193] width 748 height 50
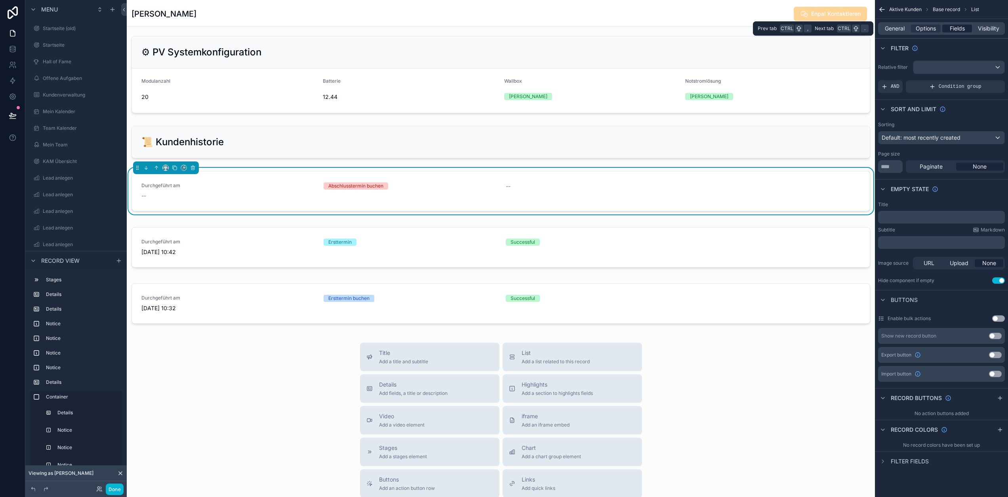
click at [961, 28] on span "Fields" at bounding box center [957, 29] width 15 height 8
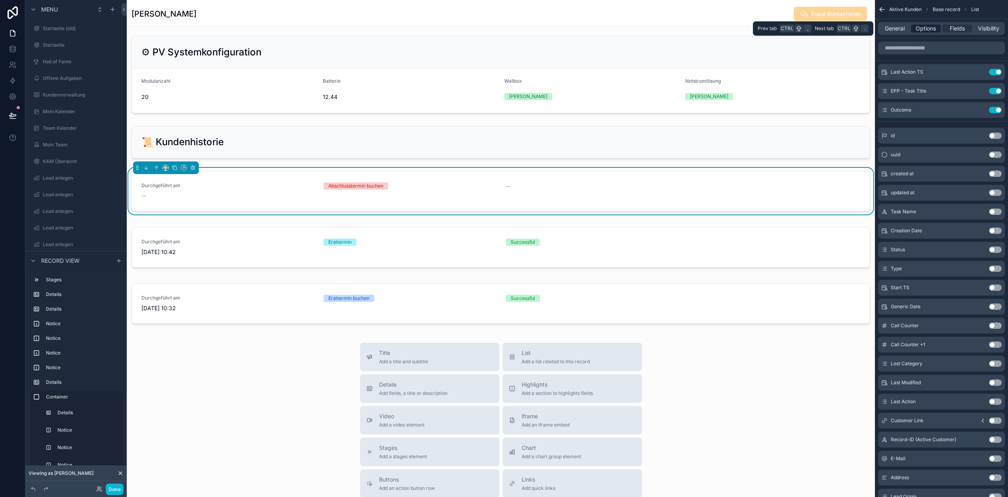
click at [934, 31] on span "Options" at bounding box center [926, 29] width 20 height 8
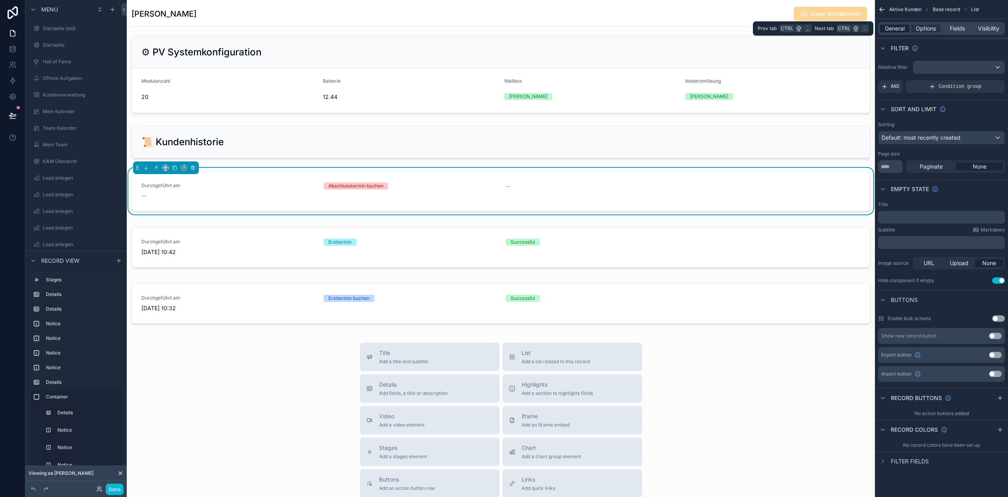
click at [901, 30] on span "General" at bounding box center [895, 29] width 20 height 8
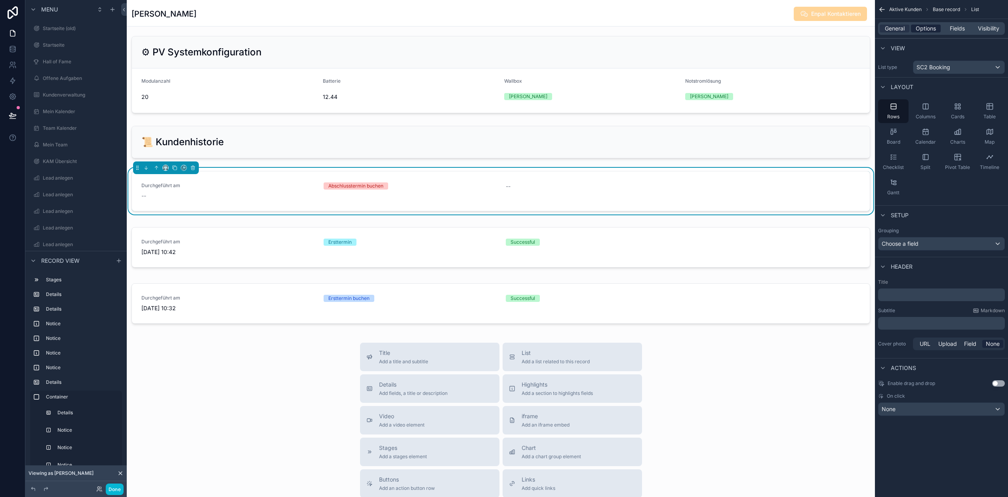
click at [936, 31] on span "Options" at bounding box center [926, 29] width 20 height 8
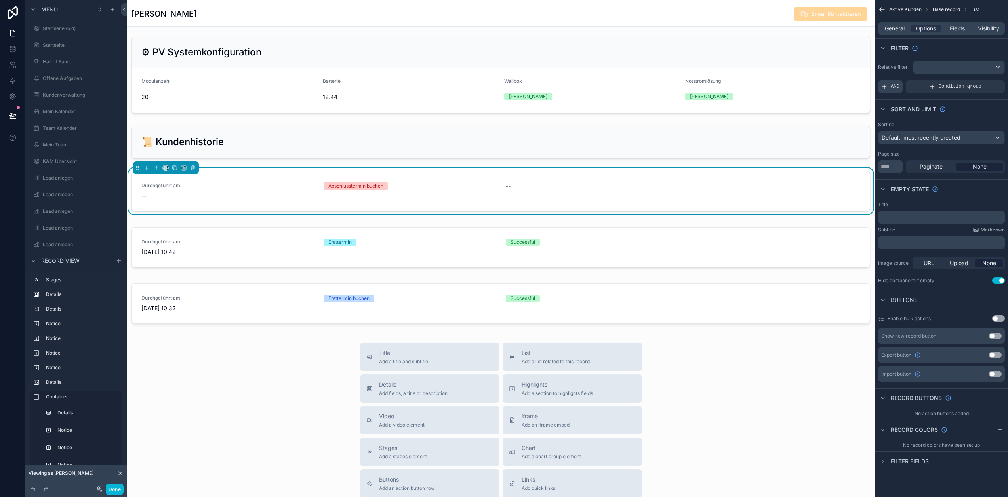
click at [897, 81] on div "AND" at bounding box center [890, 86] width 25 height 13
click at [929, 88] on div "Add a filter" at bounding box center [941, 86] width 127 height 13
click at [987, 82] on icon "scrollable content" at bounding box center [986, 80] width 2 height 2
click at [808, 74] on span "Select a field" at bounding box center [798, 74] width 34 height 7
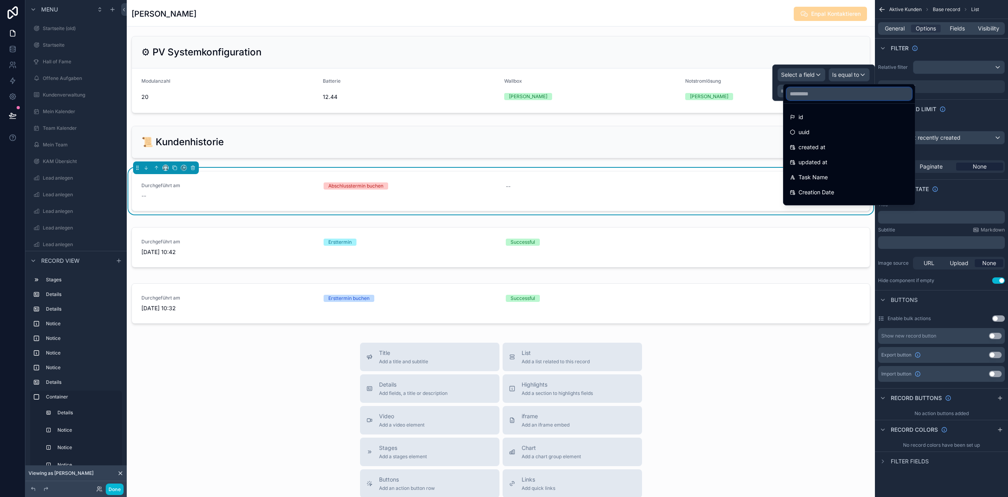
click at [831, 91] on input "text" at bounding box center [849, 94] width 125 height 13
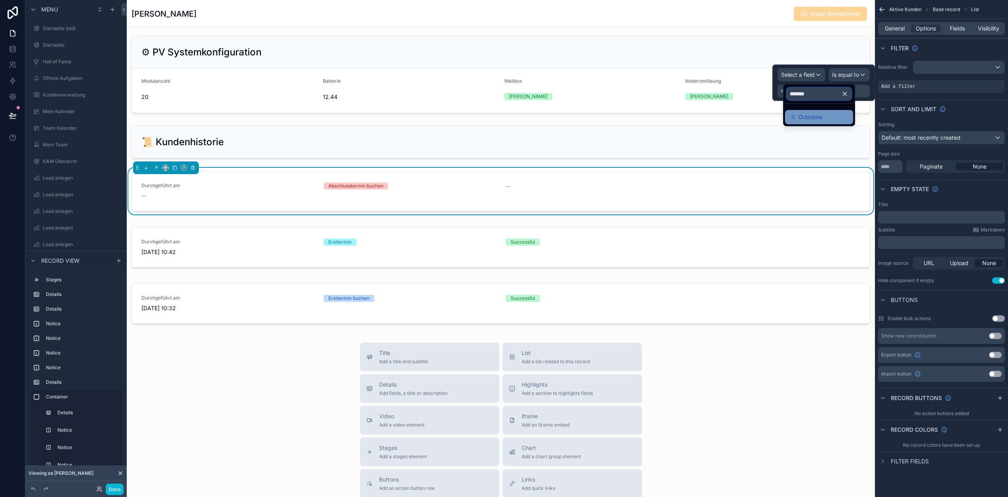
type input "*******"
click at [823, 115] on div "Outcome" at bounding box center [819, 117] width 59 height 10
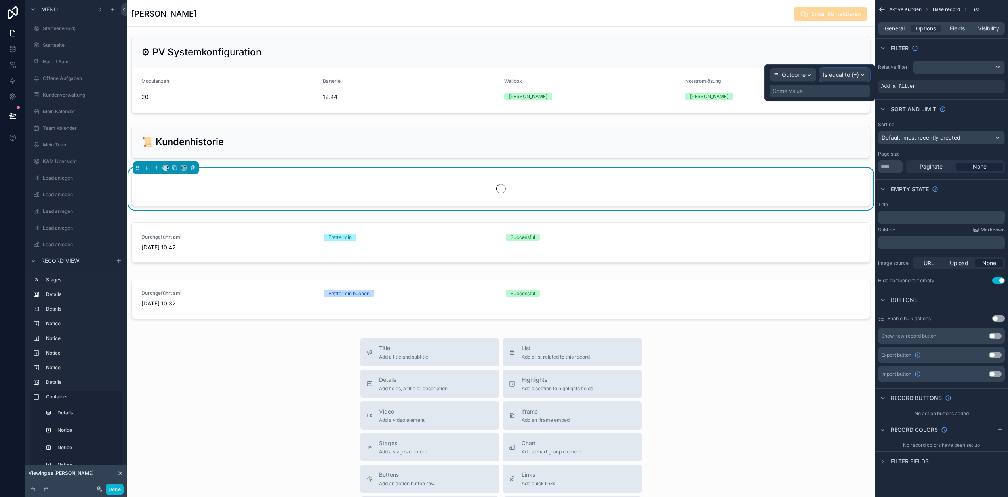
click at [859, 78] on span "Is equal to (=)" at bounding box center [841, 75] width 36 height 8
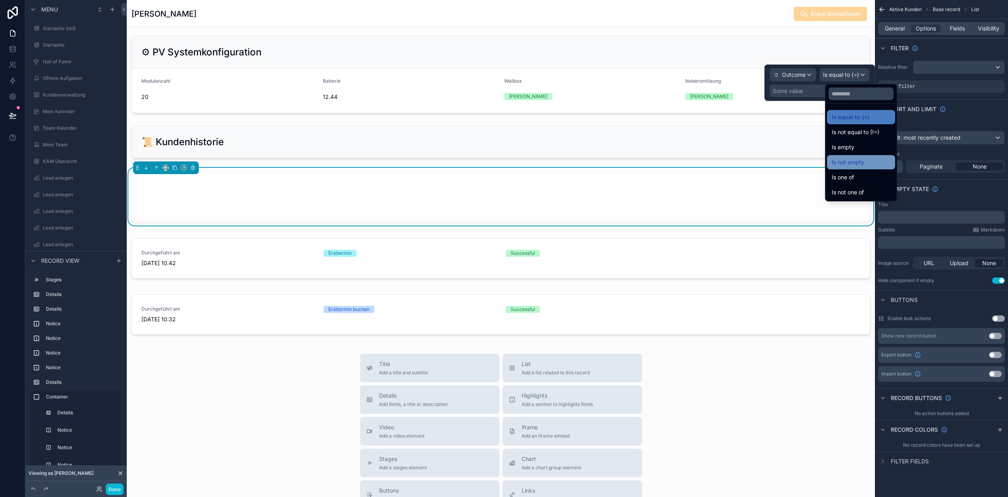
click at [856, 163] on span "Is not empty" at bounding box center [848, 163] width 32 height 10
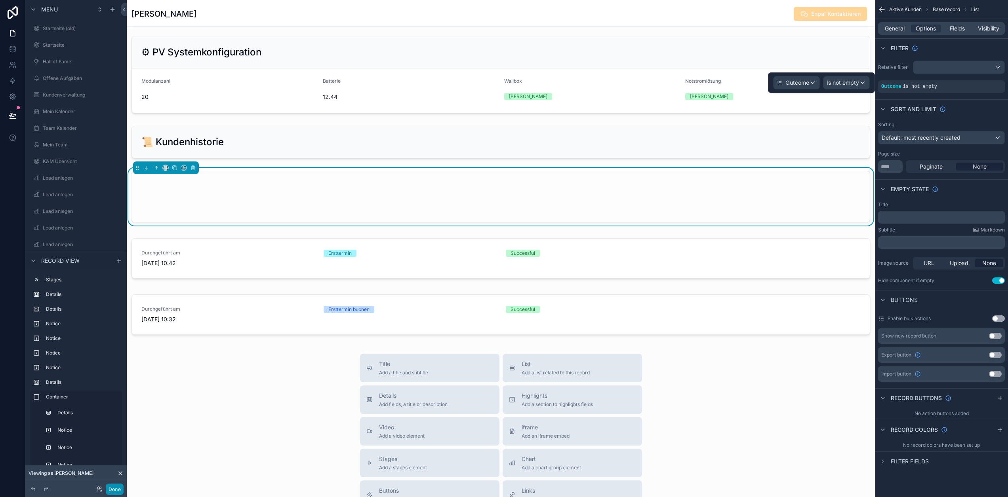
click at [116, 490] on button "Done" at bounding box center [115, 489] width 18 height 11
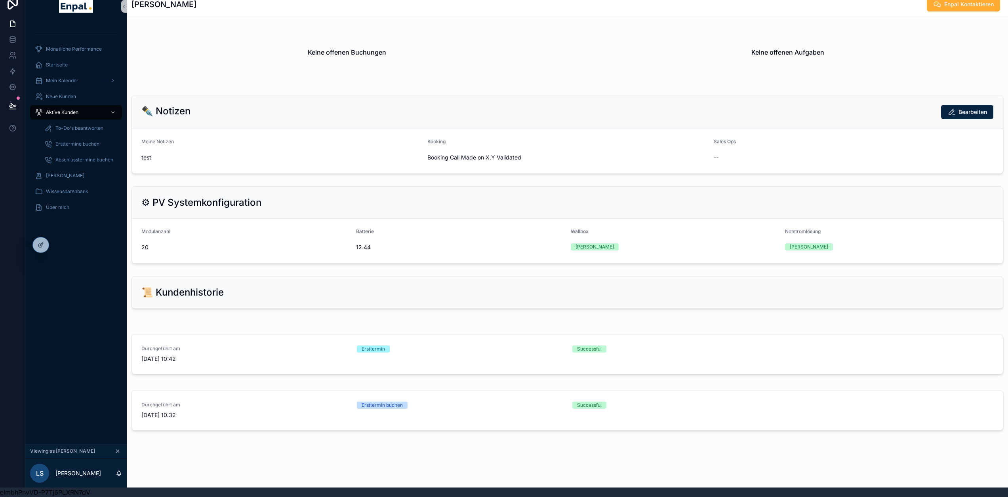
scroll to position [15, 0]
click at [38, 246] on icon at bounding box center [41, 245] width 6 height 6
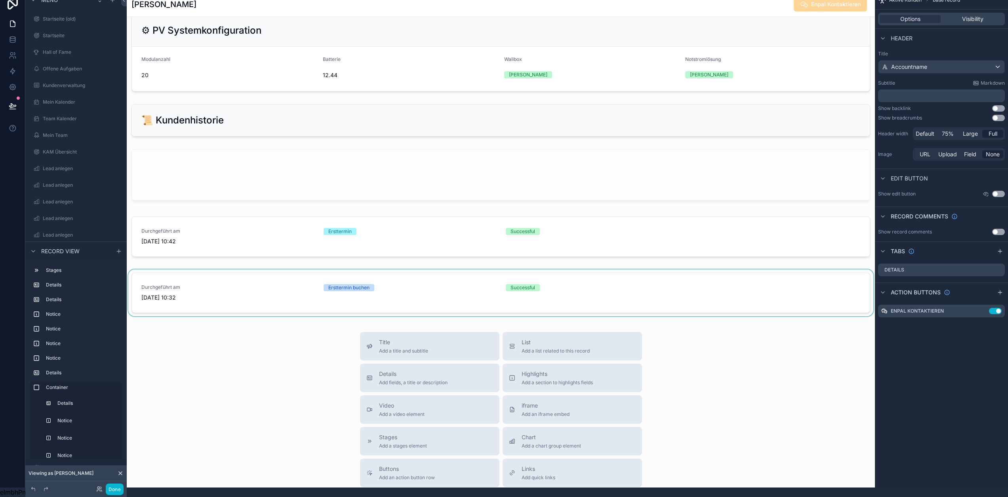
scroll to position [1163, 0]
click at [481, 186] on div "scrollable content" at bounding box center [501, 174] width 748 height 61
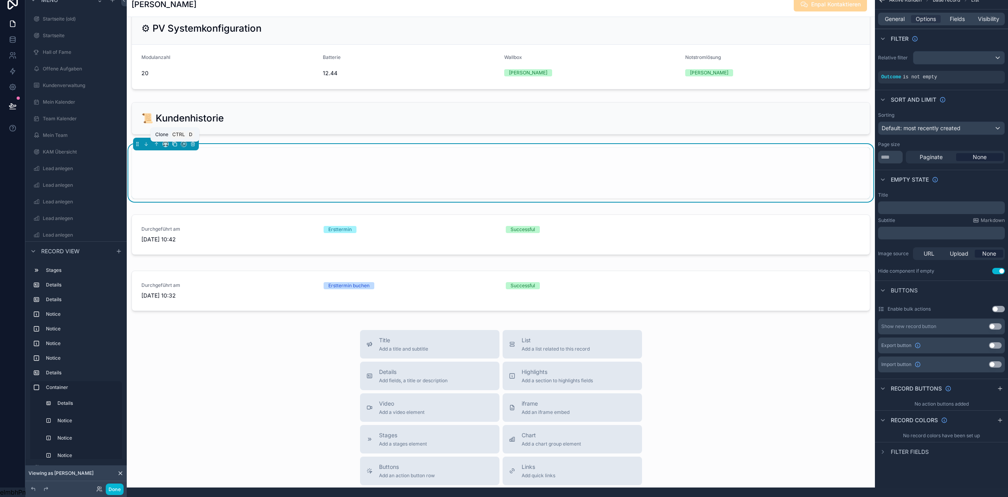
click at [174, 147] on icon "scrollable content" at bounding box center [175, 144] width 6 height 6
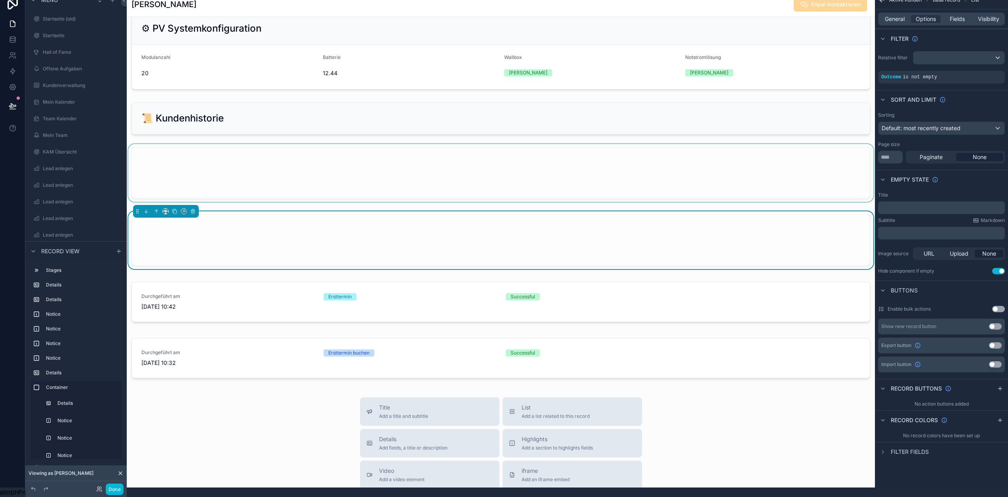
click at [307, 178] on div "scrollable content" at bounding box center [501, 174] width 748 height 61
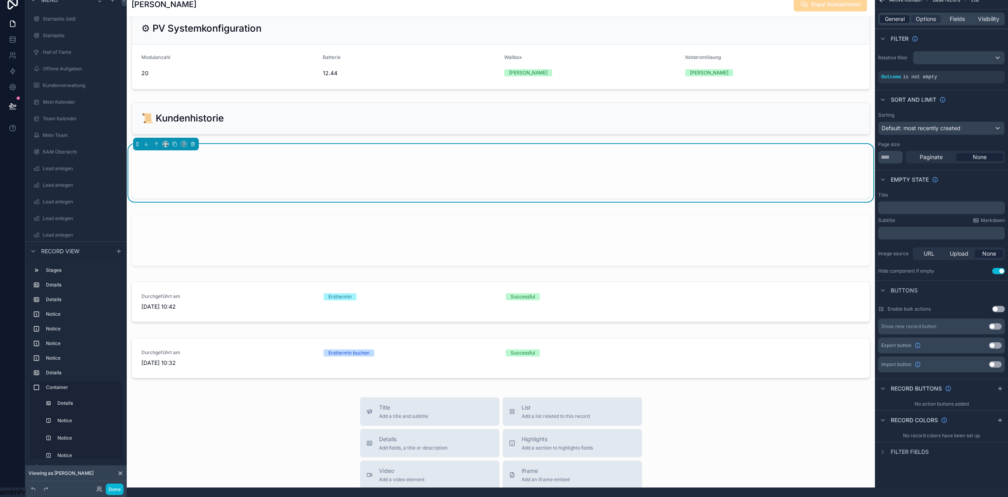
click at [905, 15] on span "General" at bounding box center [895, 19] width 20 height 8
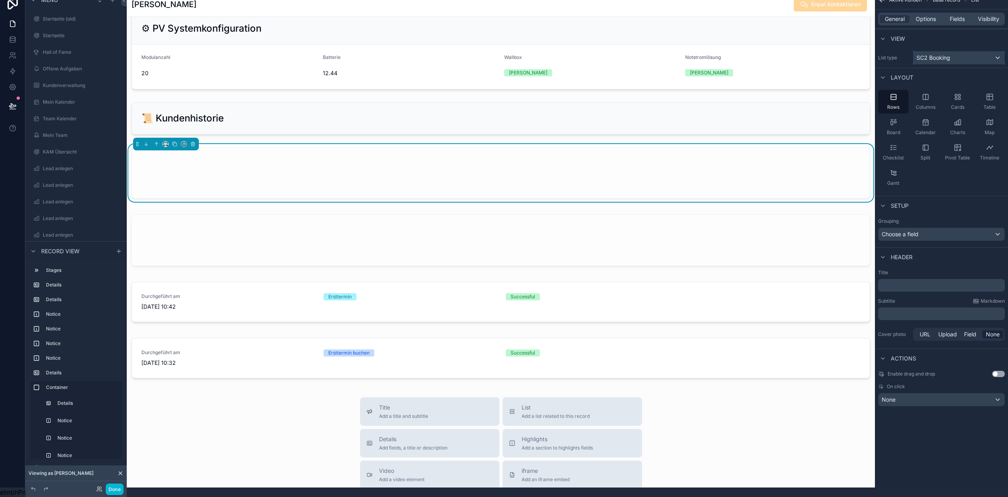
click at [960, 52] on div "SC2 Booking" at bounding box center [958, 57] width 91 height 13
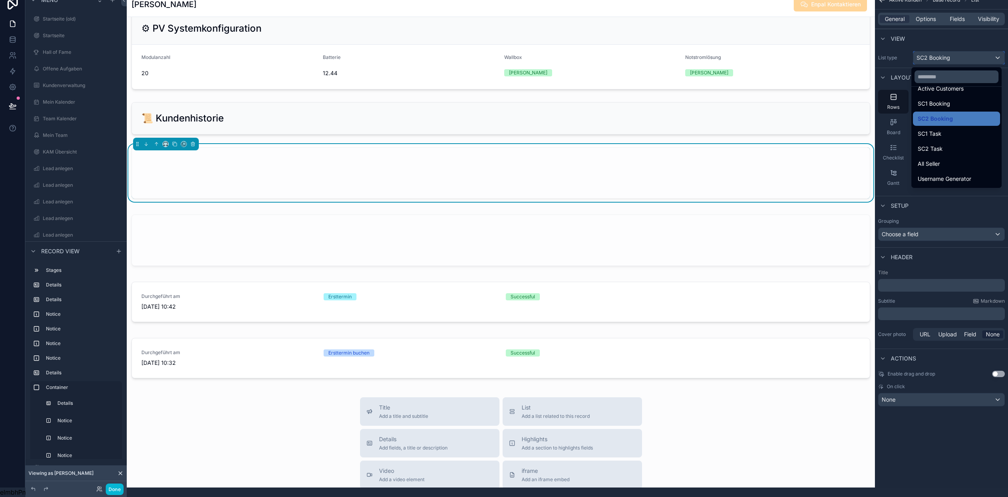
scroll to position [356, 0]
click at [958, 141] on div "SC2 Task" at bounding box center [957, 146] width 78 height 10
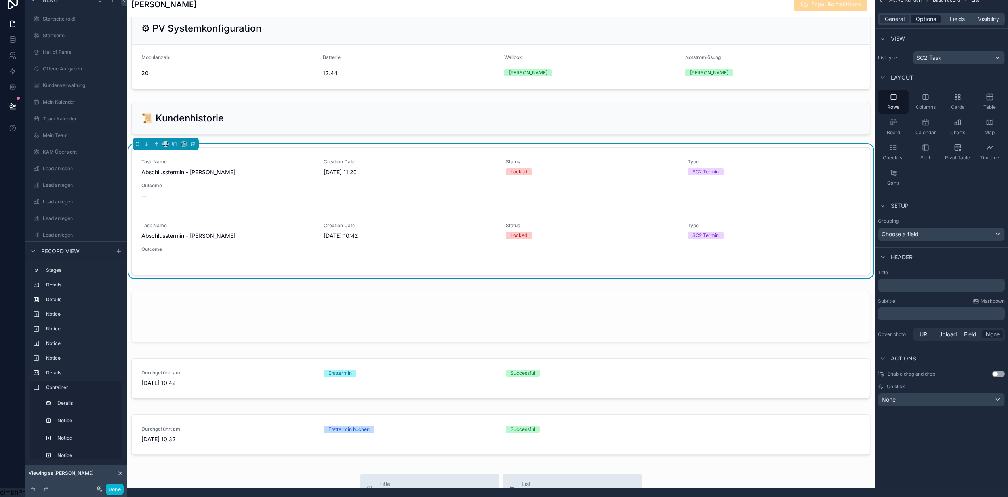
click at [932, 16] on span "Options" at bounding box center [926, 19] width 20 height 8
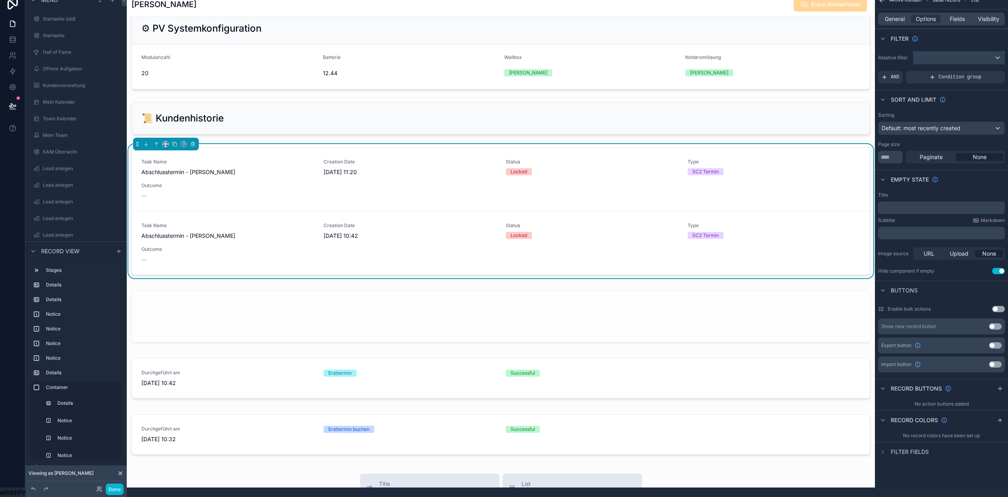
click at [965, 57] on div "scrollable content" at bounding box center [958, 57] width 91 height 13
click at [950, 122] on span "sc2 task link collection" at bounding box center [956, 127] width 59 height 10
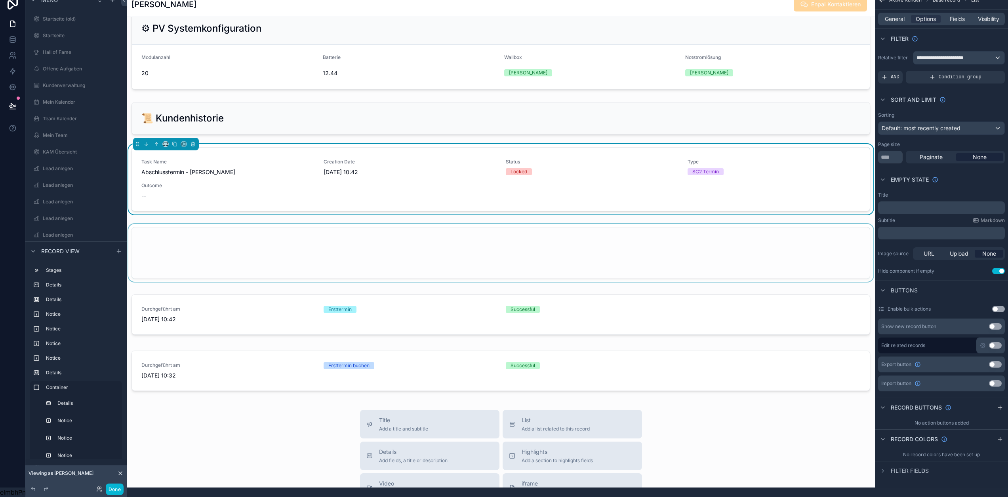
click at [385, 255] on div "scrollable content" at bounding box center [501, 254] width 748 height 61
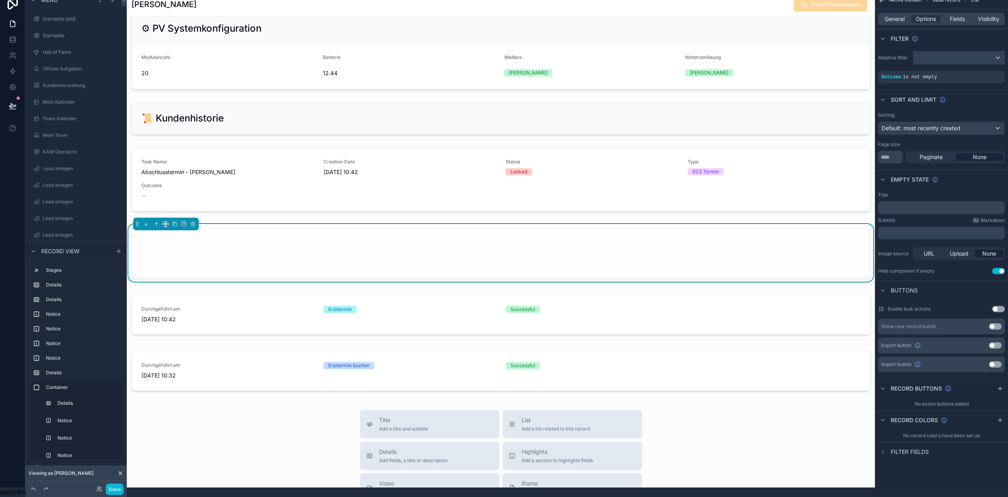
click at [963, 51] on div "scrollable content" at bounding box center [958, 57] width 91 height 13
click at [962, 122] on span "sc2 booking link collection" at bounding box center [961, 127] width 69 height 10
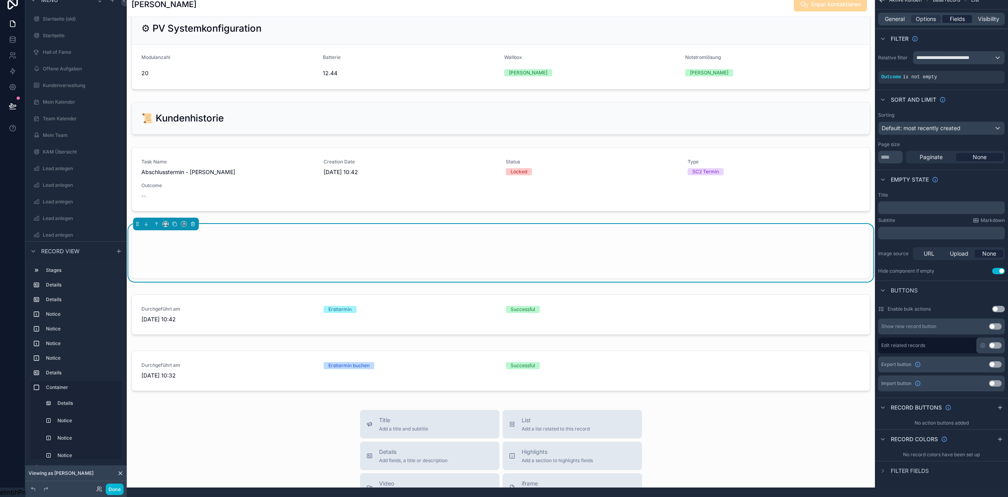
click at [962, 15] on span "Fields" at bounding box center [957, 19] width 15 height 8
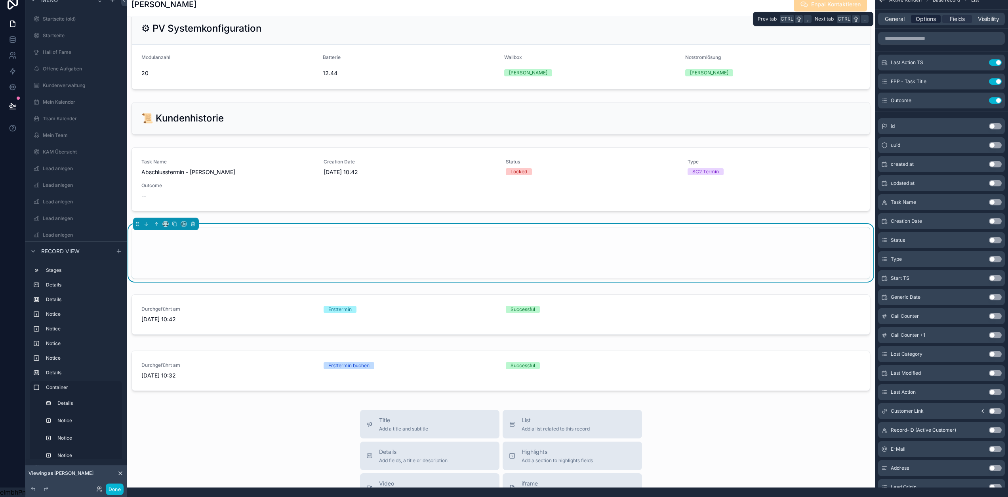
click at [936, 15] on span "Options" at bounding box center [926, 19] width 20 height 8
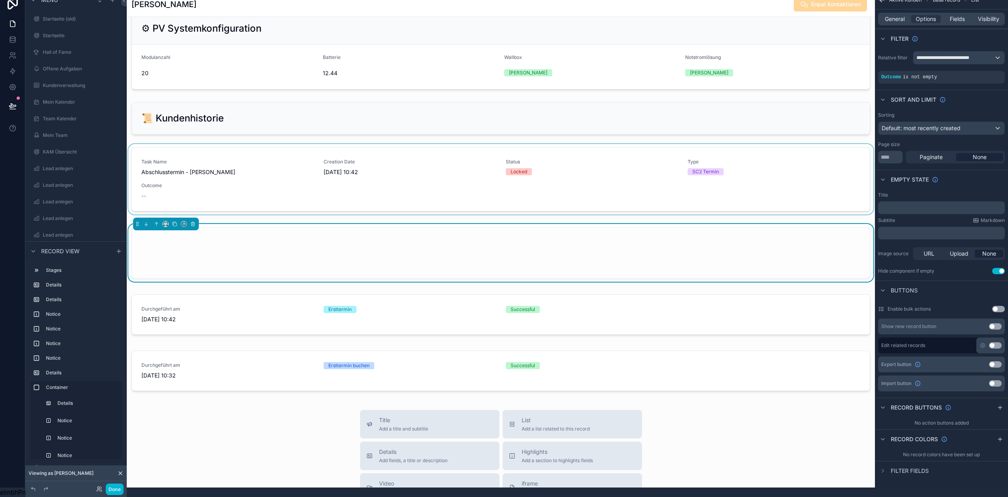
click at [442, 186] on div "scrollable content" at bounding box center [501, 181] width 748 height 74
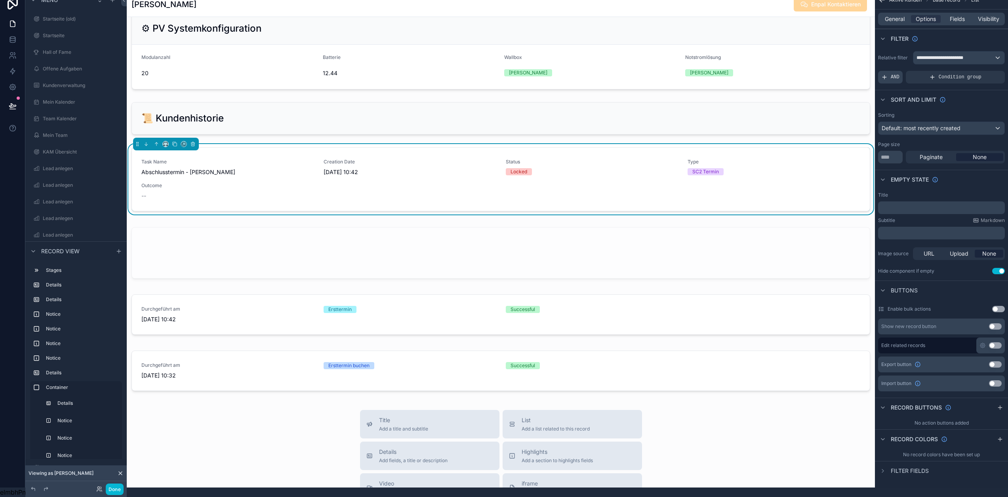
click at [888, 74] on icon "scrollable content" at bounding box center [884, 77] width 6 height 6
click at [987, 66] on div "scrollable content" at bounding box center [984, 71] width 11 height 11
click at [821, 59] on div "Select a field" at bounding box center [801, 65] width 47 height 13
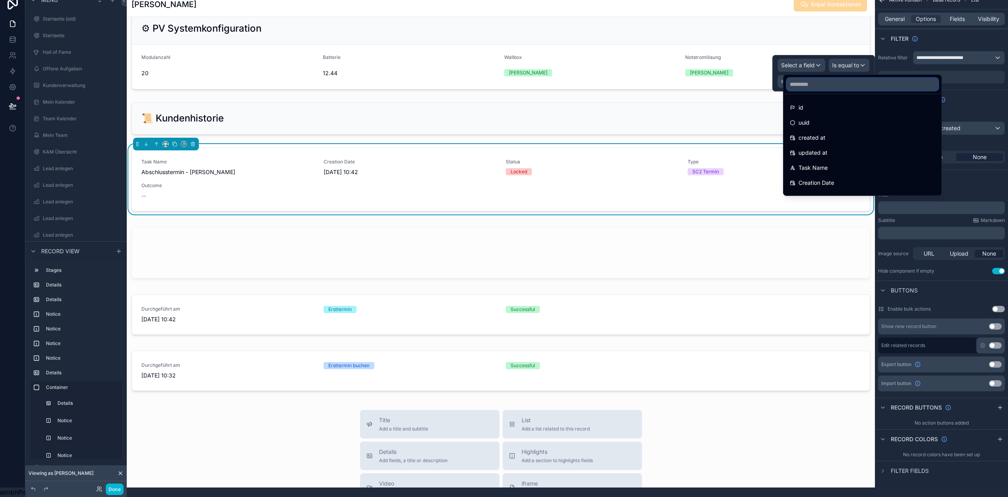
click at [827, 80] on input "text" at bounding box center [863, 84] width 152 height 13
click at [818, 62] on div at bounding box center [823, 73] width 103 height 36
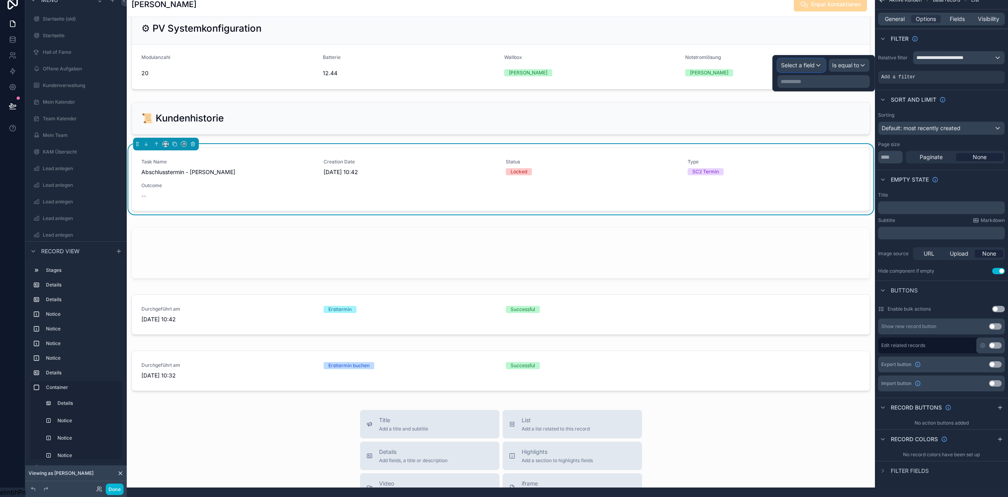
click at [815, 62] on span "Select a field" at bounding box center [798, 65] width 34 height 7
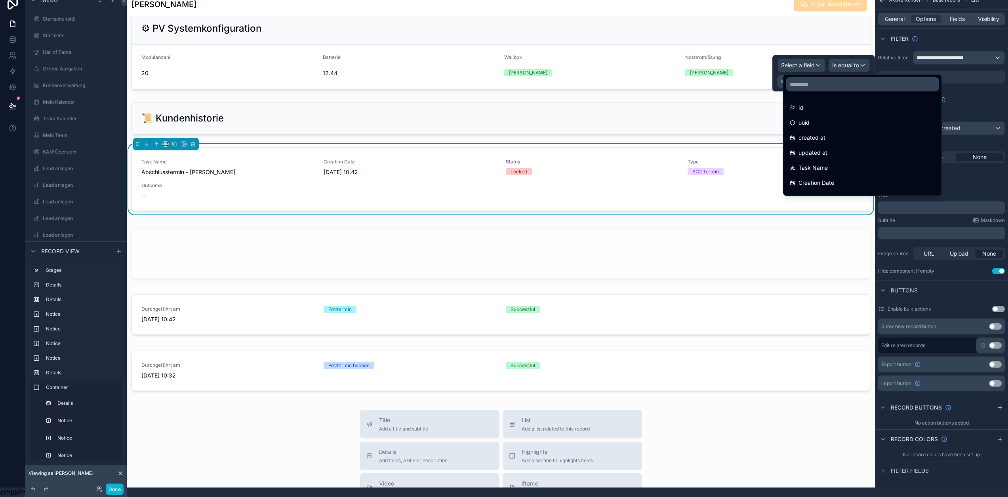
click at [816, 78] on input "text" at bounding box center [863, 84] width 152 height 13
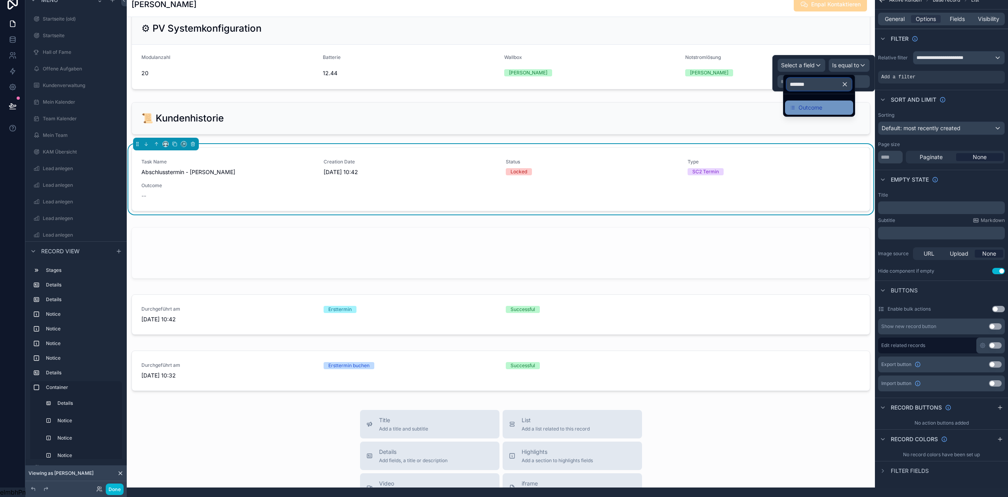
type input "*******"
click at [811, 106] on span "Outcome" at bounding box center [810, 108] width 24 height 10
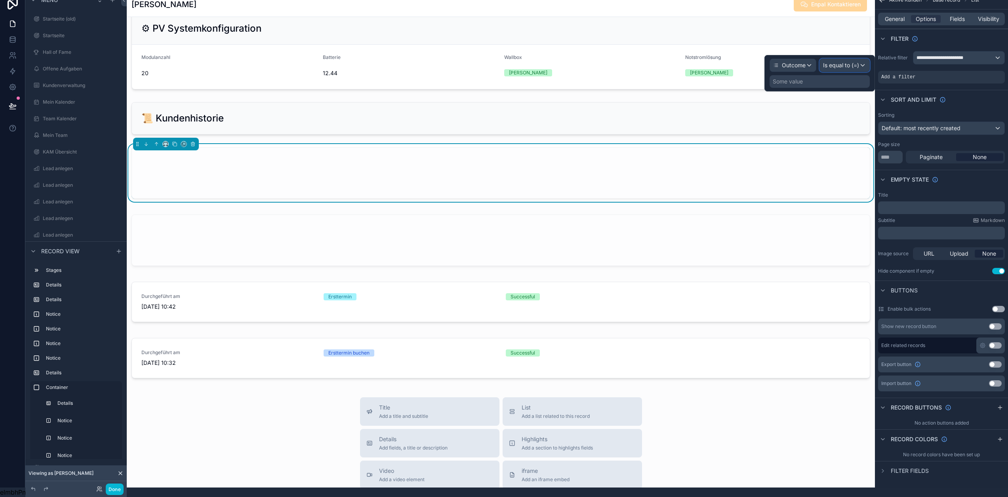
click at [859, 61] on span "Is equal to (=)" at bounding box center [841, 65] width 36 height 8
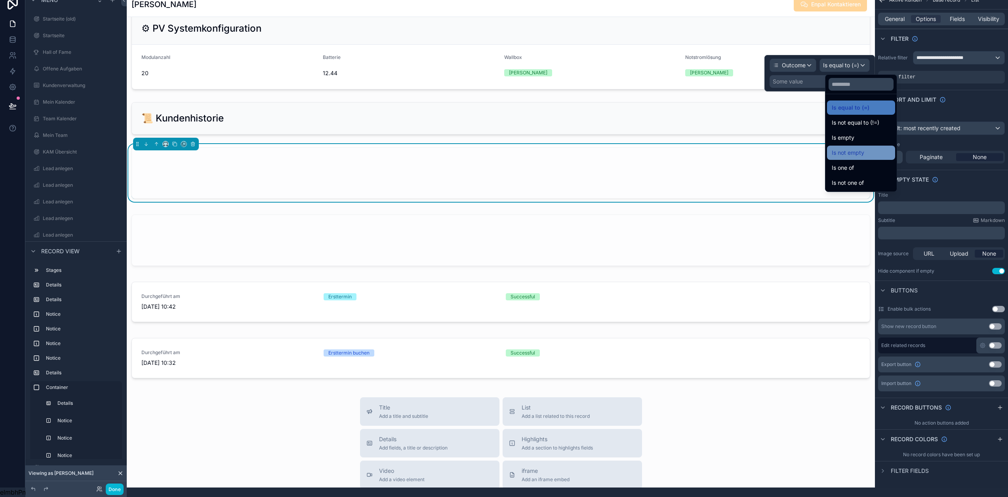
click at [866, 150] on div "Is not empty" at bounding box center [861, 153] width 59 height 10
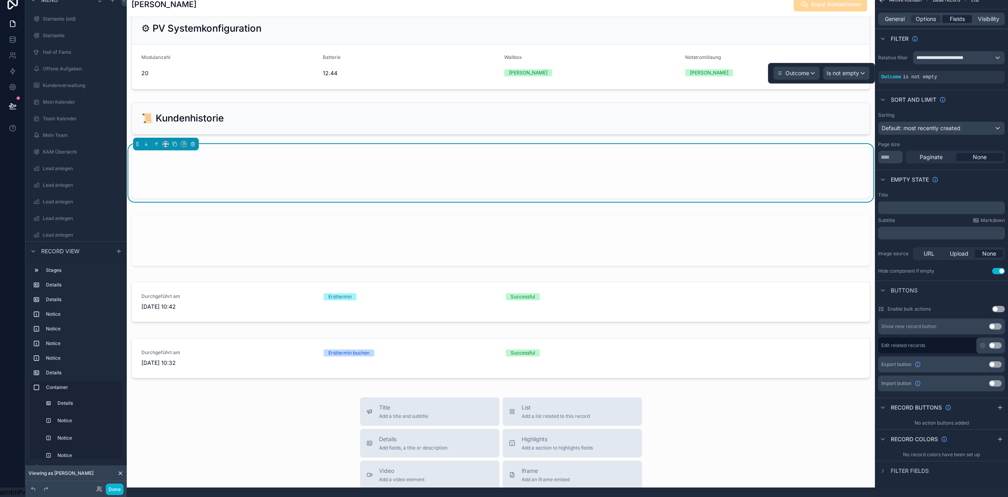
click at [965, 15] on span "Fields" at bounding box center [957, 19] width 15 height 8
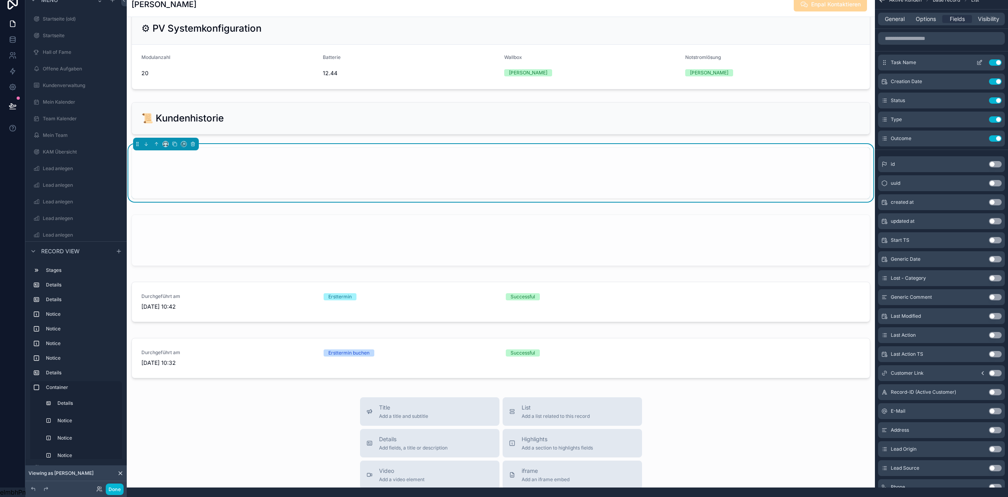
click at [1002, 59] on button "Use setting" at bounding box center [995, 62] width 13 height 6
click at [982, 60] on icon "scrollable content" at bounding box center [980, 61] width 3 height 3
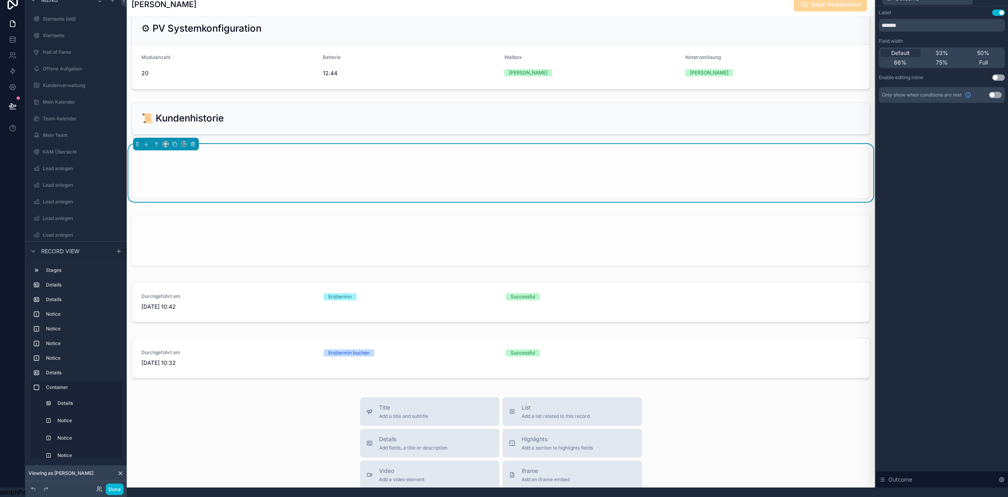
click at [1002, 10] on button "Use setting" at bounding box center [998, 13] width 13 height 6
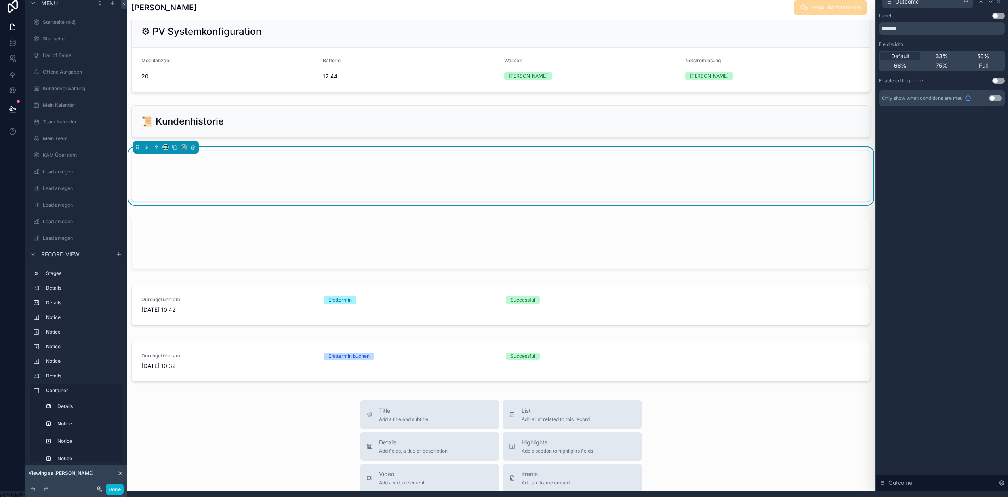
scroll to position [0, 0]
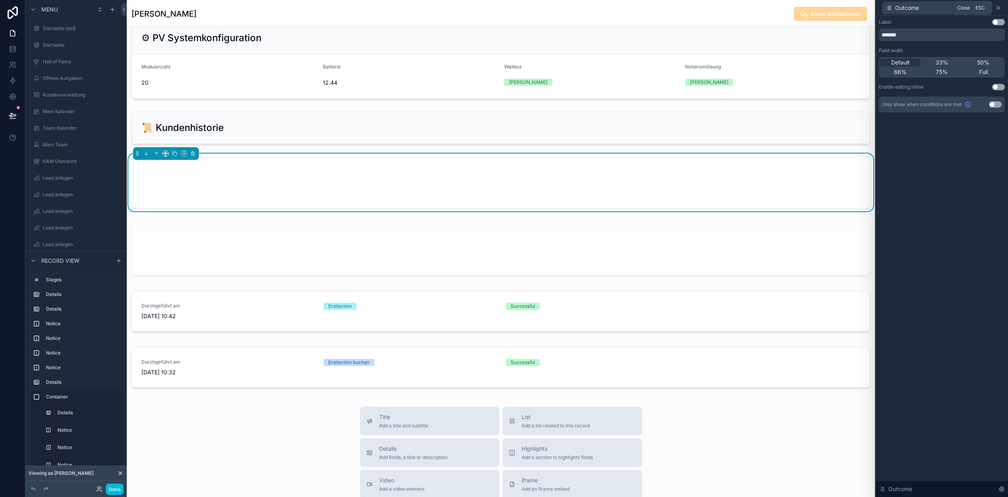
click at [1002, 11] on icon at bounding box center [998, 8] width 6 height 6
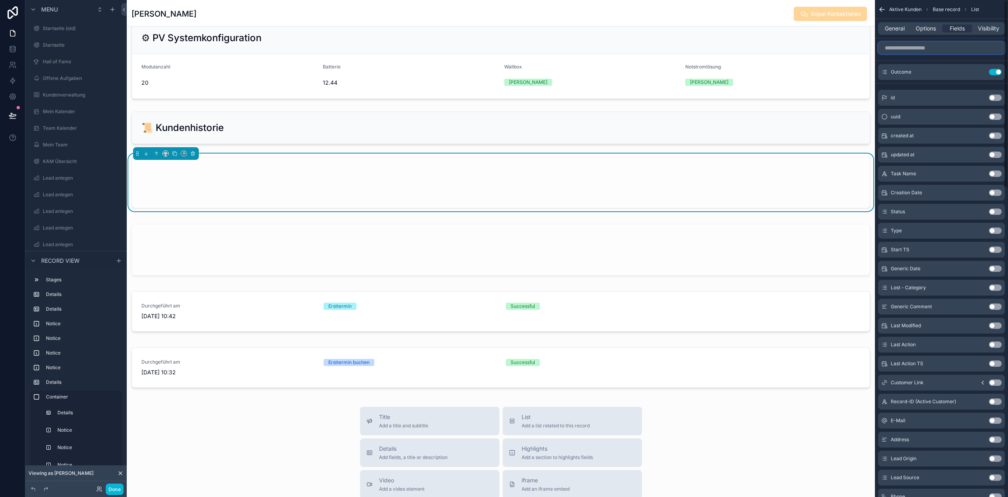
click at [943, 47] on input "scrollable content" at bounding box center [941, 48] width 127 height 13
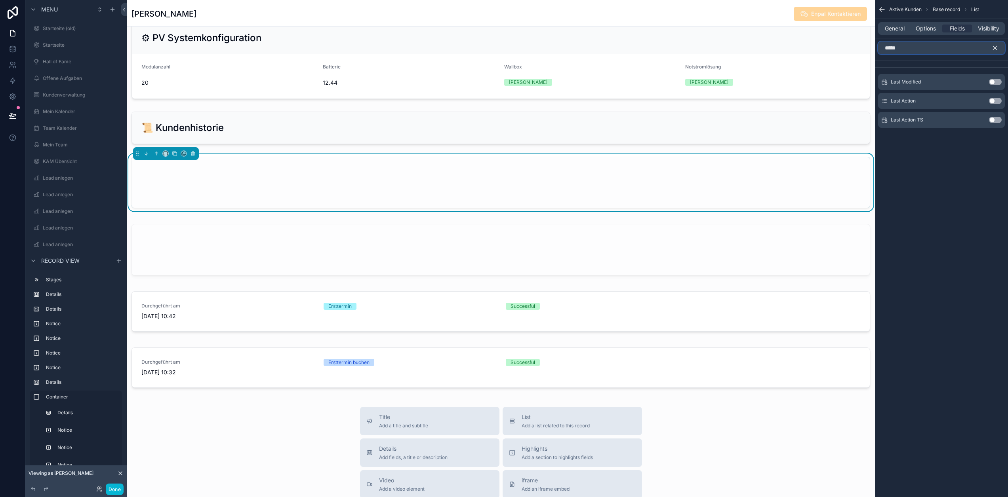
type input "****"
click at [1002, 120] on button "Use setting" at bounding box center [995, 120] width 13 height 6
click at [998, 46] on icon "scrollable content" at bounding box center [994, 47] width 7 height 7
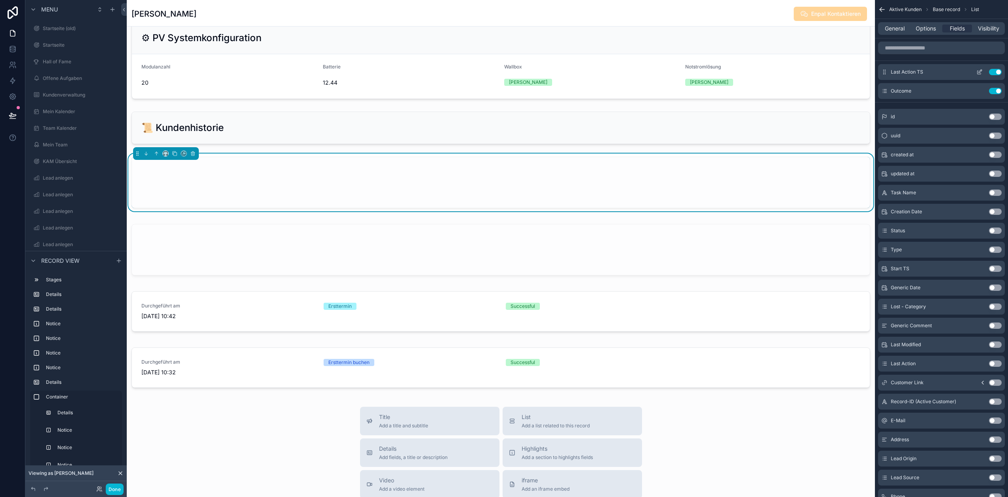
click at [983, 74] on icon "scrollable content" at bounding box center [979, 72] width 6 height 6
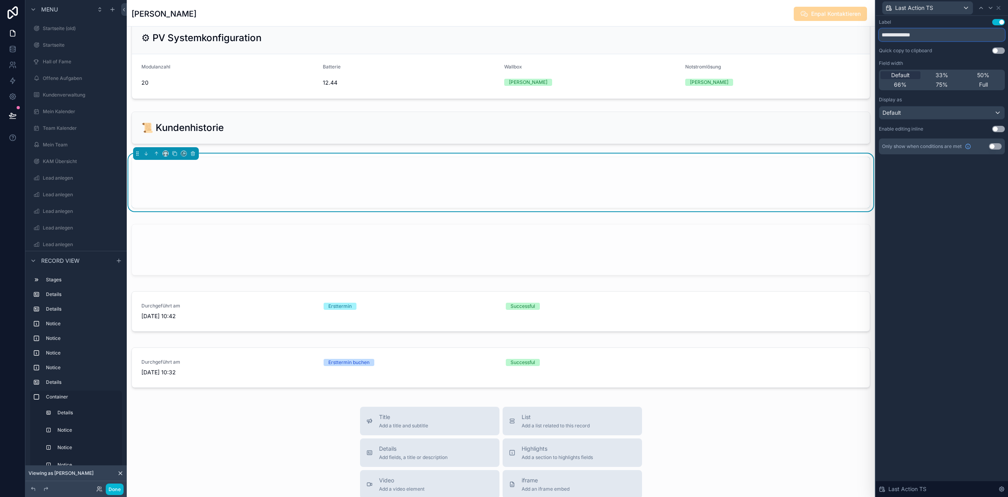
click at [941, 33] on input "**********" at bounding box center [942, 35] width 126 height 13
type input "**********"
click at [1002, 7] on icon at bounding box center [998, 8] width 6 height 6
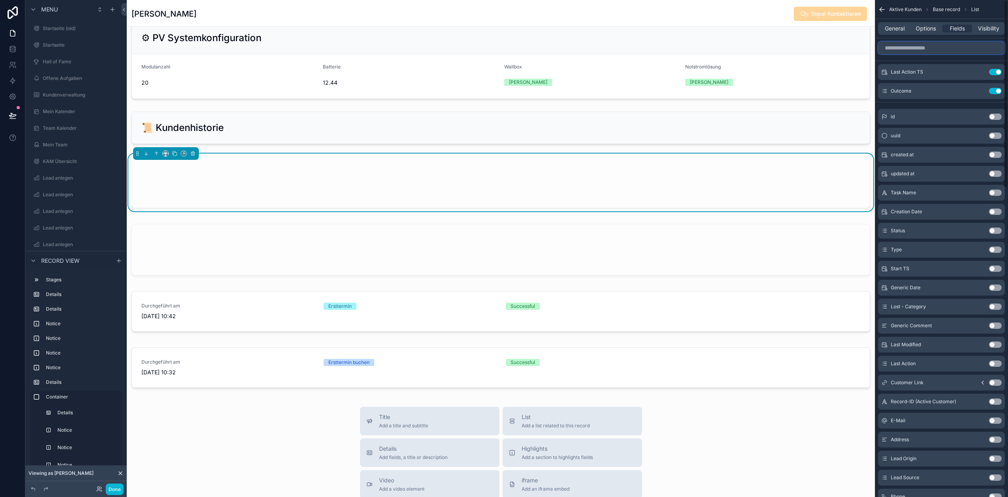
click at [974, 49] on input "scrollable content" at bounding box center [941, 48] width 127 height 13
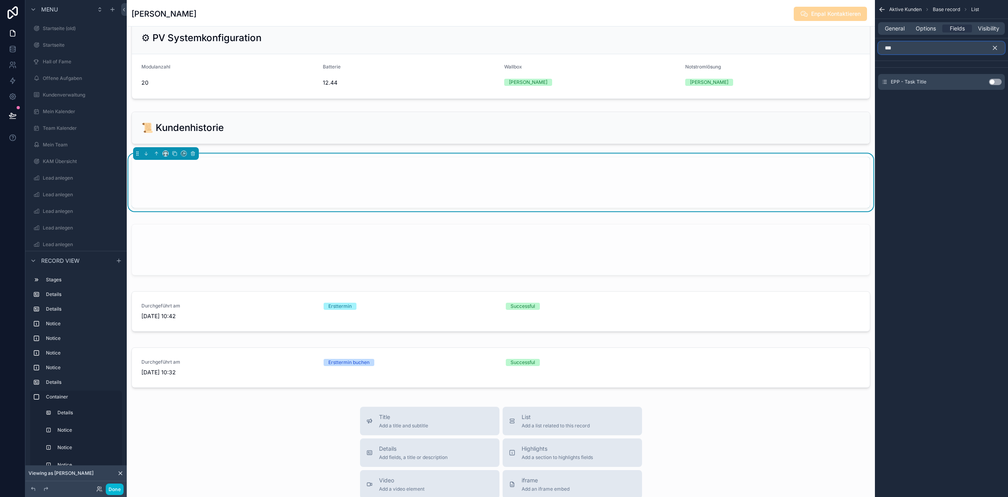
type input "***"
click at [1002, 83] on button "Use setting" at bounding box center [995, 82] width 13 height 6
click at [998, 48] on icon "scrollable content" at bounding box center [994, 47] width 7 height 7
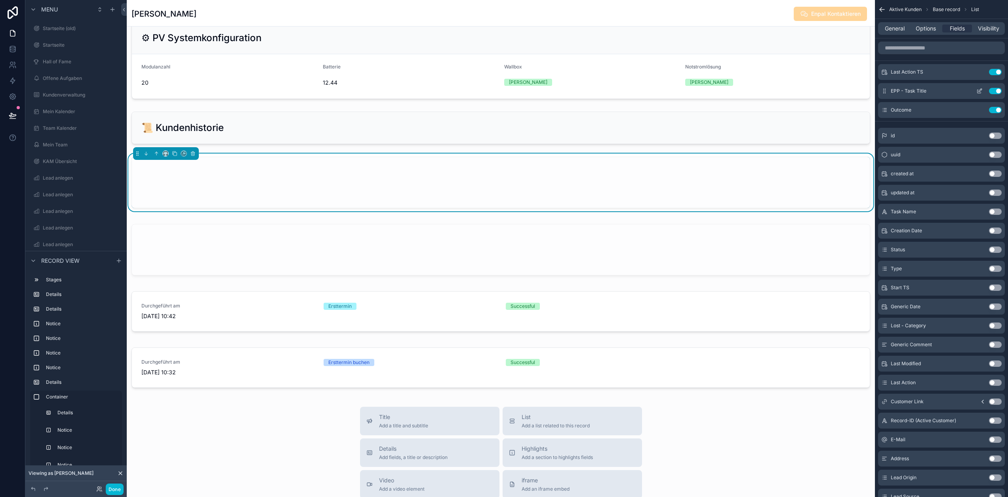
click at [982, 90] on icon "scrollable content" at bounding box center [980, 90] width 3 height 3
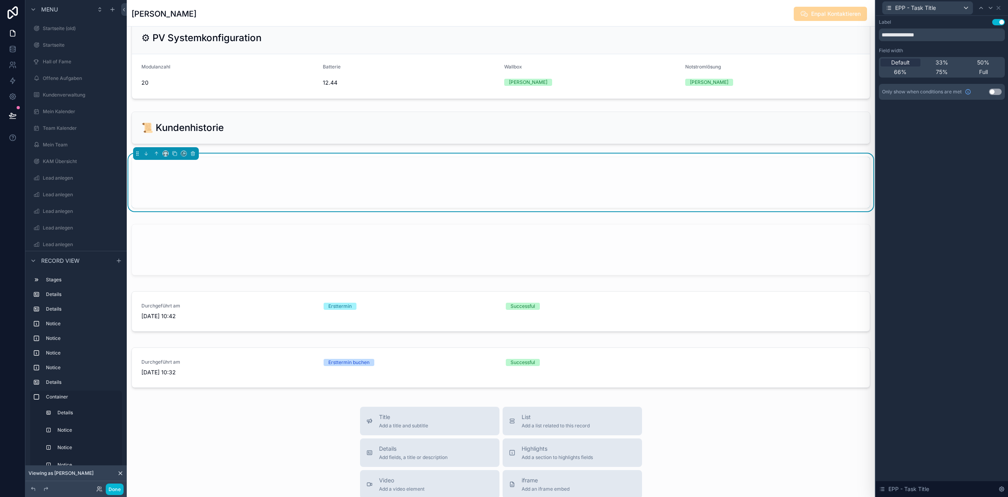
click at [1003, 22] on button "Use setting" at bounding box center [998, 22] width 13 height 6
click at [1002, 9] on icon at bounding box center [998, 8] width 6 height 6
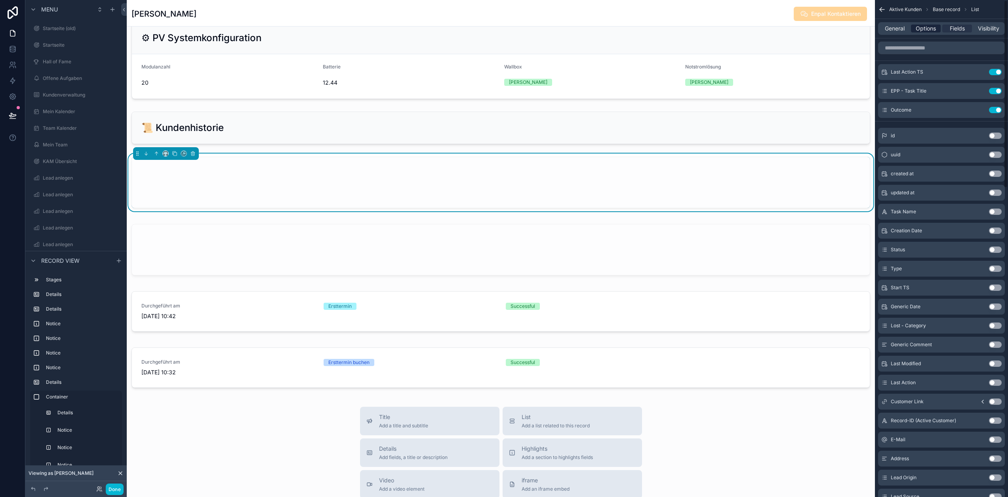
click at [930, 27] on span "Options" at bounding box center [926, 29] width 20 height 8
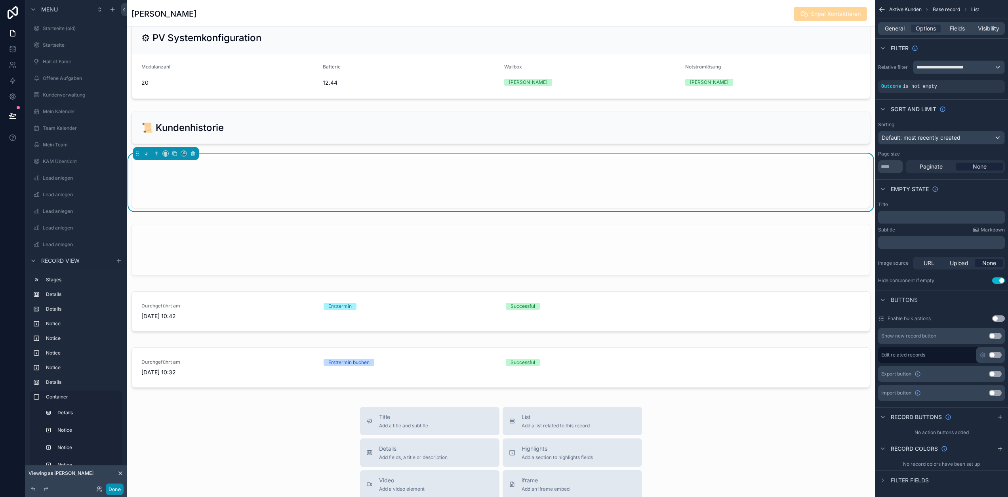
click at [116, 488] on button "Done" at bounding box center [115, 489] width 18 height 11
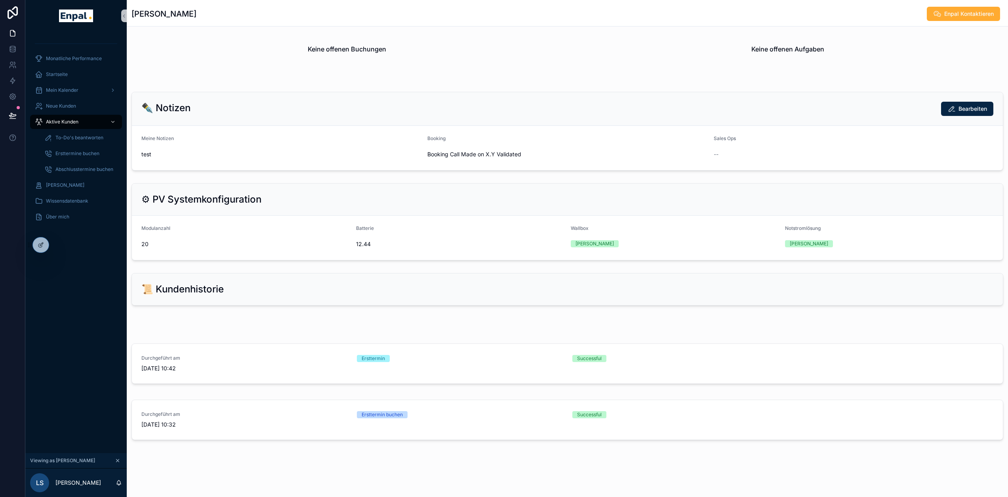
scroll to position [502, 0]
click at [44, 245] on icon at bounding box center [41, 245] width 6 height 6
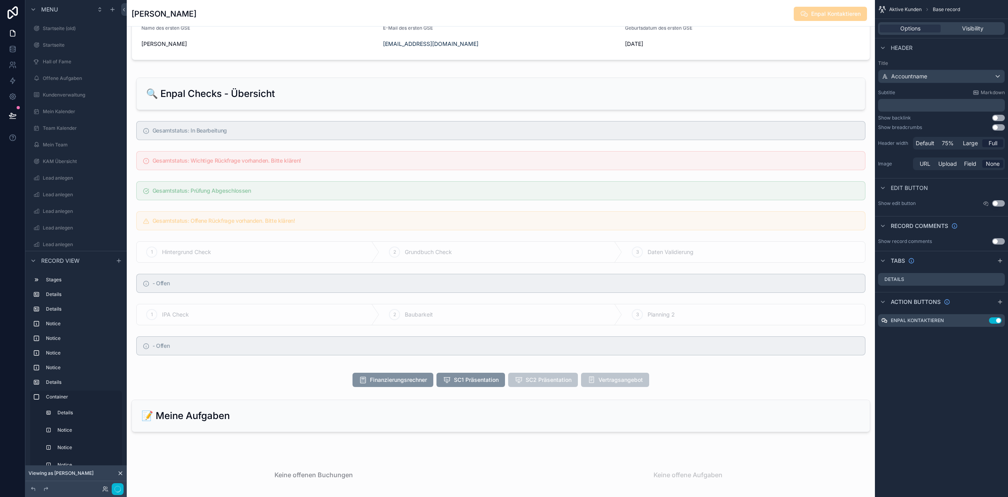
scroll to position [1163, 0]
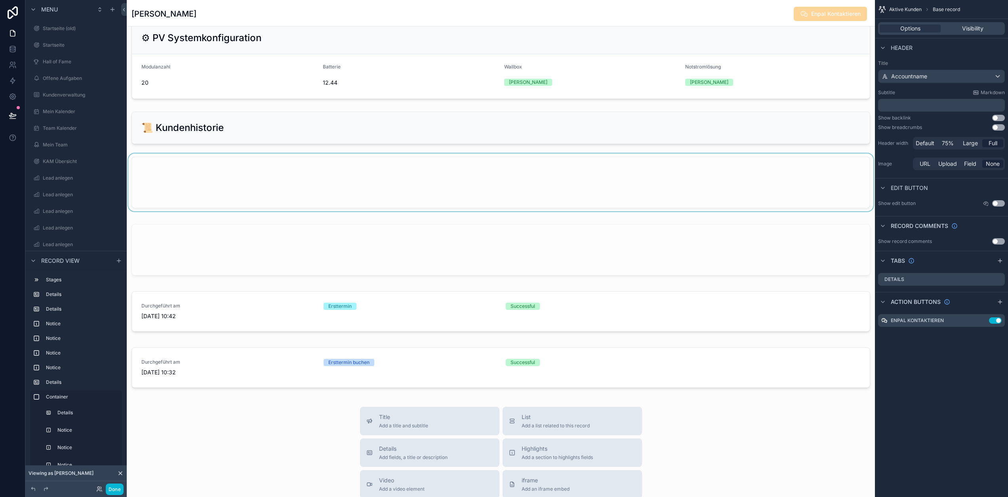
click at [318, 186] on div "scrollable content" at bounding box center [501, 184] width 748 height 61
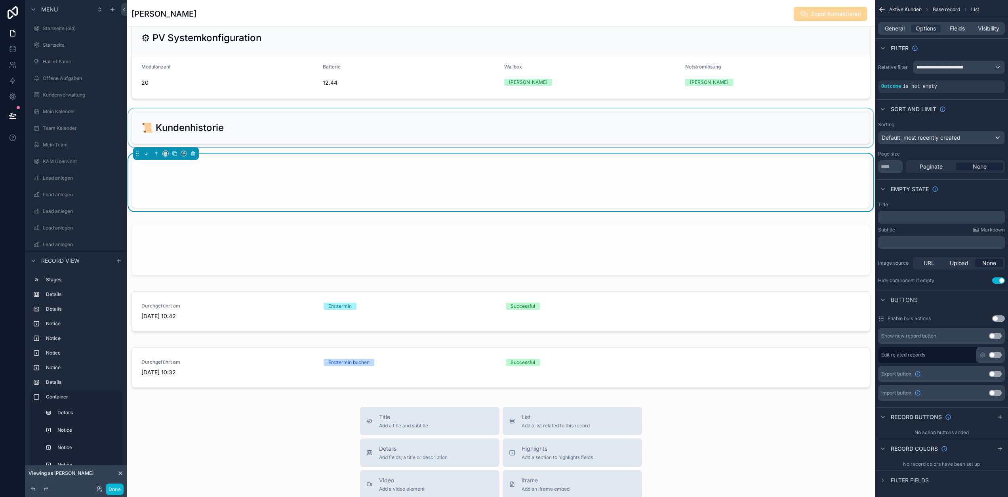
click at [328, 147] on div "scrollable content" at bounding box center [501, 128] width 748 height 39
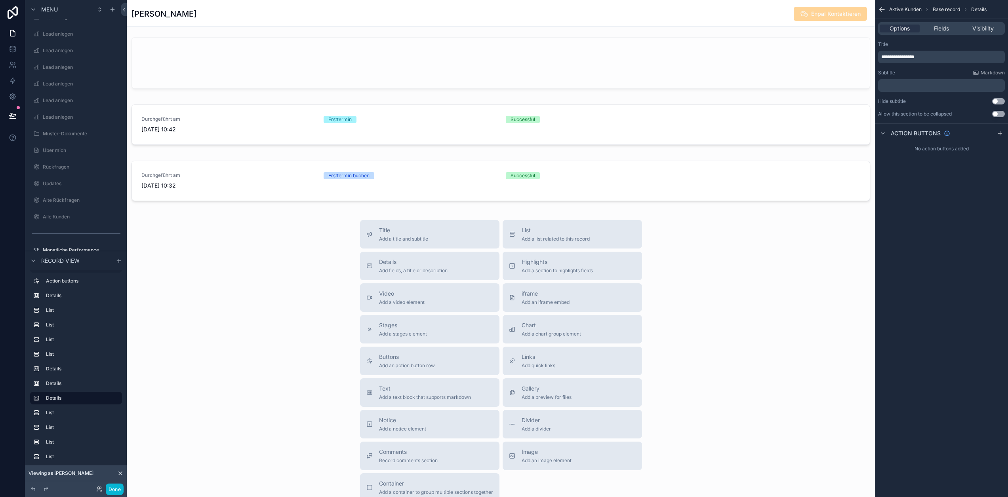
scroll to position [1420, 0]
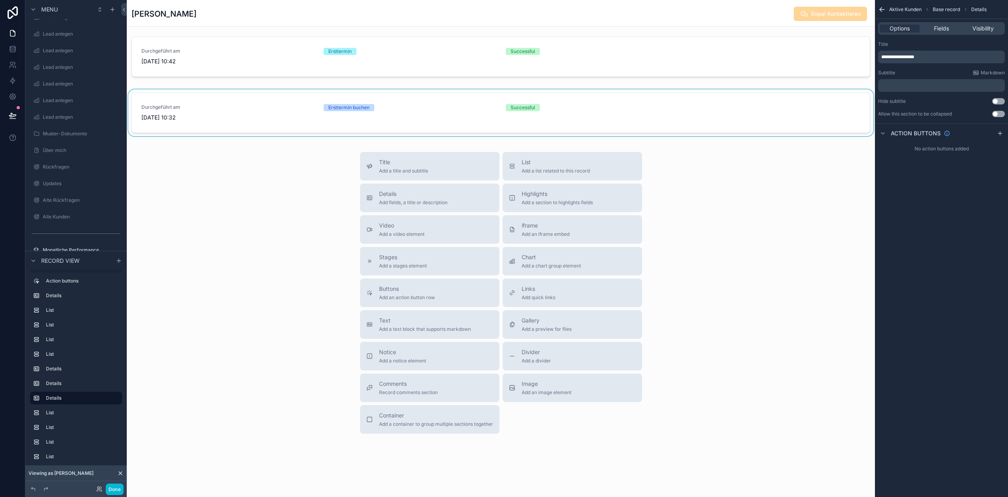
drag, startPoint x: 416, startPoint y: 425, endPoint x: 357, endPoint y: 140, distance: 291.1
click at [393, 420] on span "Container" at bounding box center [436, 416] width 114 height 8
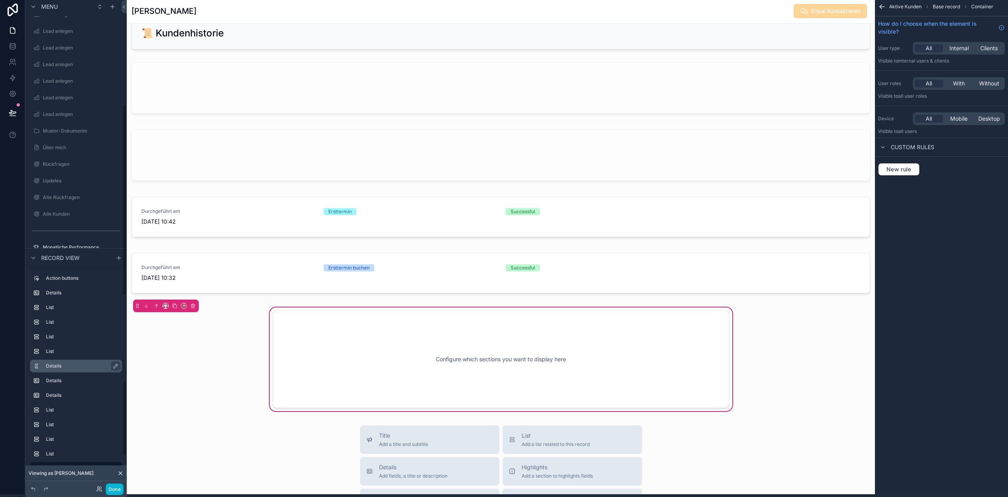
scroll to position [335, 0]
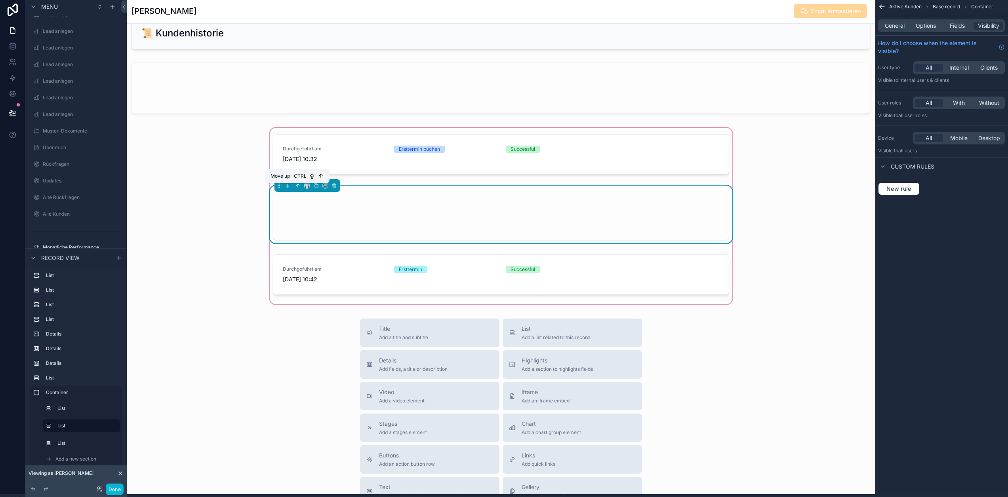
click at [298, 187] on icon "scrollable content" at bounding box center [298, 185] width 0 height 3
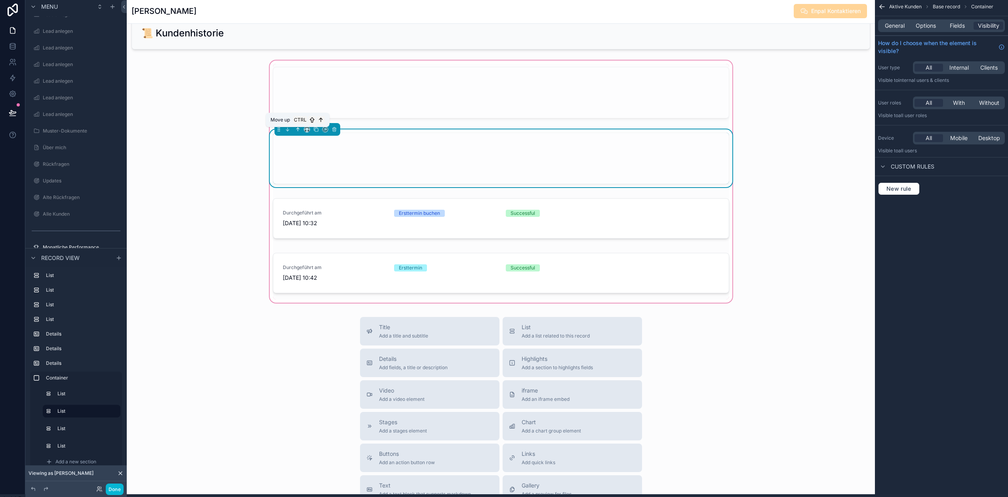
click at [297, 132] on icon "scrollable content" at bounding box center [298, 130] width 6 height 6
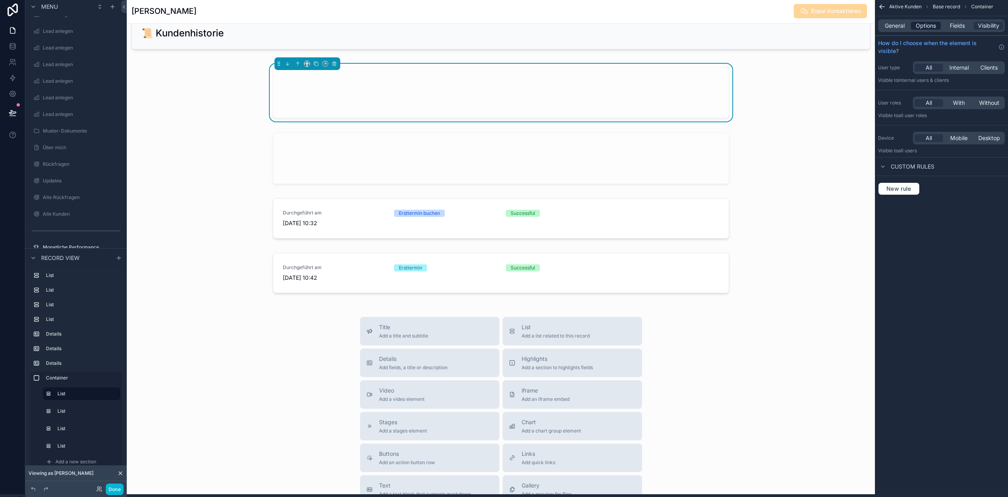
click at [930, 29] on span "Options" at bounding box center [926, 26] width 20 height 8
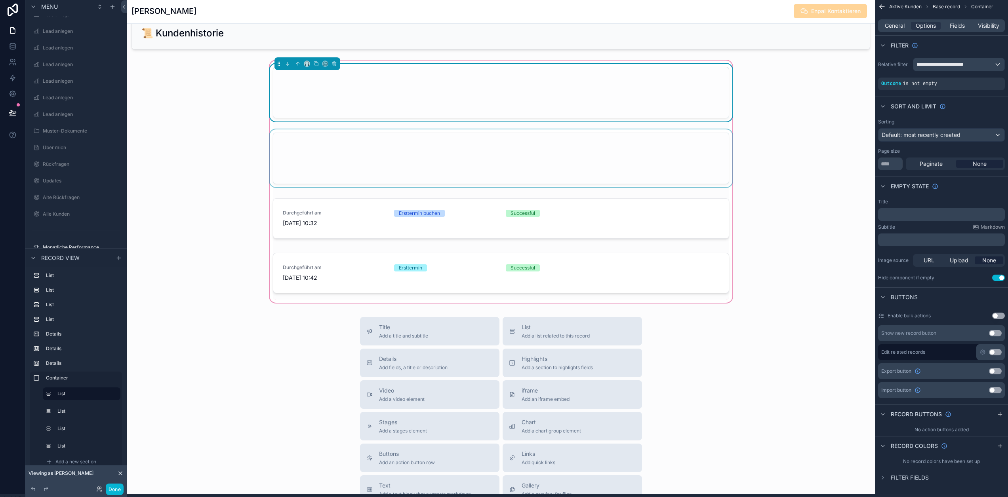
click at [561, 177] on div "scrollable content" at bounding box center [501, 160] width 466 height 61
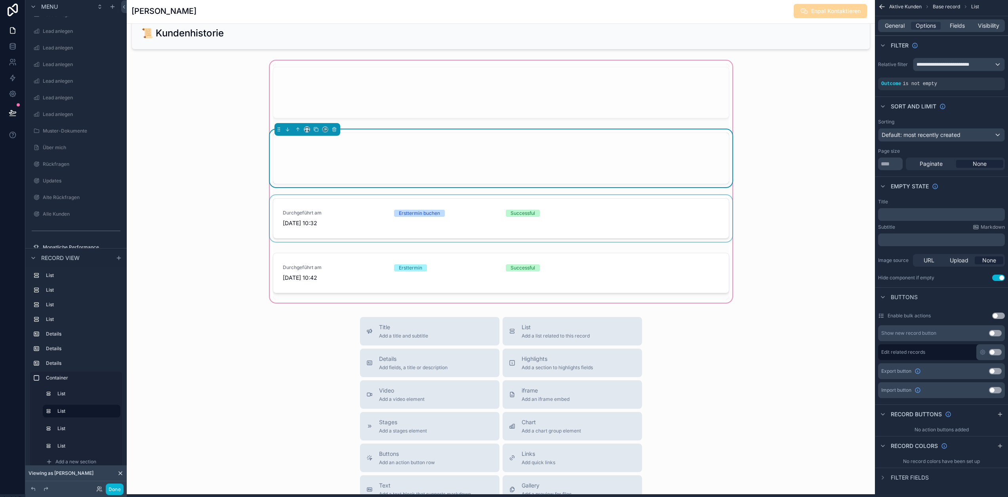
click at [595, 221] on div "scrollable content" at bounding box center [501, 220] width 466 height 50
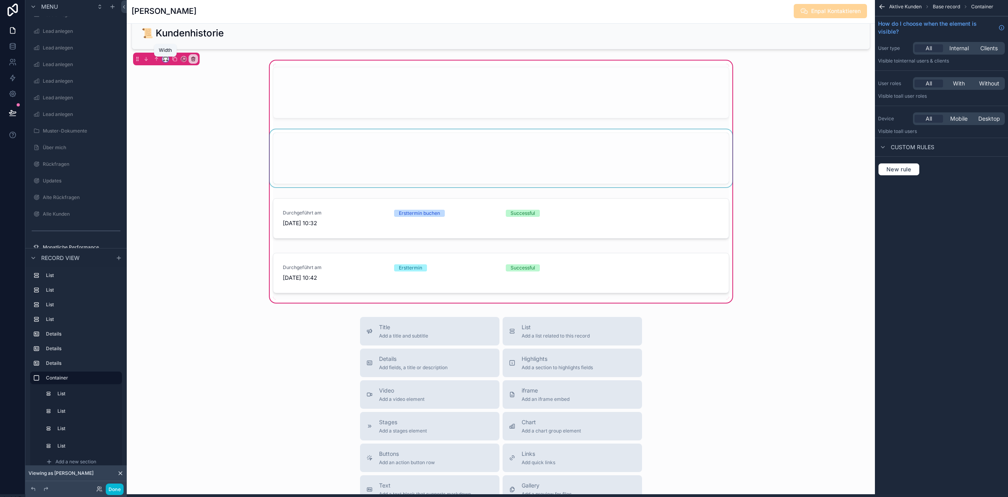
click at [166, 62] on icon "scrollable content" at bounding box center [166, 59] width 6 height 6
click at [185, 166] on div "Full width" at bounding box center [181, 172] width 34 height 14
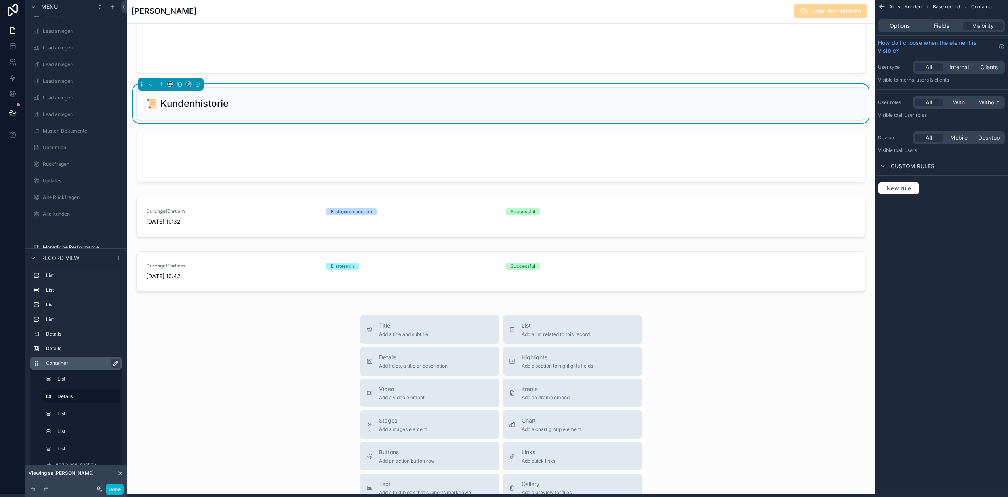
click at [114, 366] on icon "scrollable content" at bounding box center [115, 363] width 6 height 6
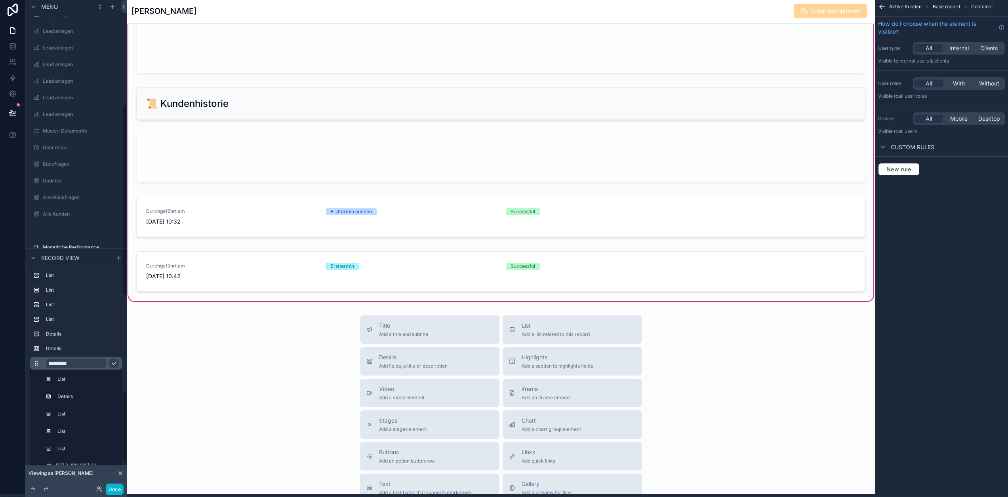
click at [76, 368] on input "*********" at bounding box center [76, 364] width 60 height 10
type input "**********"
click at [113, 365] on icon "scrollable content" at bounding box center [114, 363] width 6 height 6
click at [187, 112] on div "scrollable content" at bounding box center [500, 103] width 739 height 39
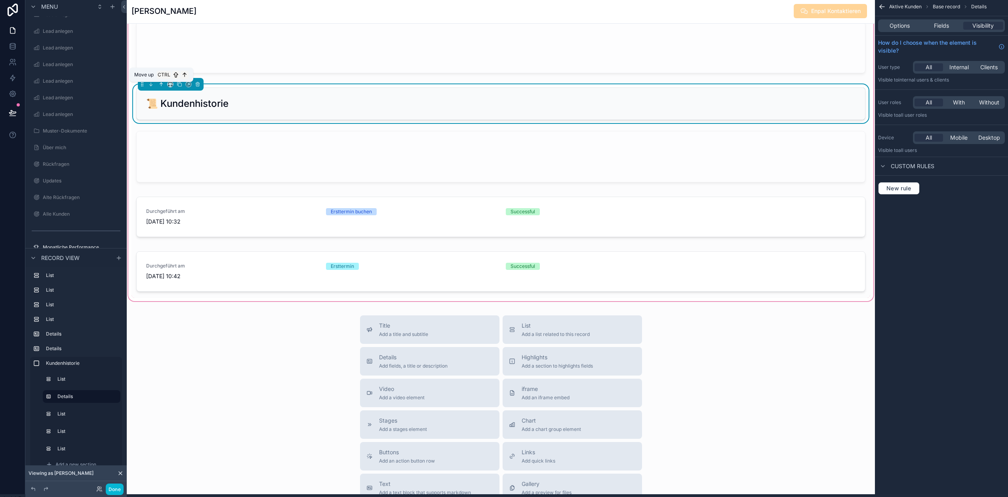
click at [162, 87] on icon "scrollable content" at bounding box center [161, 85] width 6 height 6
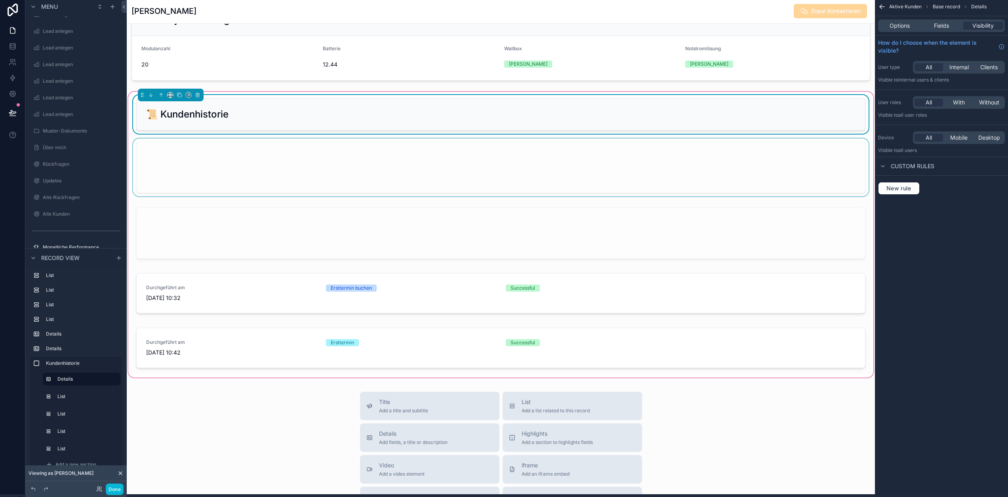
scroll to position [1136, 0]
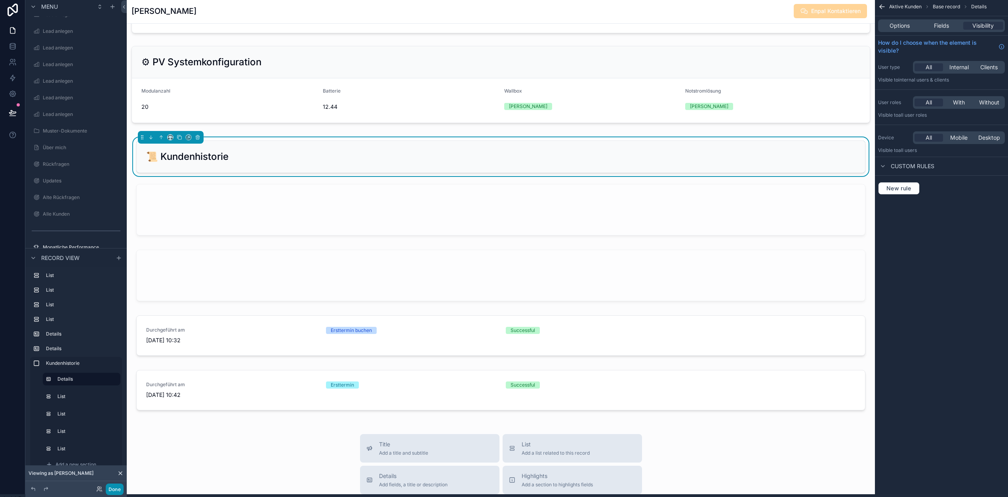
click at [120, 489] on button "Done" at bounding box center [115, 489] width 18 height 11
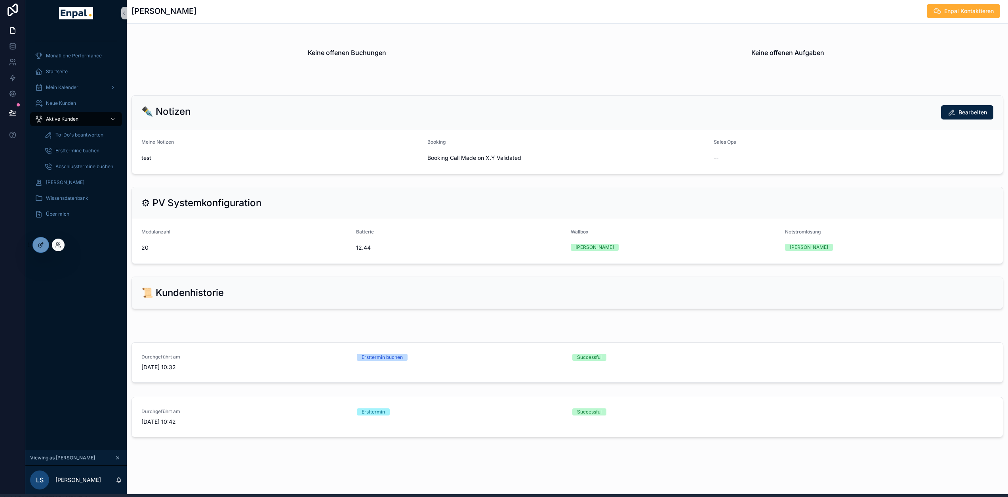
click at [39, 244] on icon at bounding box center [40, 246] width 4 height 4
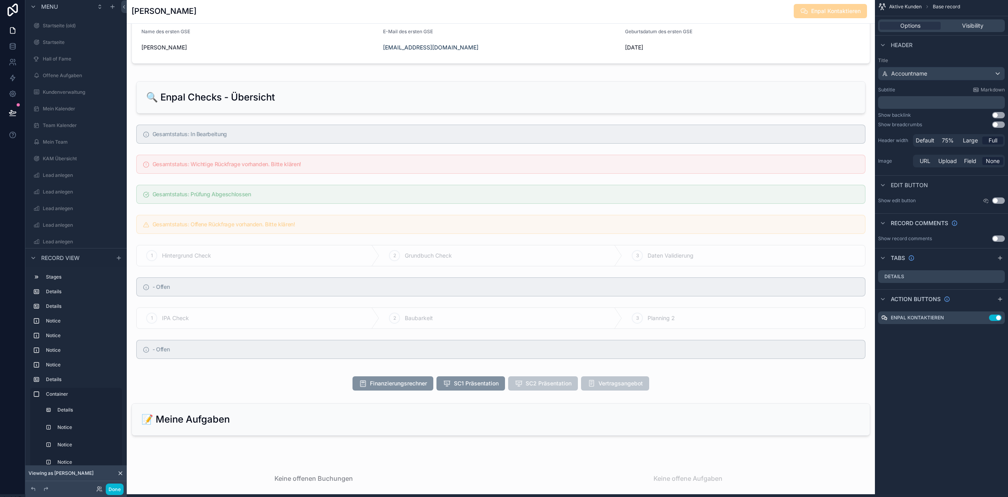
scroll to position [1136, 0]
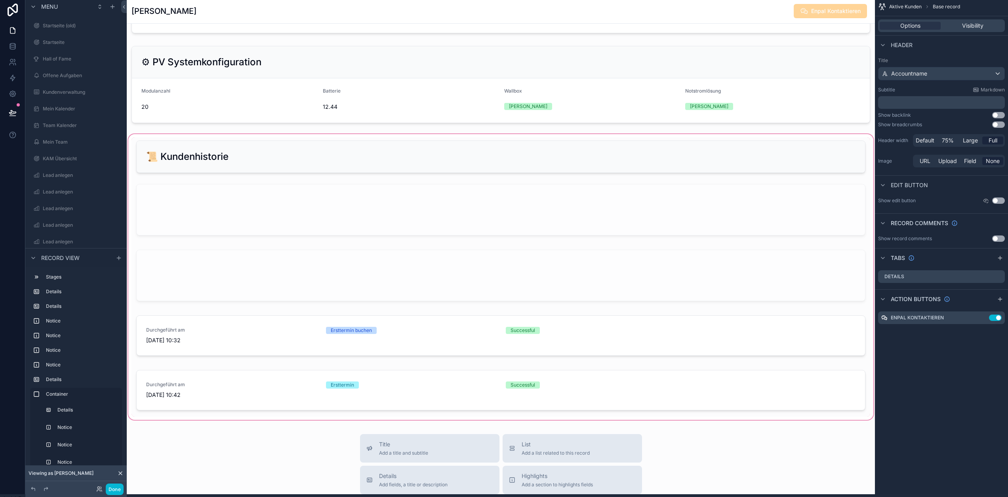
click at [340, 215] on div "scrollable content" at bounding box center [501, 277] width 748 height 289
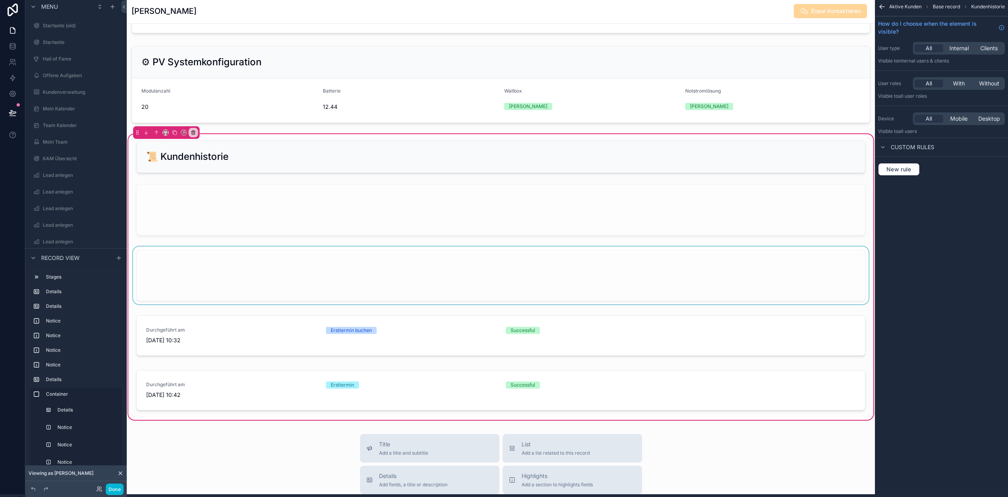
click at [449, 270] on div "scrollable content" at bounding box center [500, 277] width 739 height 61
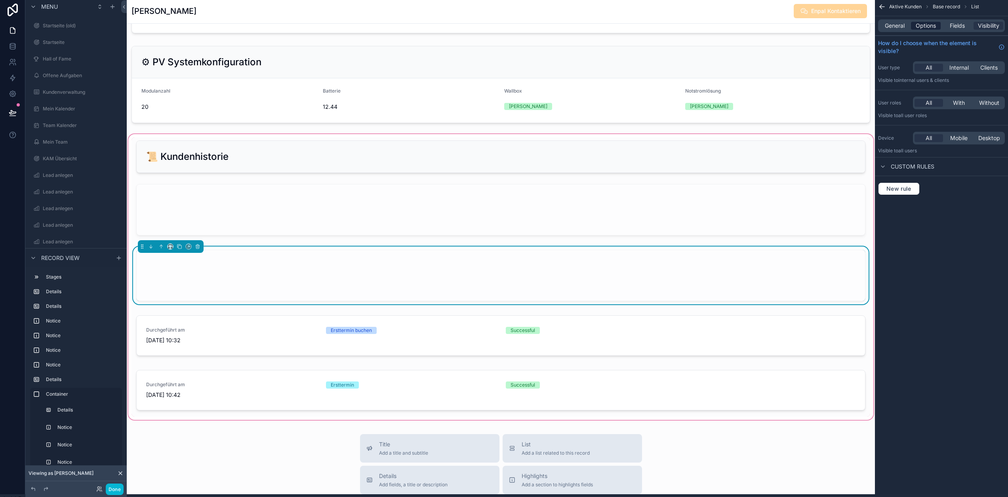
click at [933, 24] on span "Options" at bounding box center [926, 26] width 20 height 8
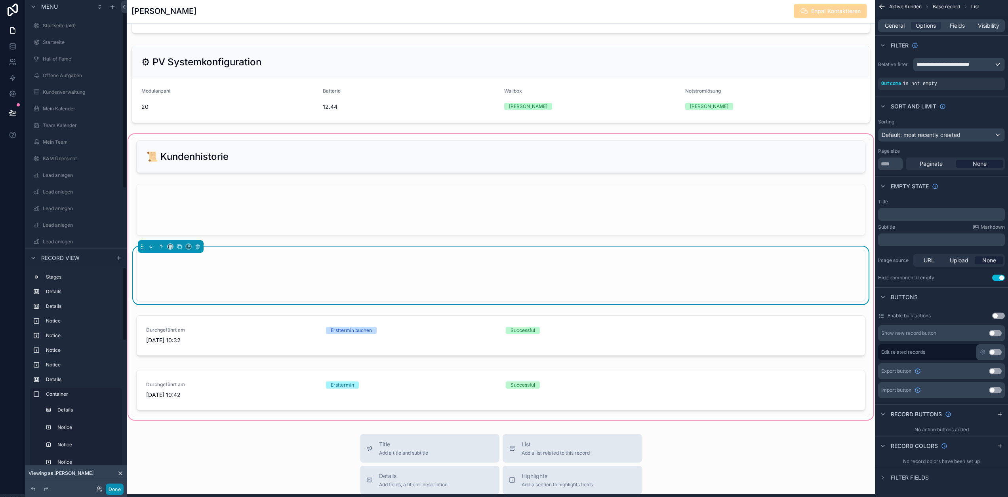
click at [119, 491] on button "Done" at bounding box center [115, 489] width 18 height 11
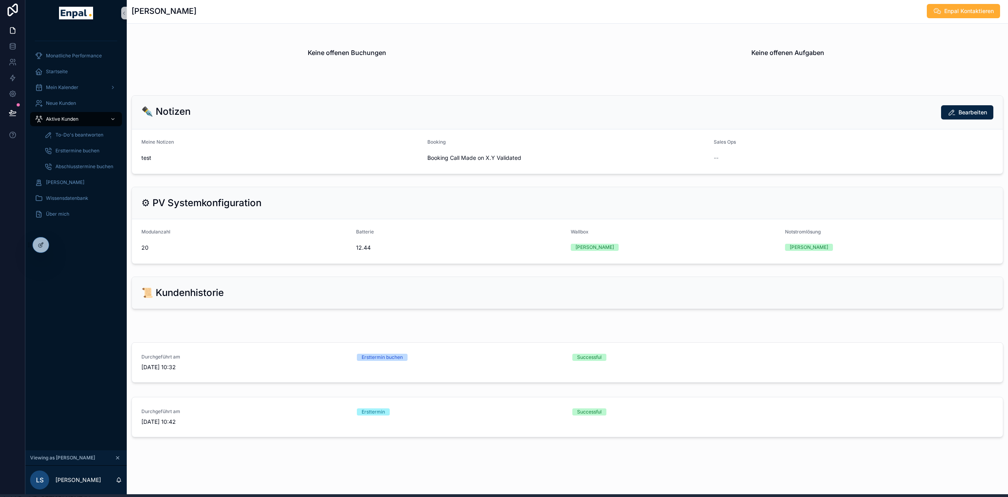
scroll to position [496, 0]
drag, startPoint x: 146, startPoint y: 321, endPoint x: 148, endPoint y: 337, distance: 16.0
click at [148, 337] on div "📜 Kundenhistorie Durchgeführt am 28.8.2025 10:32 Ersttermin buchen Successful D…" at bounding box center [567, 359] width 881 height 170
click at [170, 324] on div "scrollable content" at bounding box center [567, 320] width 881 height 6
click at [11, 113] on icon at bounding box center [12, 112] width 7 height 4
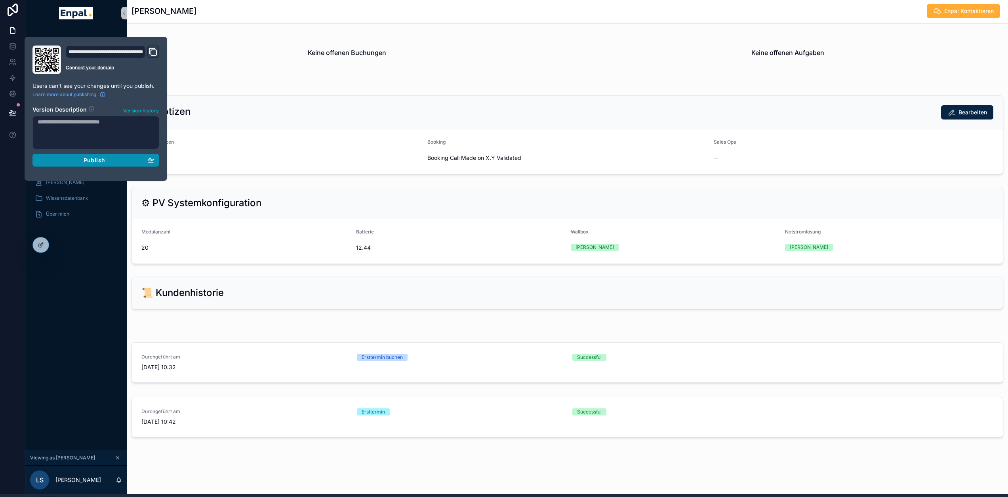
click at [124, 162] on div "Publish" at bounding box center [96, 160] width 116 height 7
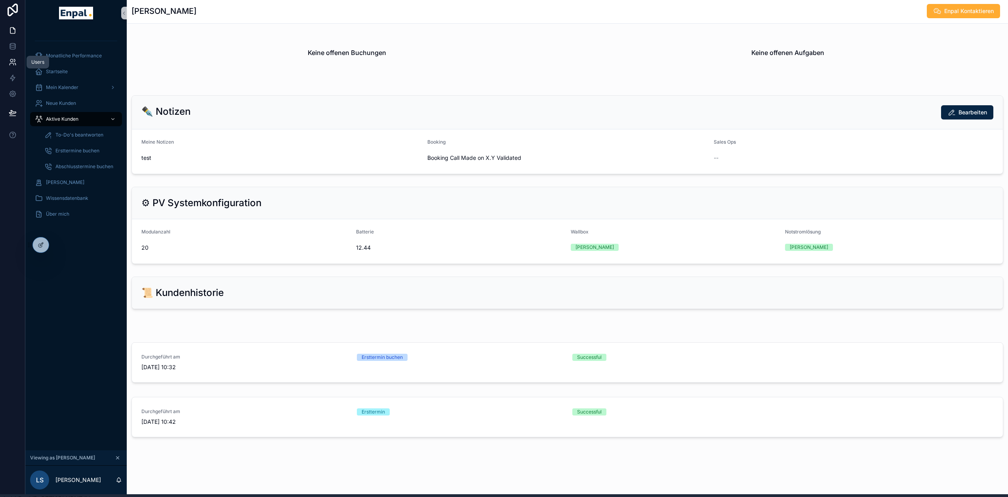
click at [15, 57] on link at bounding box center [12, 62] width 25 height 16
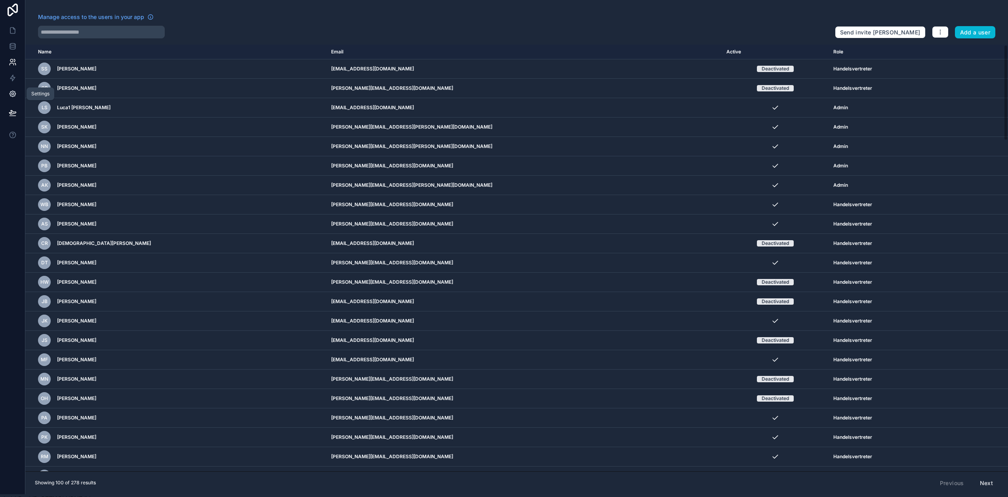
click at [16, 95] on icon at bounding box center [13, 94] width 8 height 8
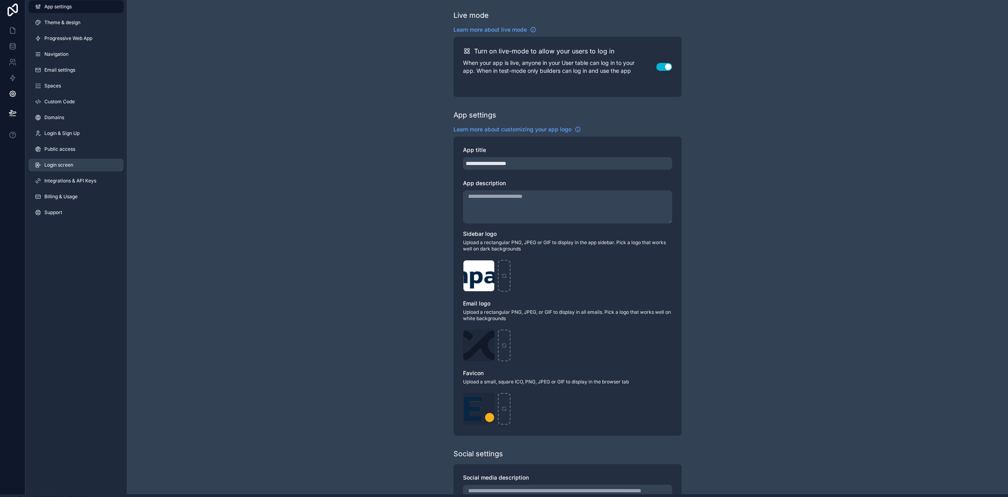
click at [68, 167] on span "Login screen" at bounding box center [58, 165] width 29 height 6
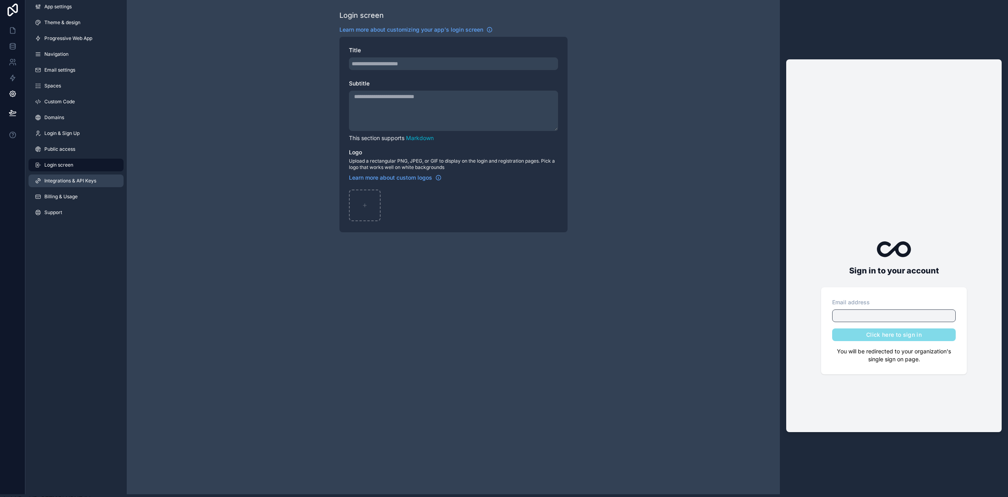
click at [72, 185] on link "Integrations & API Keys" at bounding box center [76, 181] width 95 height 13
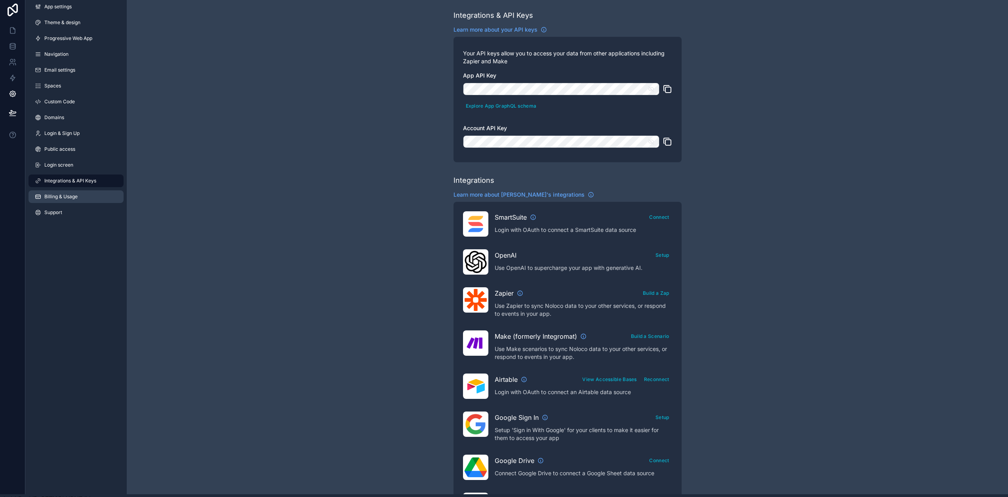
click at [73, 200] on span "Billing & Usage" at bounding box center [60, 197] width 33 height 6
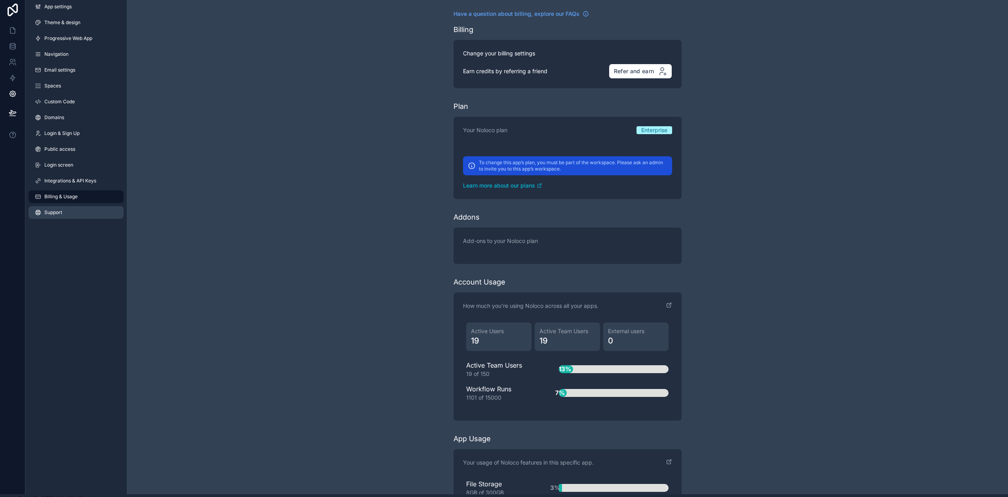
click at [61, 214] on span "Support" at bounding box center [53, 212] width 18 height 6
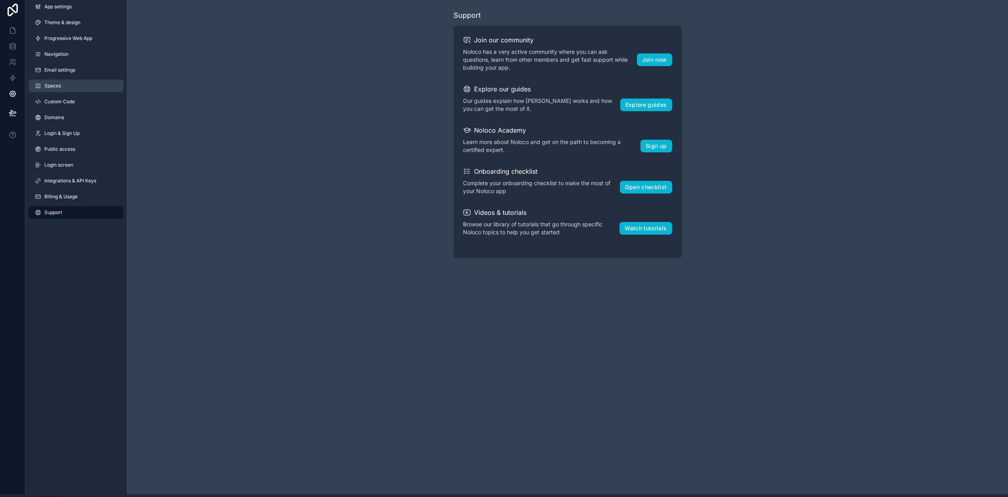
click at [62, 86] on link "Spaces" at bounding box center [76, 86] width 95 height 13
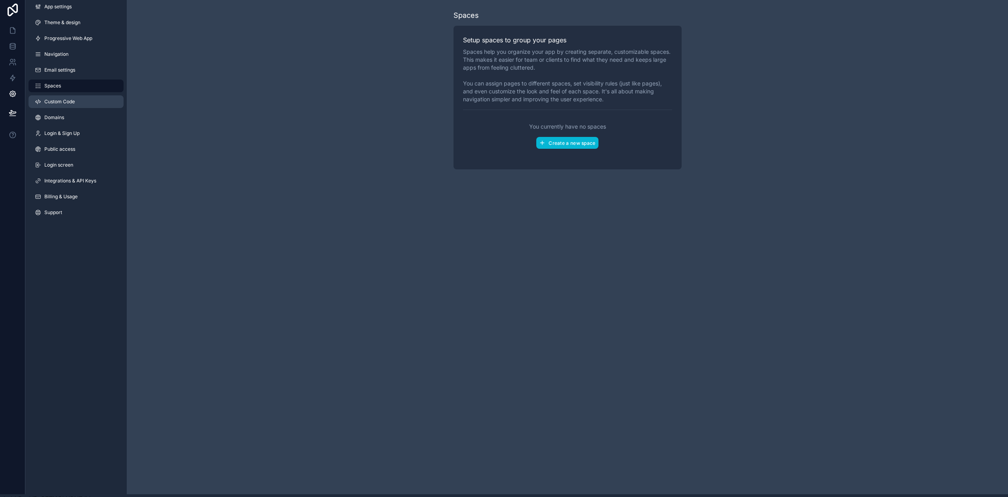
click at [69, 103] on span "Custom Code" at bounding box center [59, 102] width 30 height 6
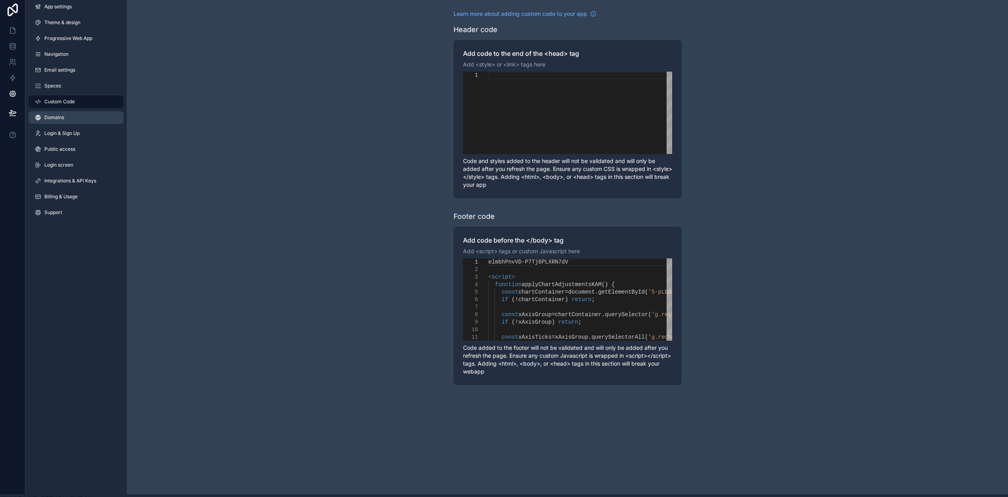
click at [70, 114] on link "Domains" at bounding box center [76, 117] width 95 height 13
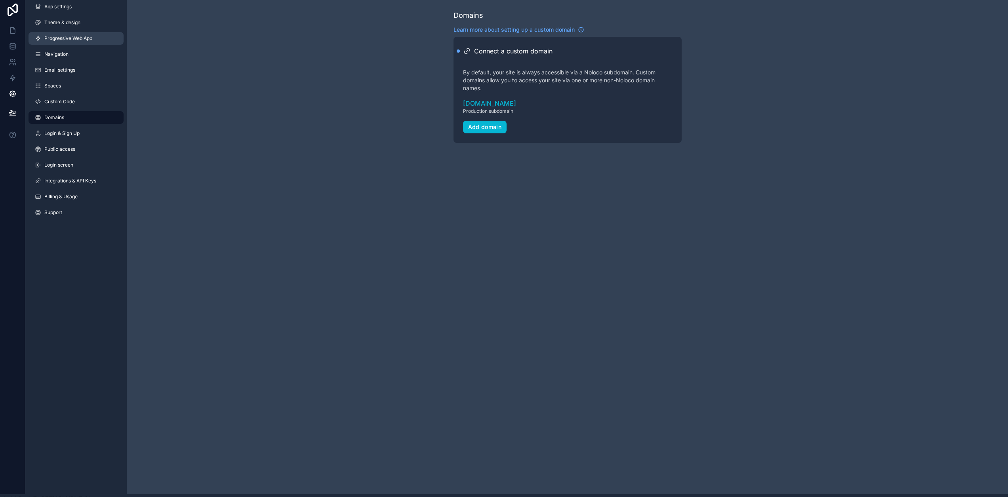
click at [64, 39] on span "Progressive Web App" at bounding box center [68, 38] width 48 height 6
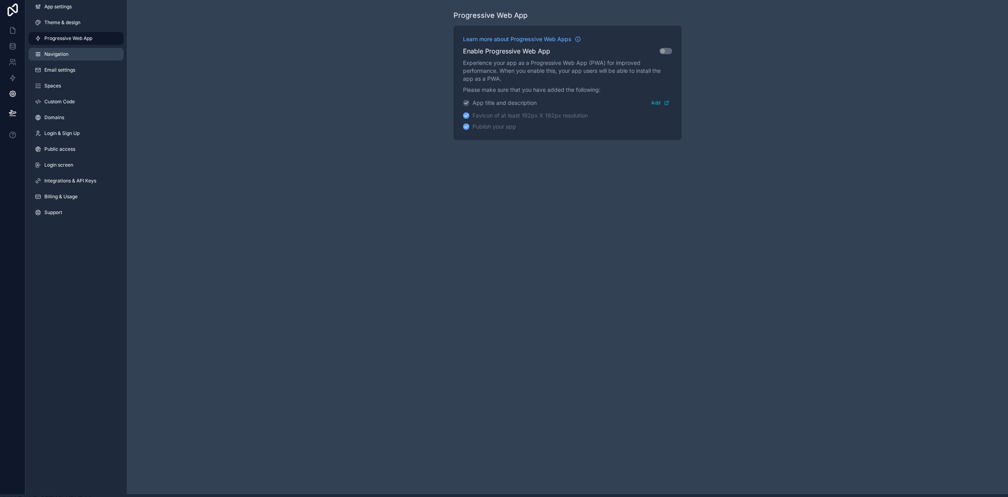
click at [74, 55] on link "Navigation" at bounding box center [76, 54] width 95 height 13
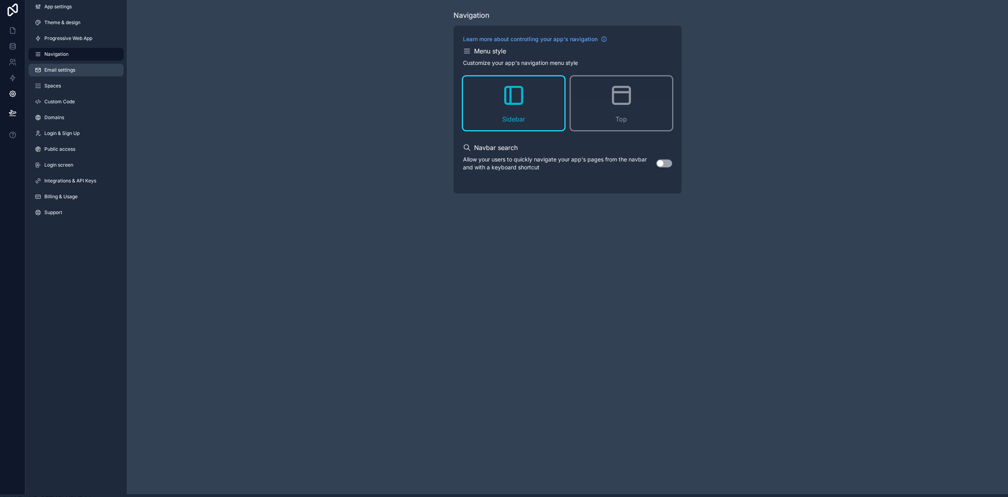
click at [77, 72] on link "Email settings" at bounding box center [76, 70] width 95 height 13
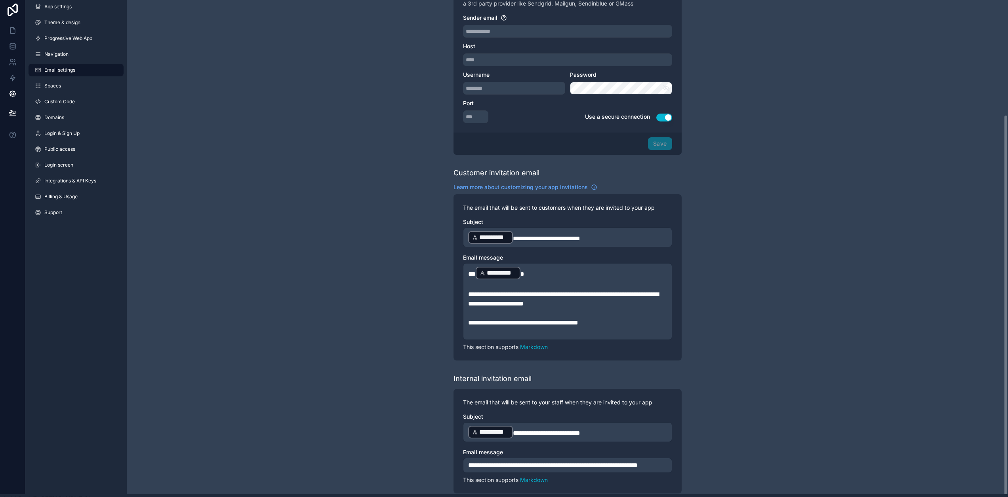
scroll to position [154, 0]
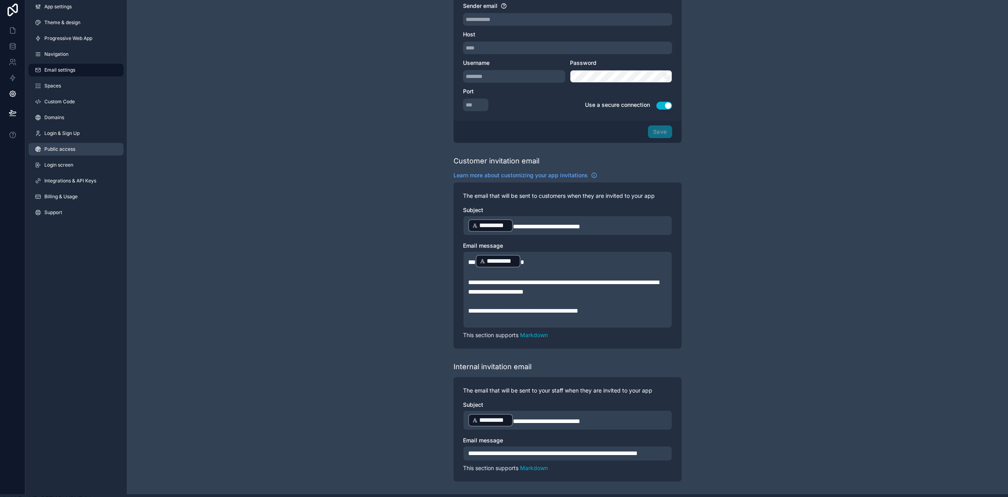
click at [82, 150] on link "Public access" at bounding box center [76, 149] width 95 height 13
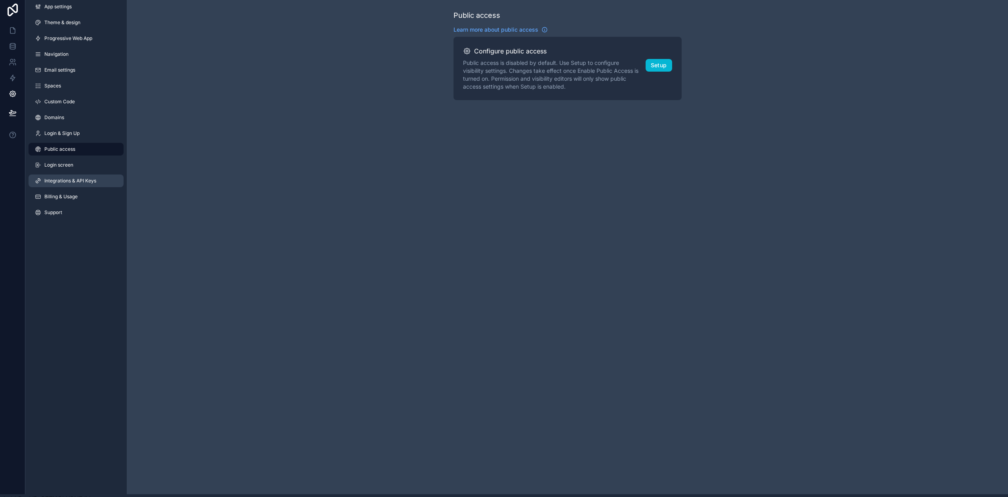
click at [80, 180] on span "Integrations & API Keys" at bounding box center [70, 181] width 52 height 6
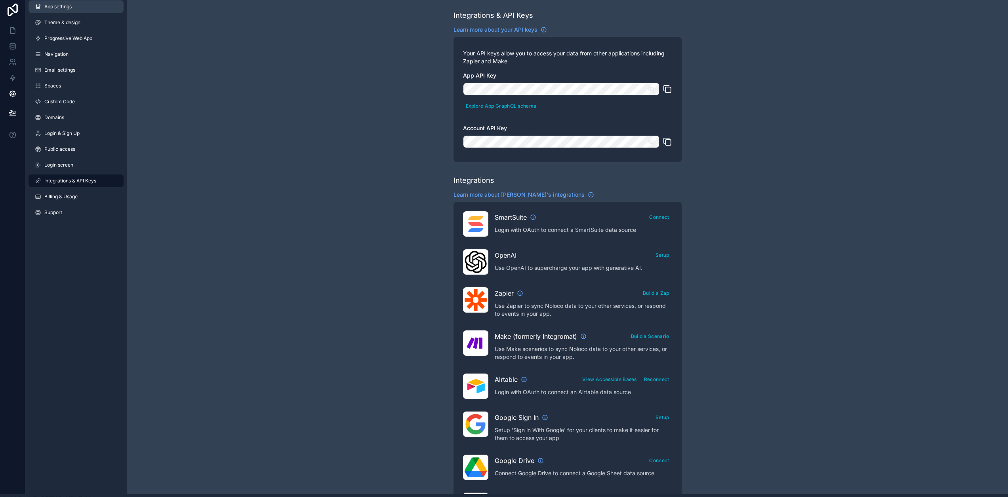
click at [63, 8] on span "App settings" at bounding box center [57, 7] width 27 height 6
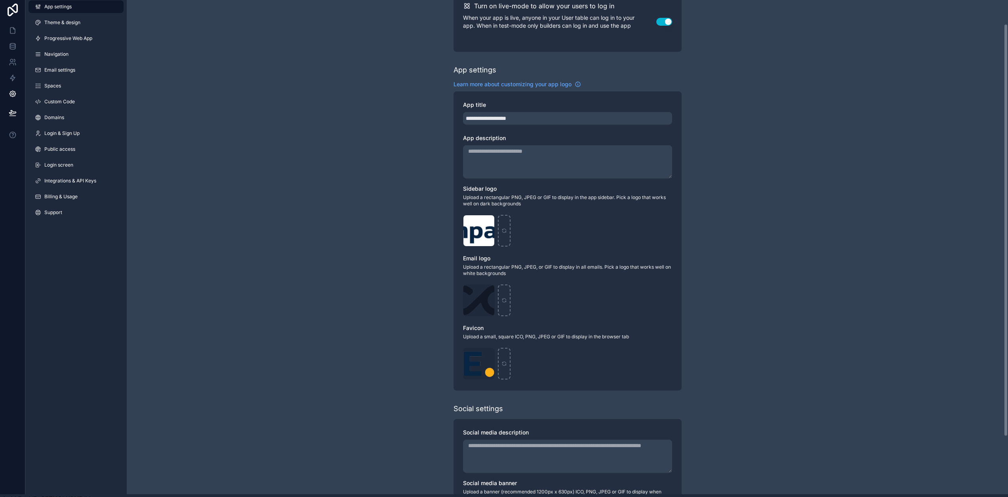
scroll to position [110, 0]
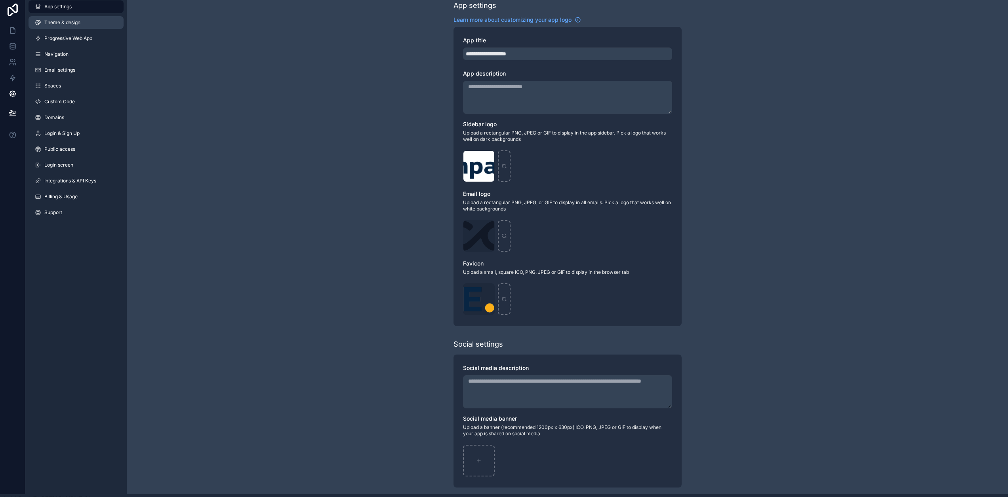
click at [70, 23] on span "Theme & design" at bounding box center [62, 22] width 36 height 6
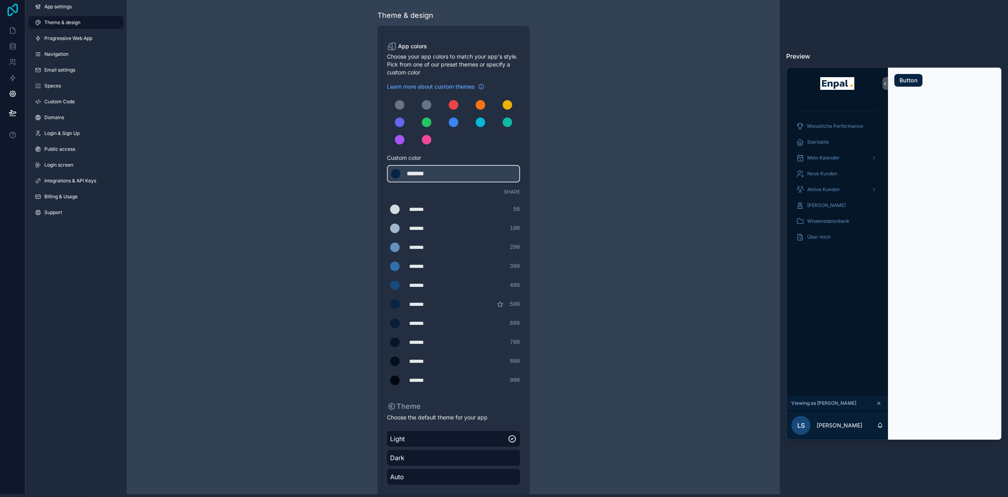
click at [17, 13] on icon at bounding box center [13, 10] width 16 height 13
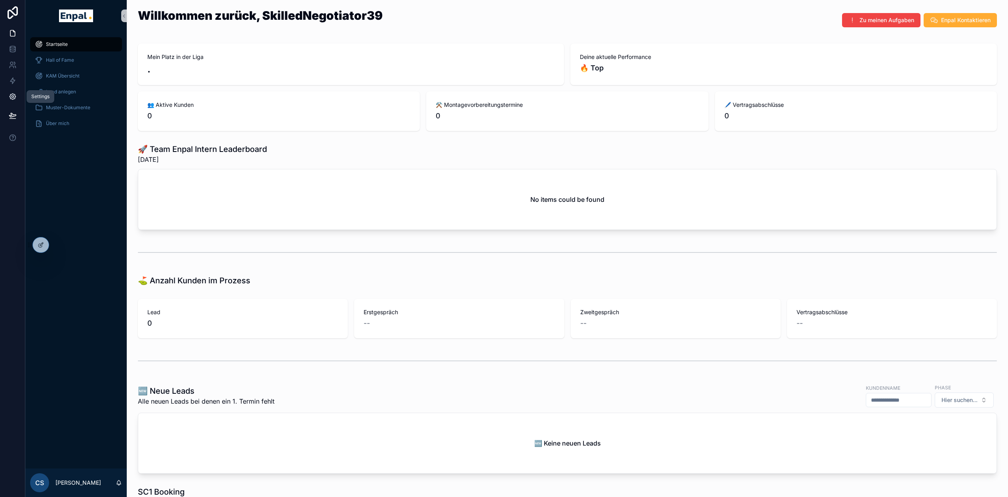
click at [13, 97] on icon at bounding box center [12, 97] width 2 height 2
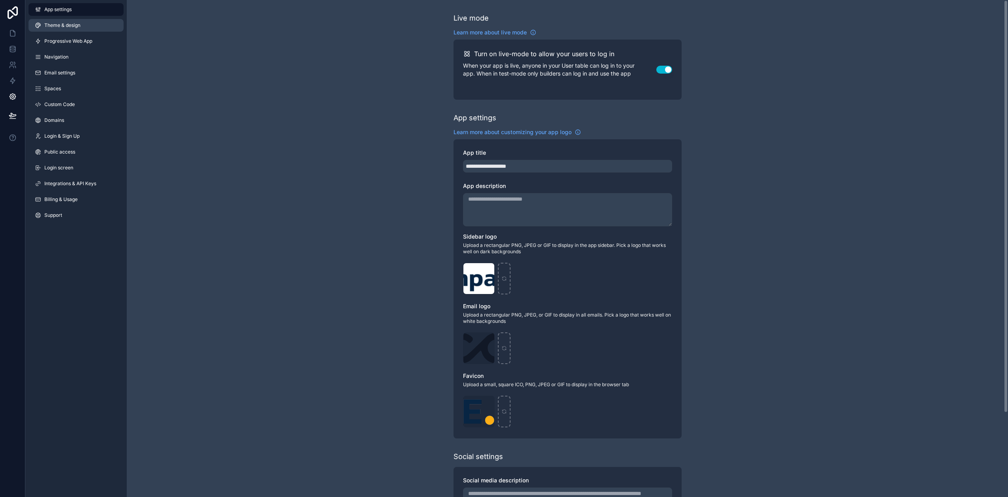
drag, startPoint x: 72, startPoint y: 22, endPoint x: 78, endPoint y: 30, distance: 9.6
click at [72, 22] on span "Theme & design" at bounding box center [62, 25] width 36 height 6
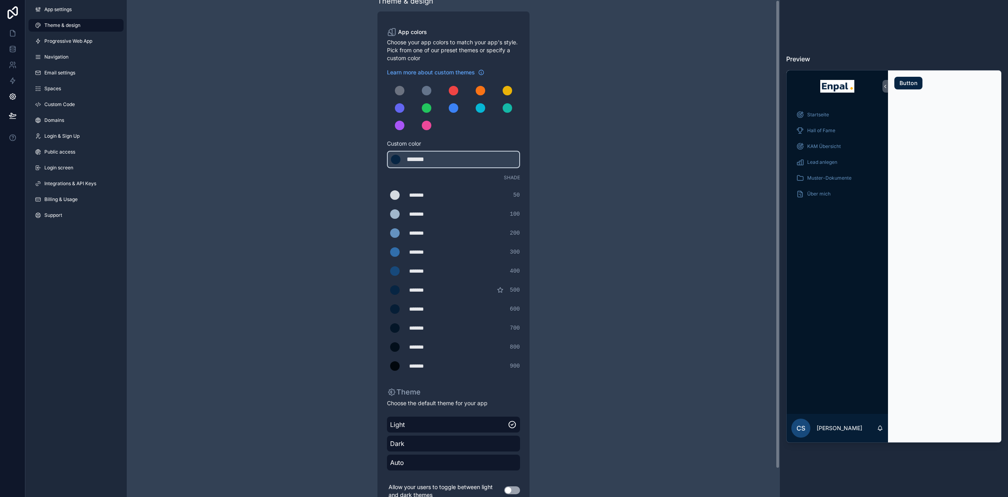
scroll to position [37, 0]
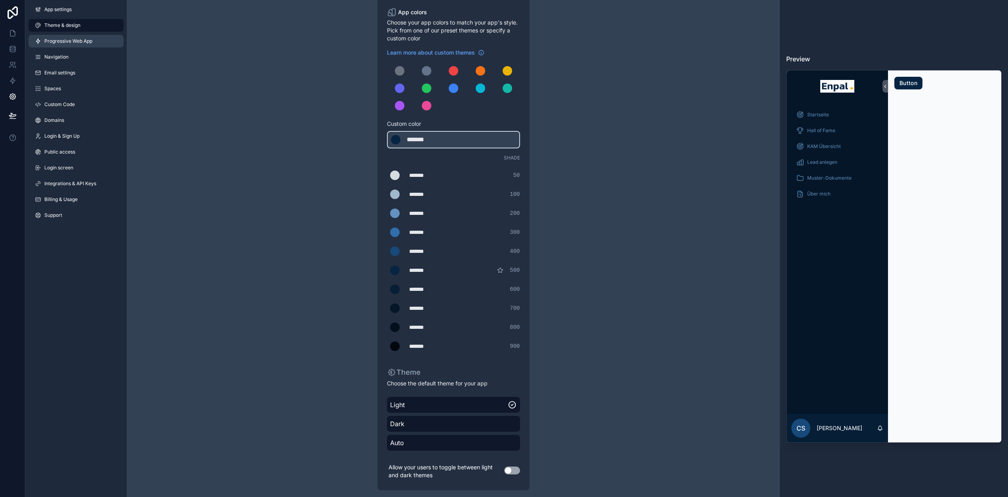
click at [74, 44] on span "Progressive Web App" at bounding box center [68, 41] width 48 height 6
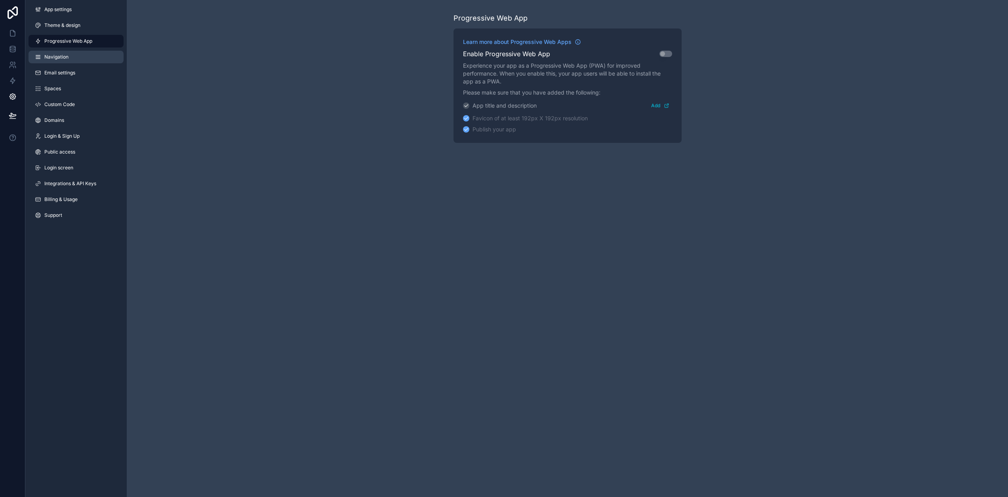
click at [80, 55] on link "Navigation" at bounding box center [76, 57] width 95 height 13
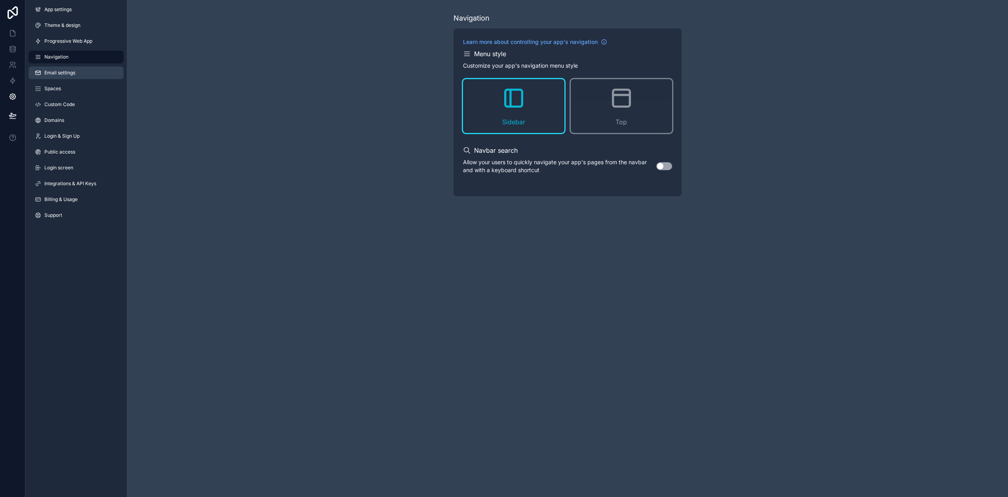
click at [73, 76] on span "Email settings" at bounding box center [59, 73] width 31 height 6
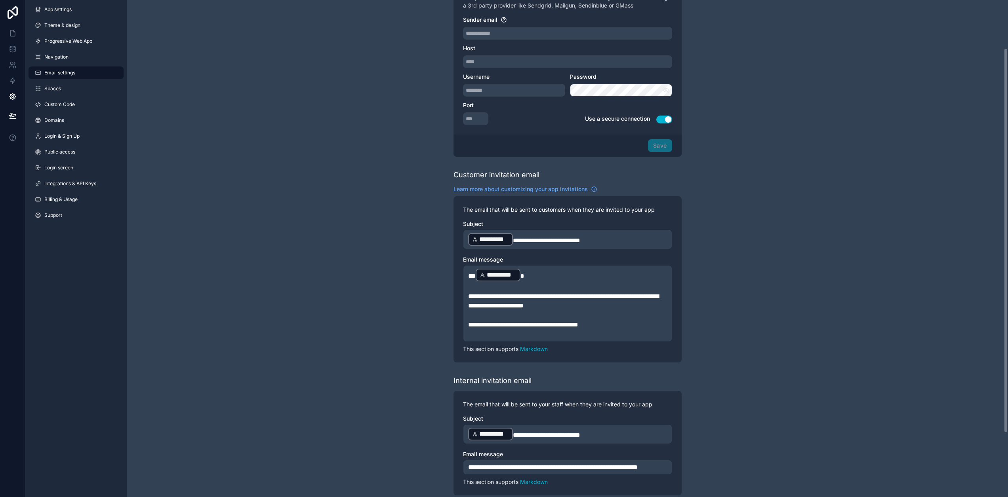
scroll to position [154, 0]
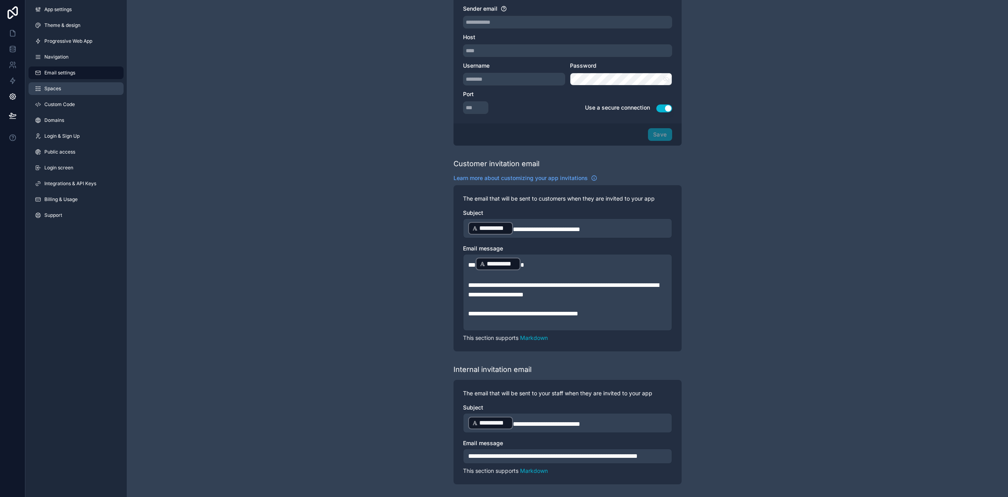
click at [63, 90] on link "Spaces" at bounding box center [76, 88] width 95 height 13
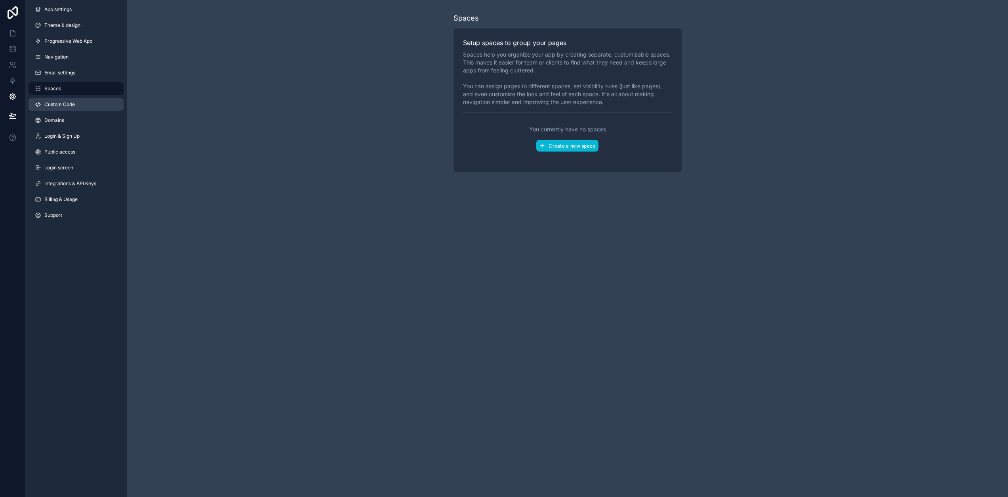
click at [70, 100] on link "Custom Code" at bounding box center [76, 104] width 95 height 13
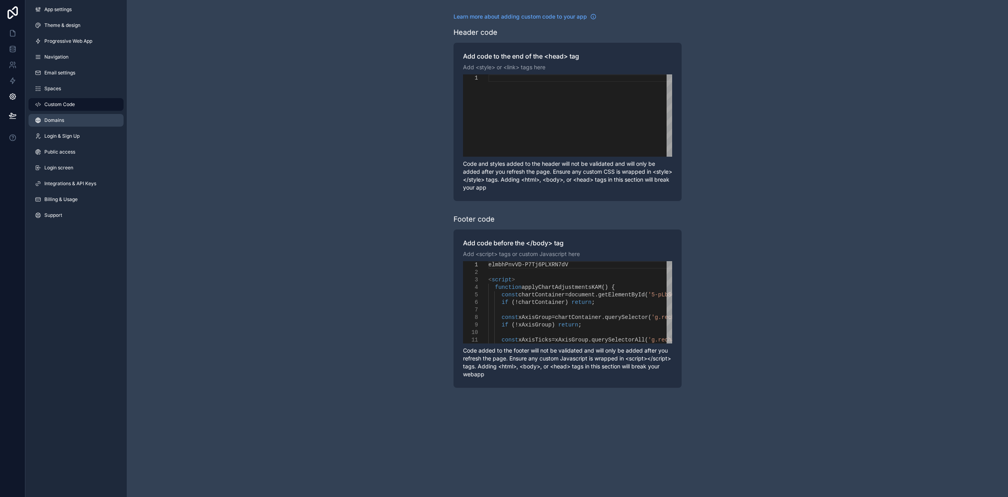
click at [60, 120] on span "Domains" at bounding box center [54, 120] width 20 height 6
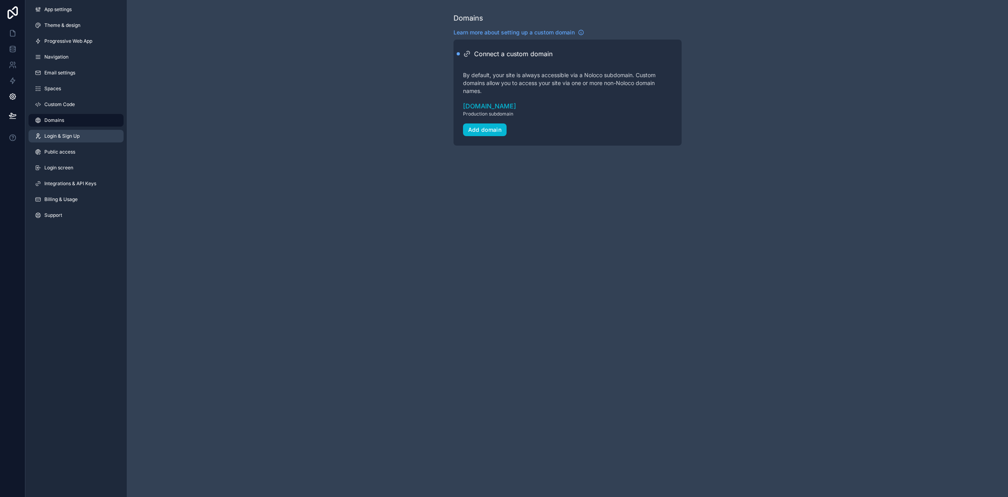
click at [90, 137] on link "Login & Sign Up" at bounding box center [76, 136] width 95 height 13
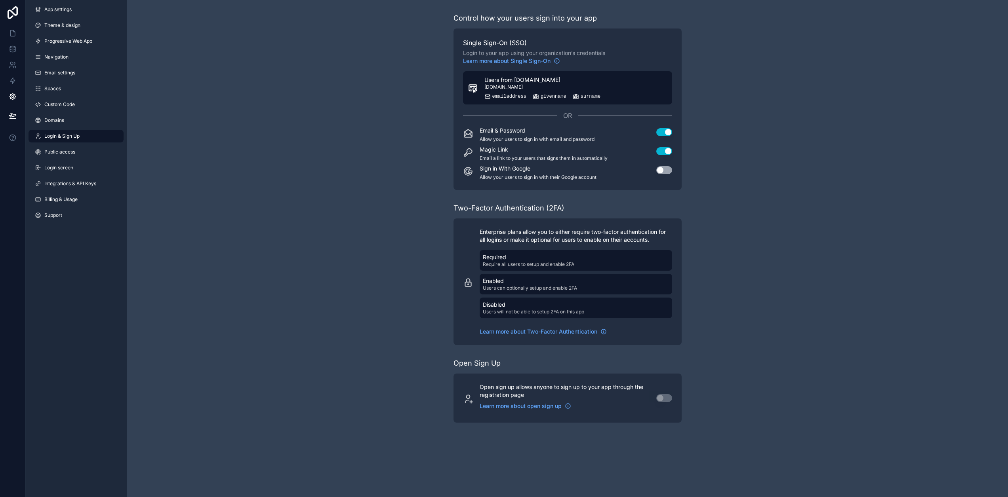
click at [612, 83] on button "Users from [DOMAIN_NAME] [DOMAIN_NAME] emailaddress givenname surname" at bounding box center [567, 87] width 209 height 33
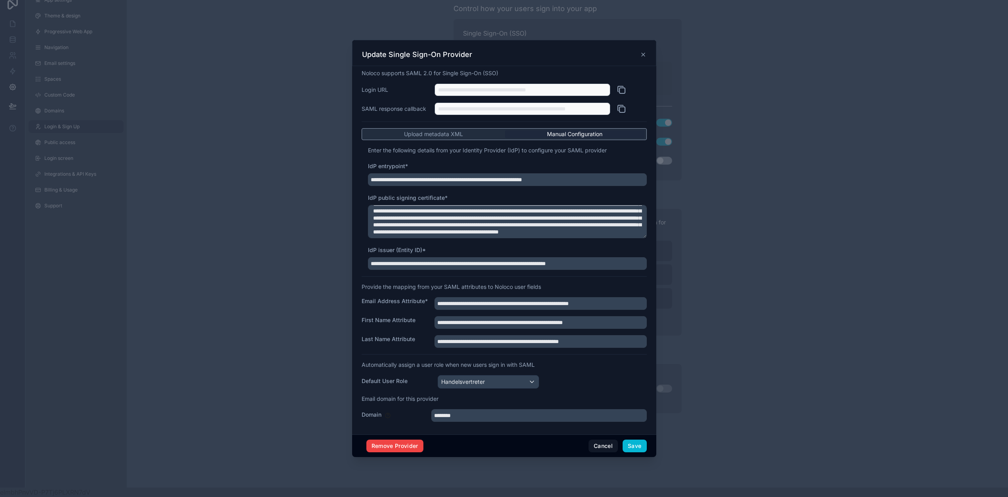
scroll to position [6, 0]
click at [446, 412] on input "********" at bounding box center [538, 415] width 215 height 13
click at [445, 413] on input "********" at bounding box center [538, 415] width 215 height 13
click at [845, 90] on div at bounding box center [504, 248] width 1008 height 497
click at [640, 51] on icon at bounding box center [643, 54] width 6 height 6
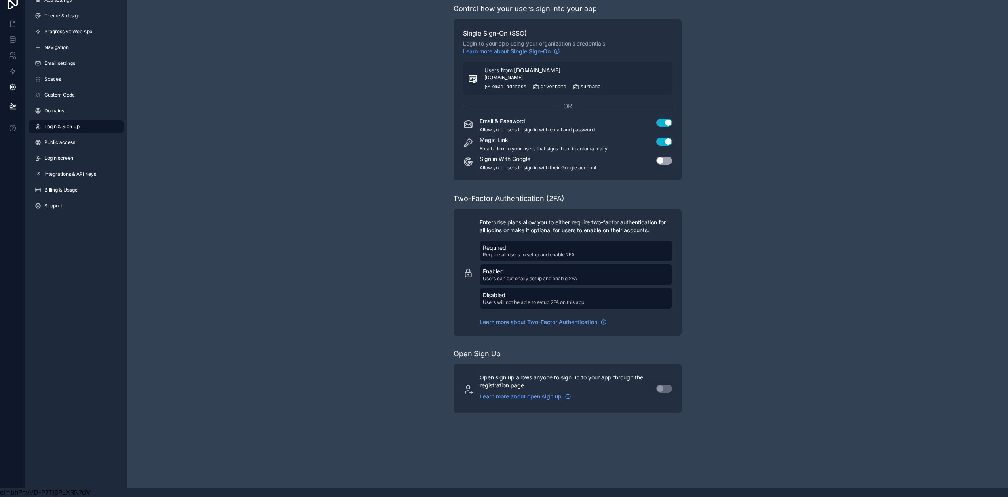
click at [390, 247] on div "Control how your users sign into your app Single Sign-On (SSO) Login to your ap…" at bounding box center [567, 208] width 881 height 436
click at [612, 72] on button "Users from [DOMAIN_NAME] [DOMAIN_NAME] emailaddress givenname surname" at bounding box center [567, 78] width 209 height 33
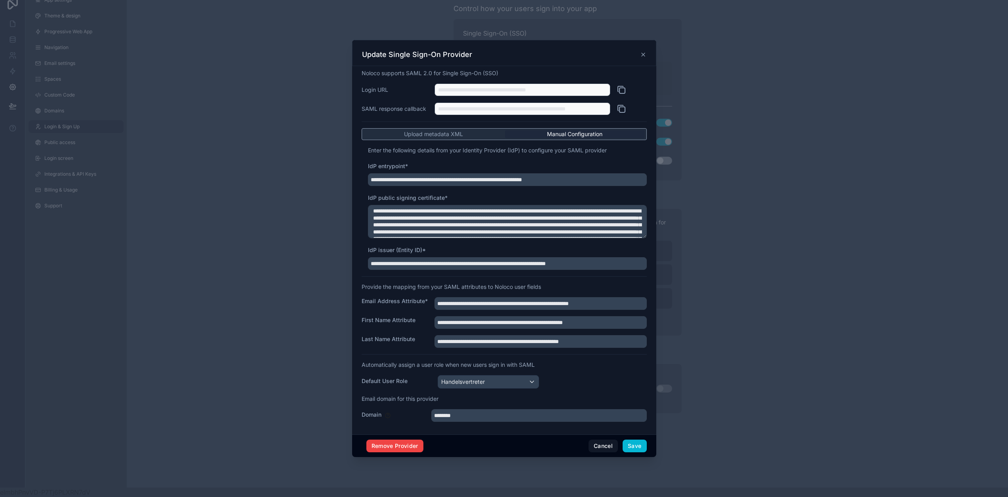
click at [642, 56] on icon at bounding box center [643, 54] width 3 height 3
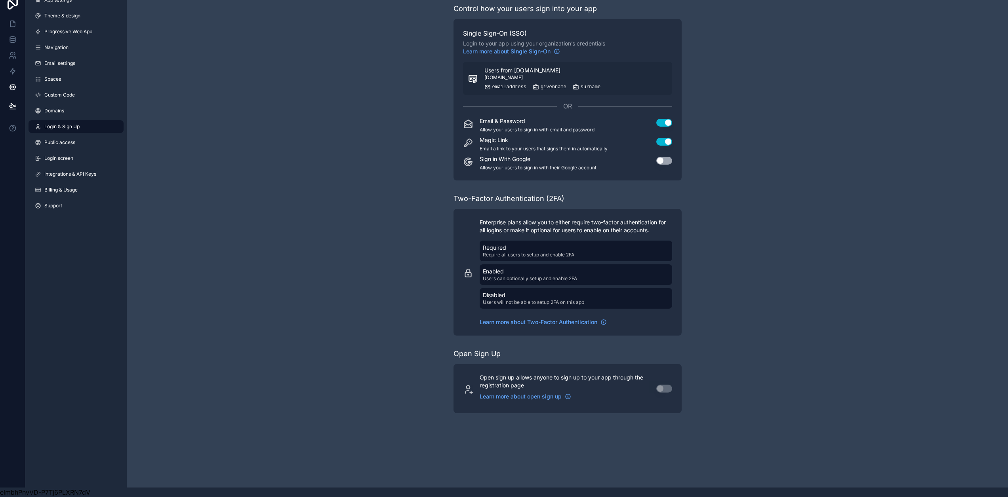
click at [810, 106] on div "Control how your users sign into your app Single Sign-On (SSO) Login to your ap…" at bounding box center [567, 208] width 881 height 436
